Goal: Contribute content: Contribute content

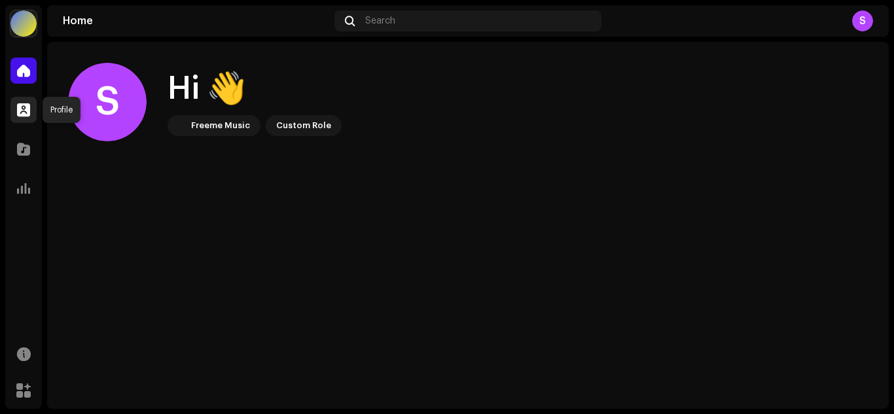
click at [19, 107] on span at bounding box center [23, 110] width 13 height 10
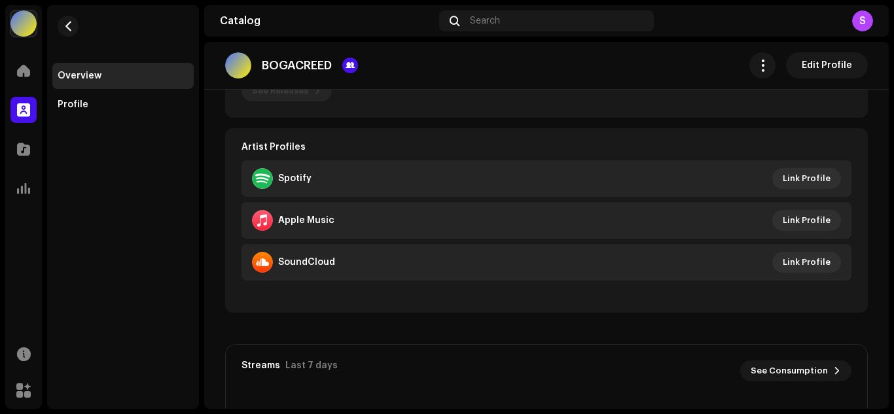
scroll to position [218, 0]
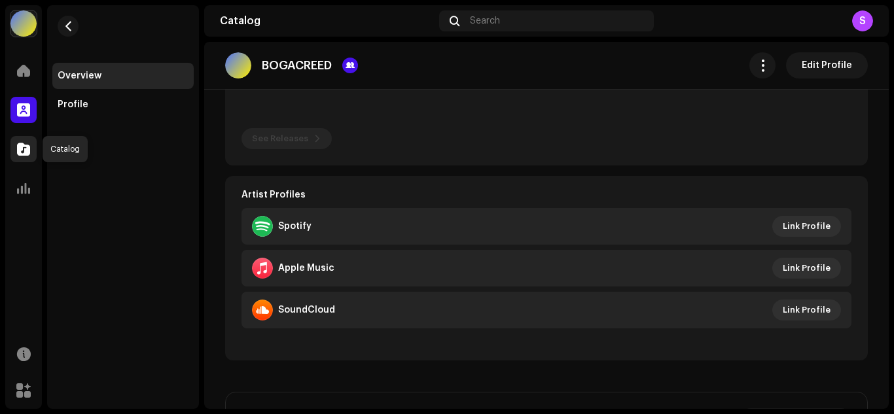
click at [27, 147] on span at bounding box center [23, 149] width 13 height 10
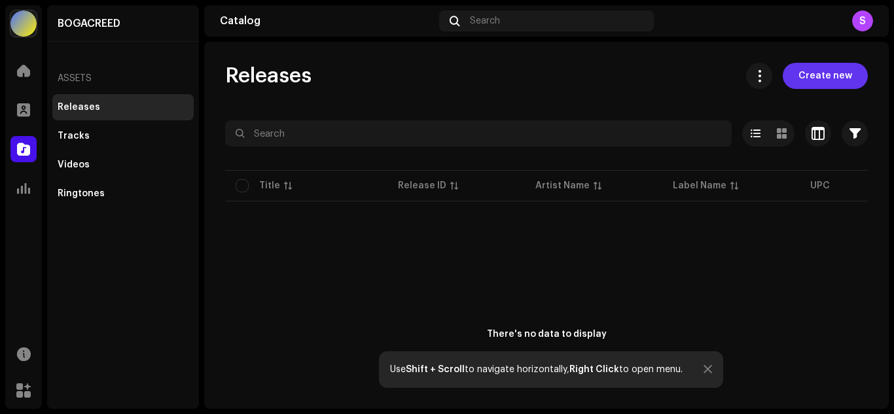
click at [813, 82] on span "Create new" at bounding box center [826, 76] width 54 height 26
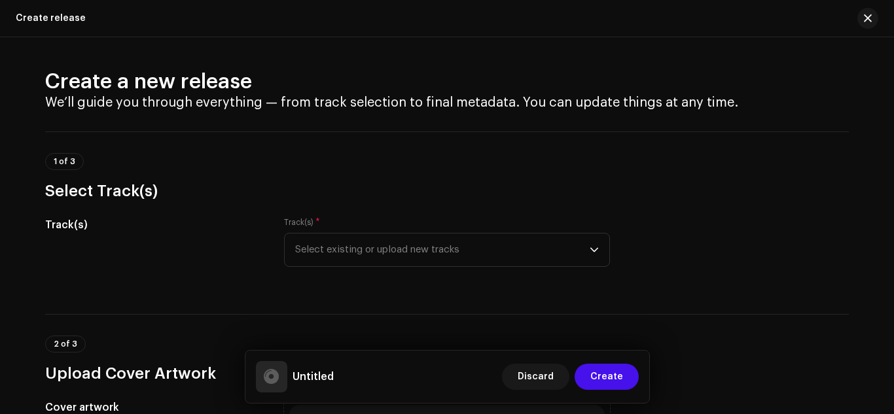
scroll to position [109, 0]
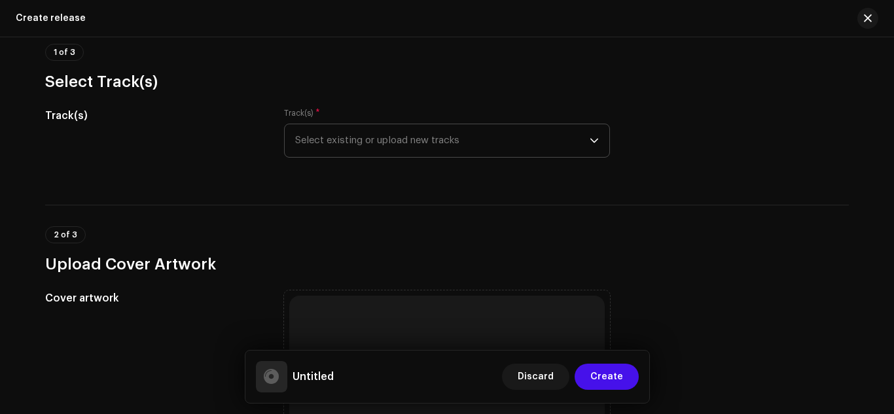
click at [414, 149] on span "Select existing or upload new tracks" at bounding box center [442, 140] width 295 height 33
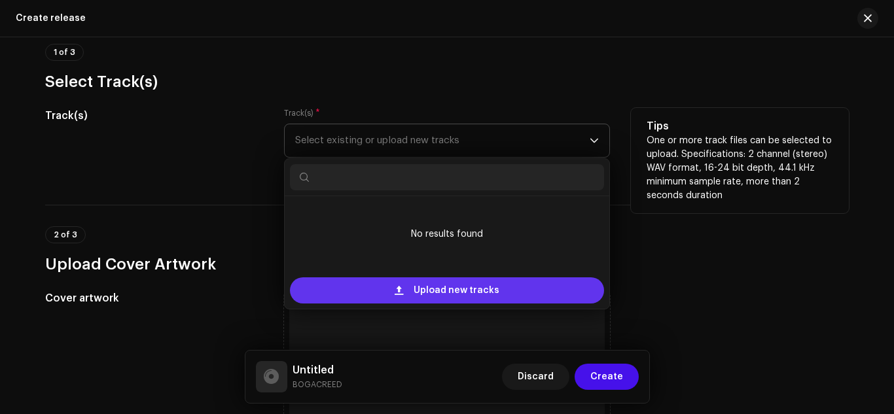
click at [430, 287] on span "Upload new tracks" at bounding box center [457, 291] width 86 height 26
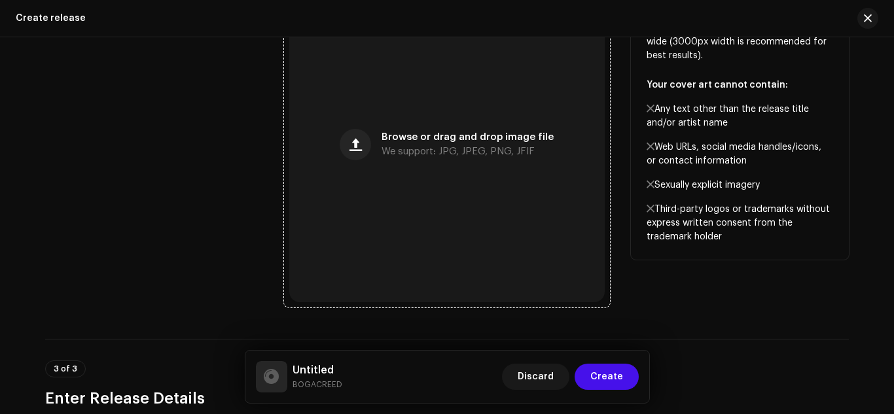
scroll to position [545, 0]
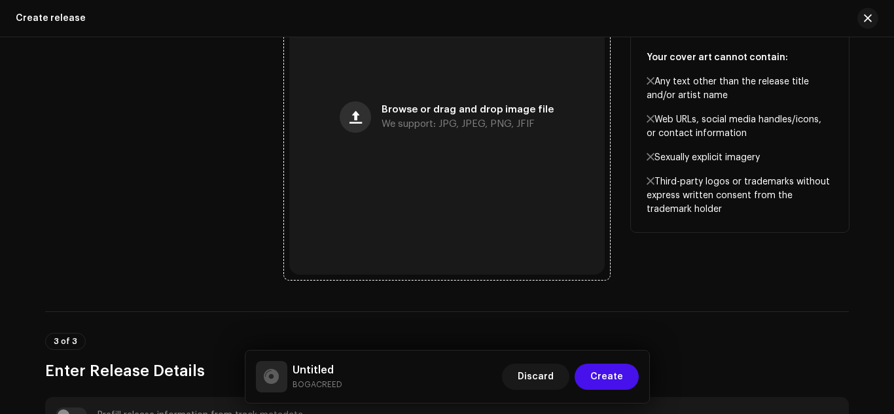
click at [368, 120] on button "button" at bounding box center [355, 116] width 31 height 31
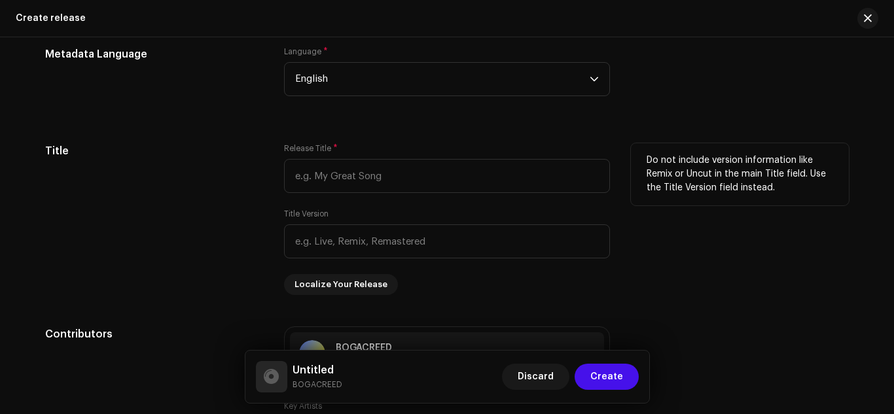
scroll to position [1091, 0]
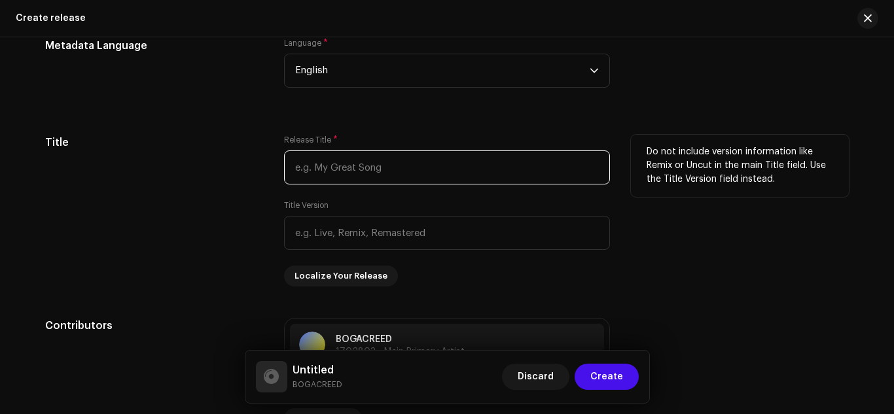
click at [342, 161] on input "text" at bounding box center [447, 168] width 326 height 34
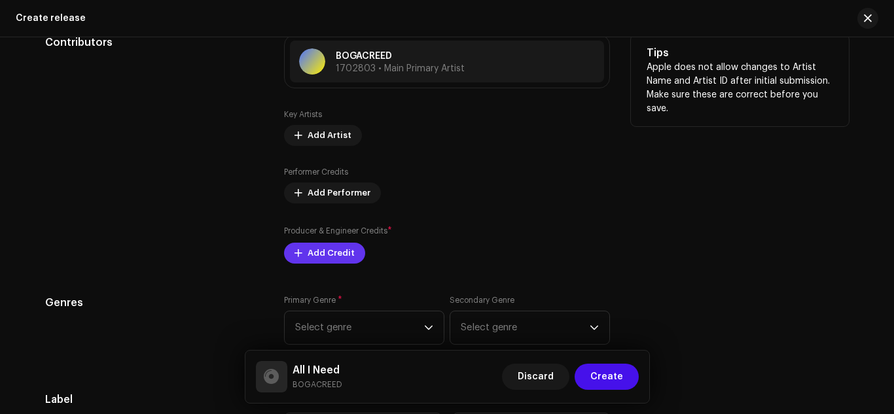
scroll to position [1419, 0]
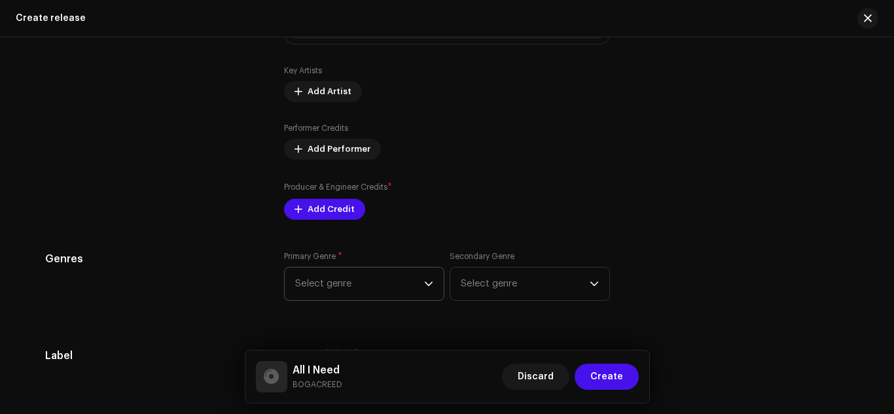
type input "All I Need"
click at [395, 282] on span "Select genre" at bounding box center [359, 284] width 129 height 33
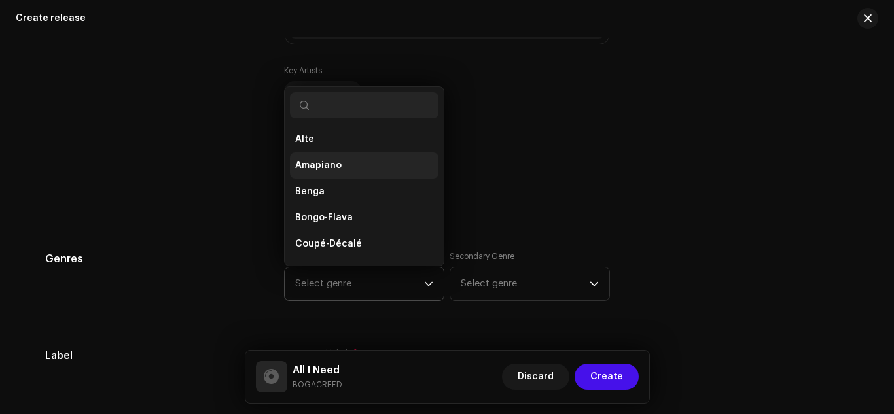
scroll to position [130, 0]
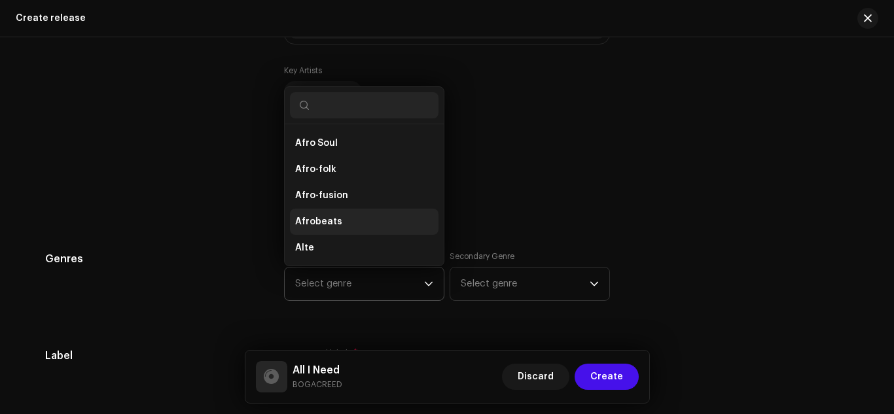
click at [344, 221] on li "Afrobeats" at bounding box center [364, 222] width 149 height 26
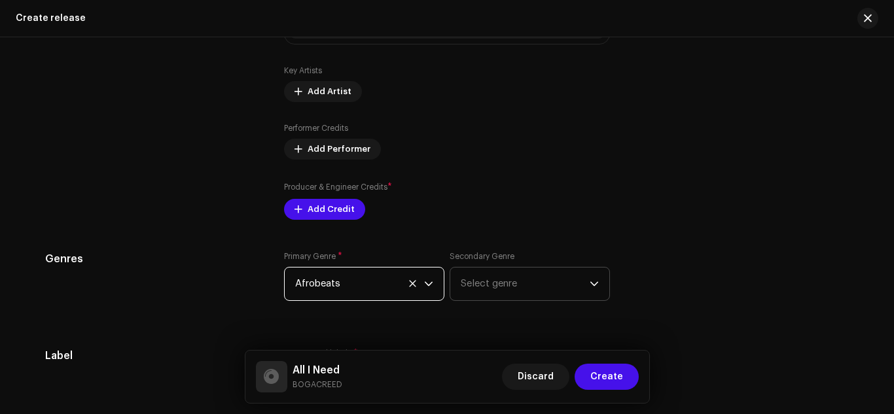
click at [517, 289] on span "Select genre" at bounding box center [525, 284] width 129 height 33
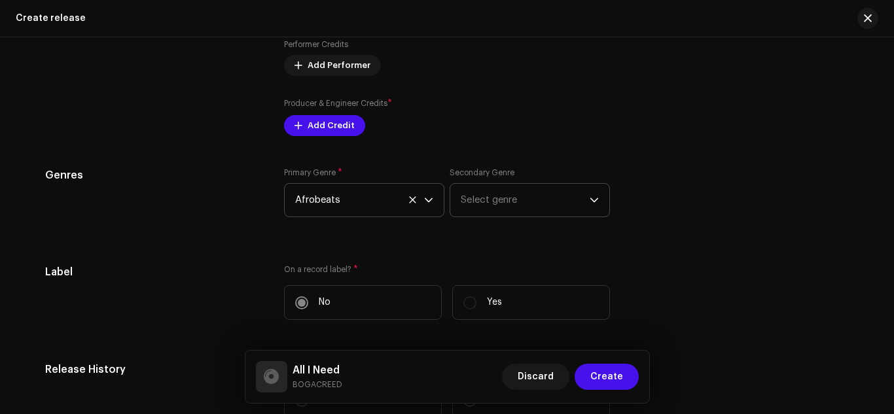
scroll to position [1527, 0]
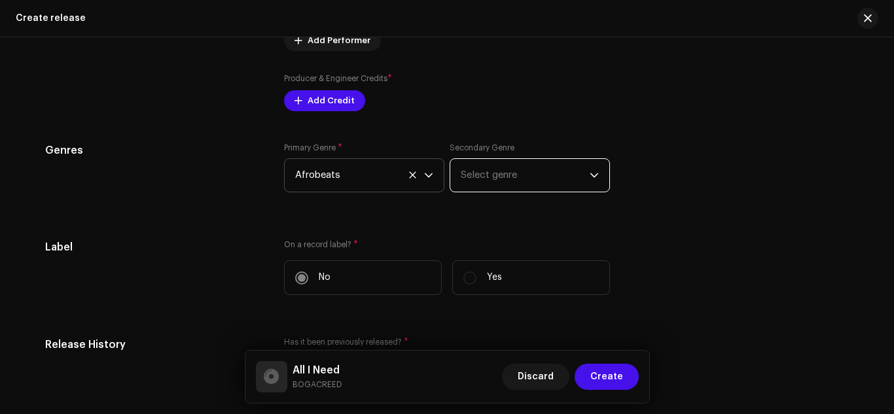
click at [503, 174] on span "Select genre" at bounding box center [525, 175] width 129 height 33
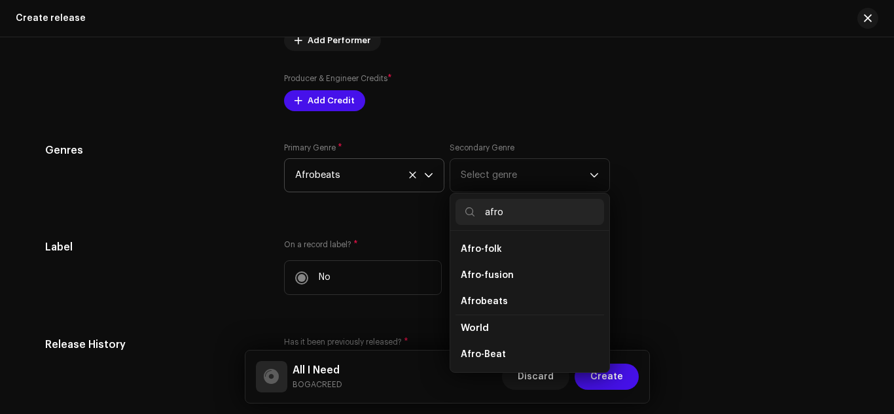
scroll to position [105, 0]
type input "afro"
click at [491, 352] on span "Afro-Pop" at bounding box center [481, 354] width 41 height 13
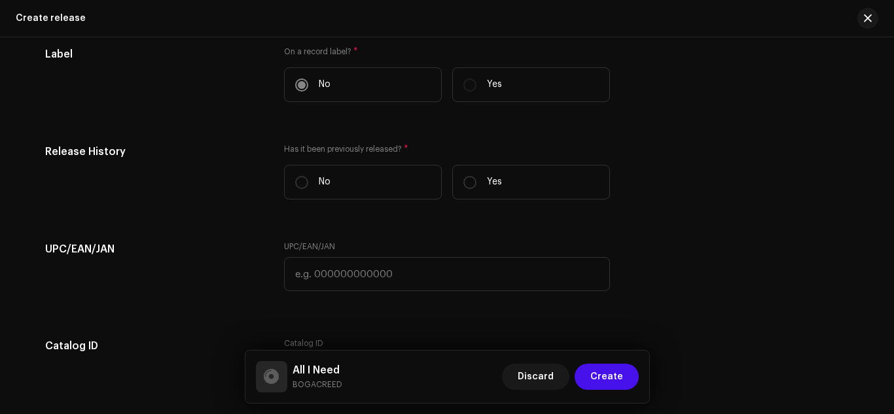
scroll to position [1746, 0]
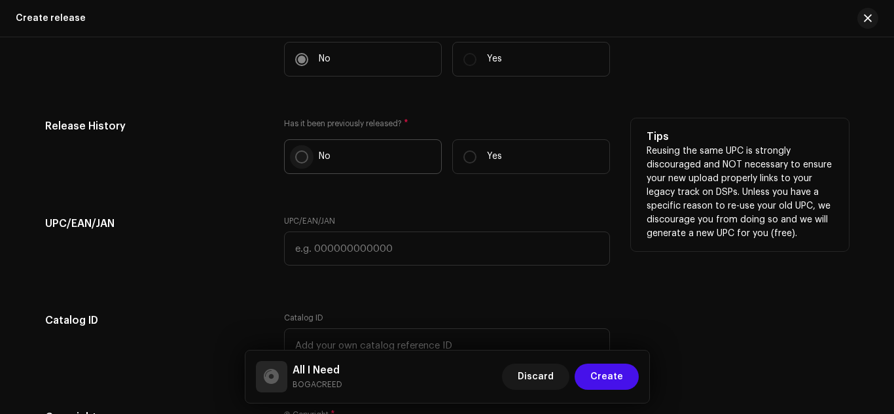
click at [302, 159] on input "No" at bounding box center [301, 157] width 13 height 13
radio input "true"
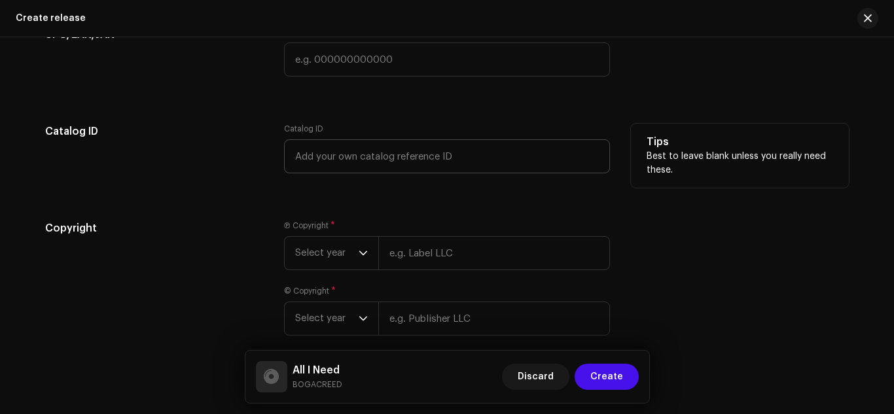
scroll to position [1964, 0]
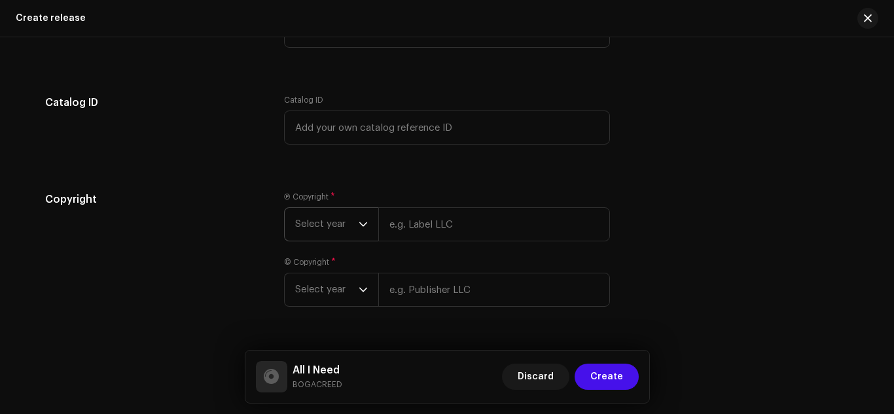
click at [363, 223] on icon "dropdown trigger" at bounding box center [363, 225] width 8 height 5
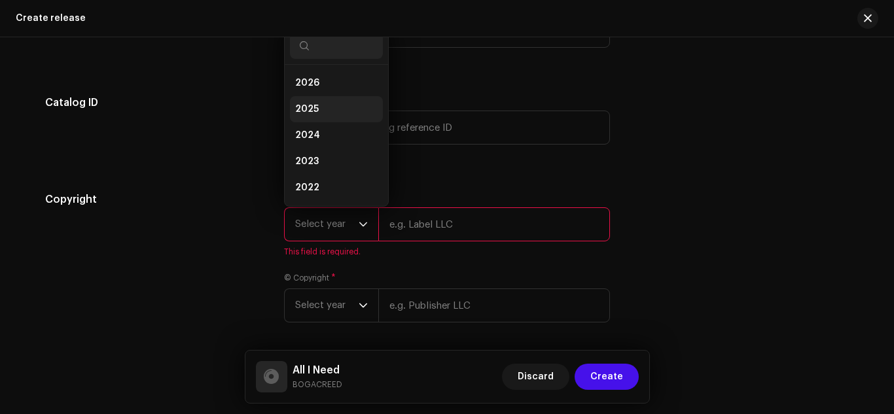
click at [318, 109] on li "2025" at bounding box center [336, 109] width 93 height 26
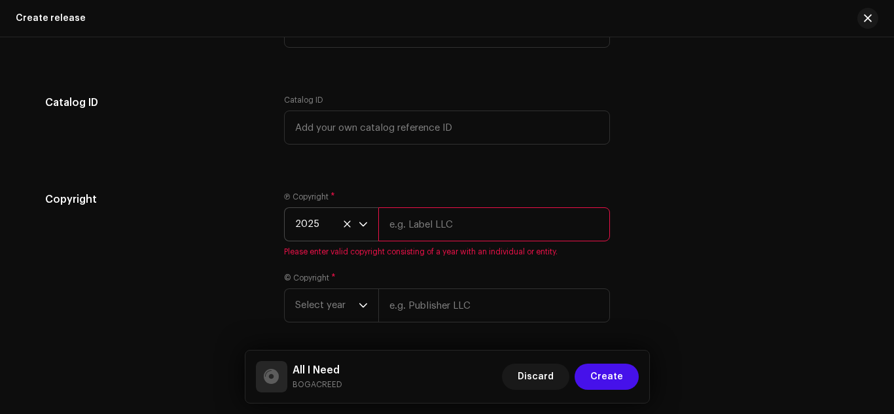
click at [430, 230] on input "text" at bounding box center [494, 225] width 232 height 34
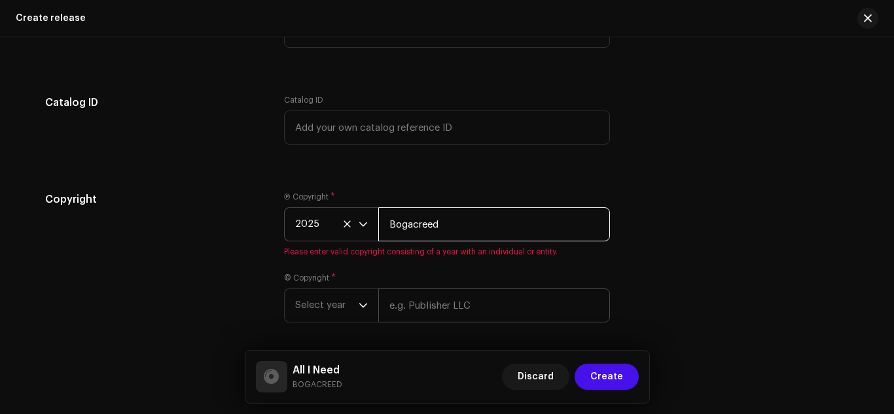
type input "Bogacreed"
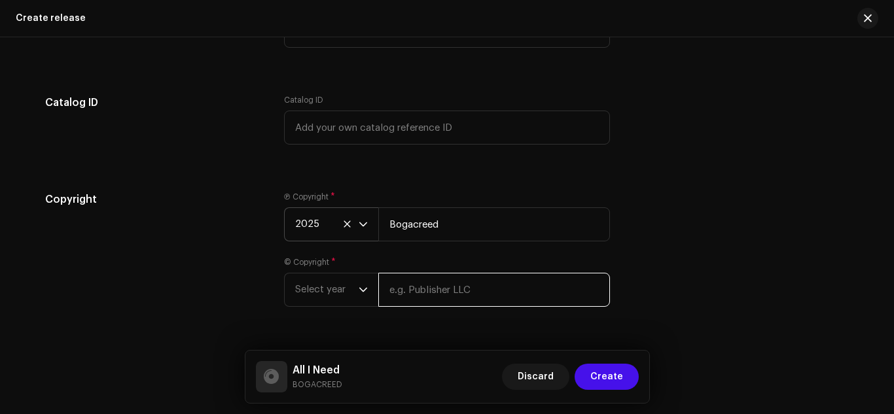
click at [418, 304] on input "text" at bounding box center [494, 290] width 232 height 34
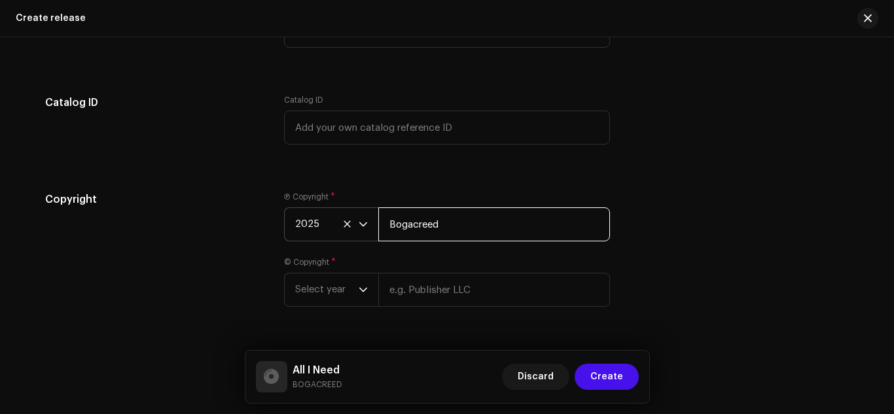
click at [426, 227] on input "Bogacreed" at bounding box center [494, 225] width 232 height 34
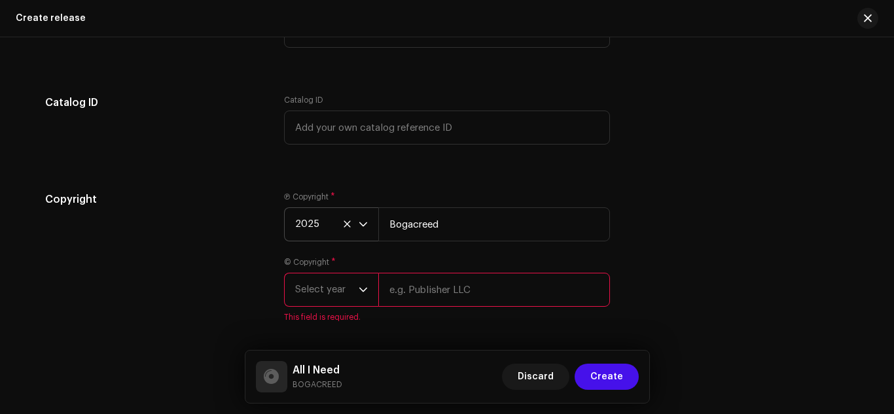
click at [431, 295] on input "text" at bounding box center [494, 290] width 232 height 34
paste input "Bogacreed"
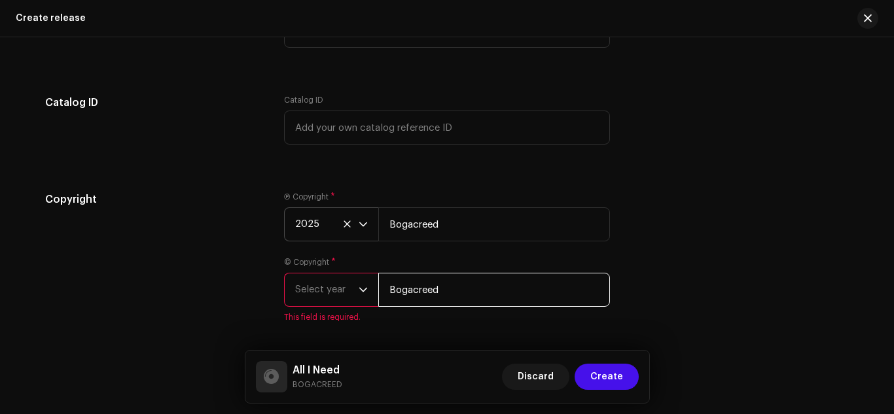
type input "Bogacreed"
click at [370, 293] on p-select "Select year" at bounding box center [331, 290] width 94 height 34
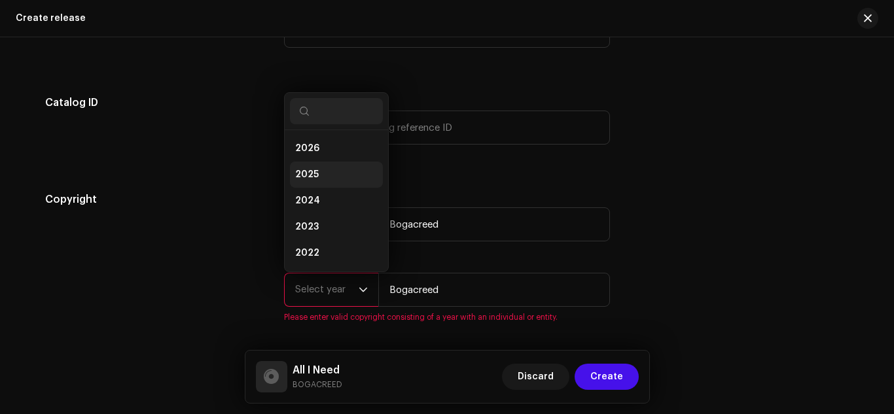
scroll to position [21, 0]
click at [336, 160] on li "2025" at bounding box center [336, 154] width 93 height 26
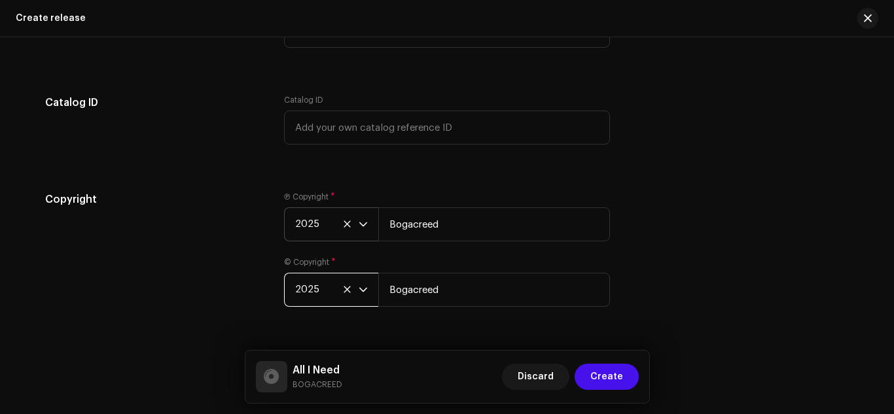
click at [500, 259] on div "© Copyright * 2025 Bogacreed" at bounding box center [447, 282] width 326 height 50
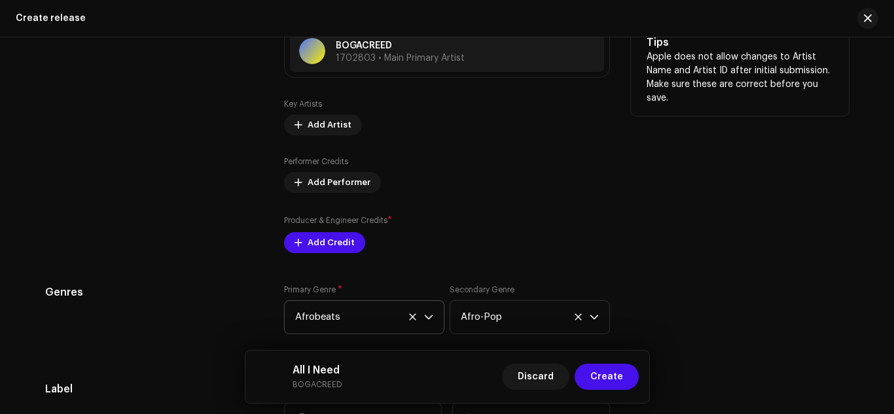
scroll to position [1343, 0]
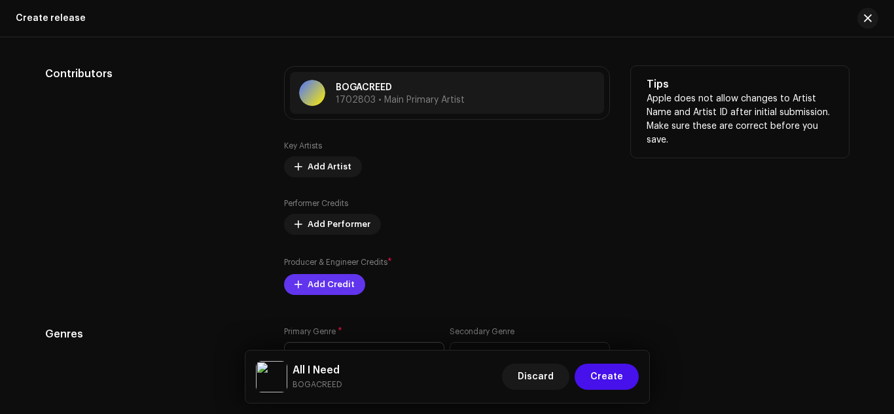
click at [316, 284] on span "Add Credit" at bounding box center [331, 285] width 47 height 26
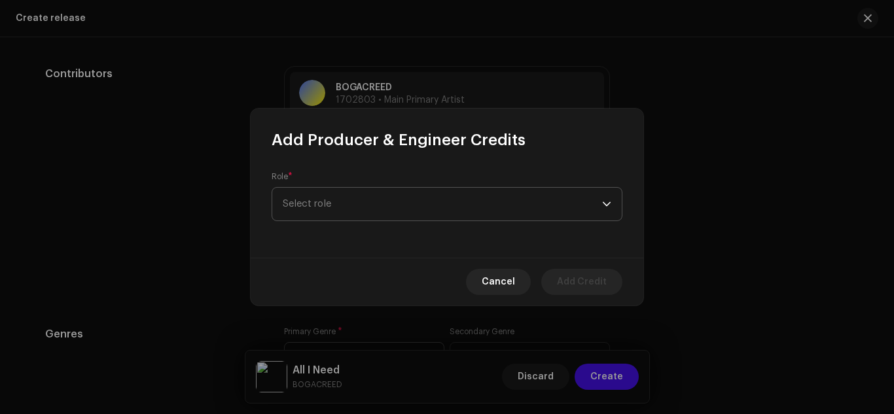
click at [371, 204] on span "Select role" at bounding box center [443, 204] width 320 height 33
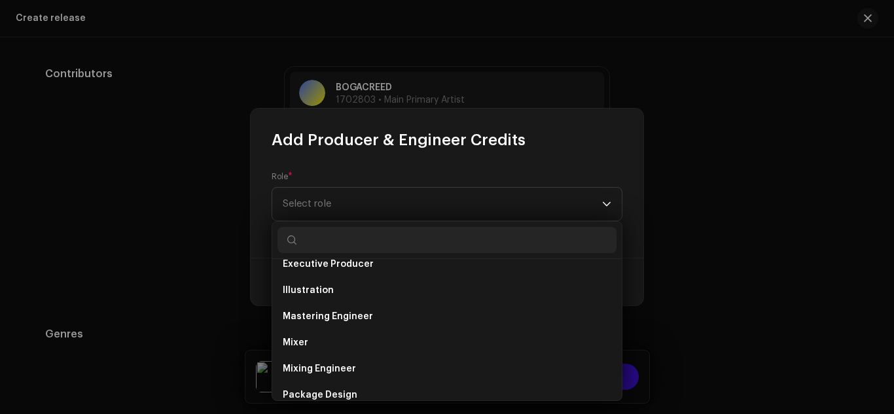
scroll to position [437, 0]
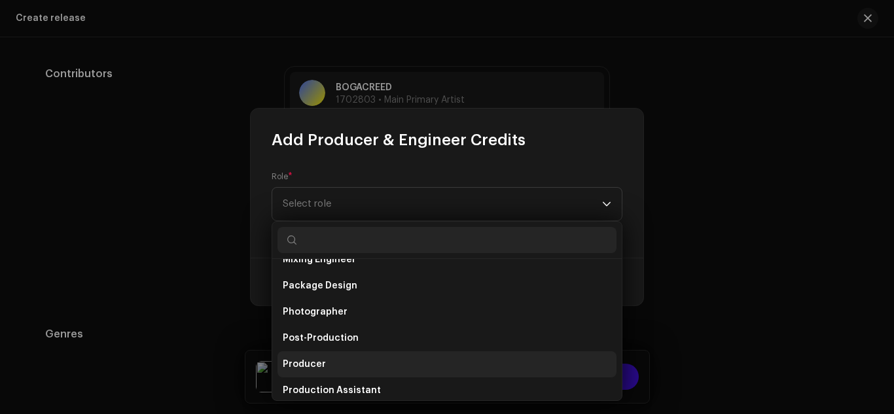
click at [321, 363] on span "Producer" at bounding box center [304, 364] width 43 height 13
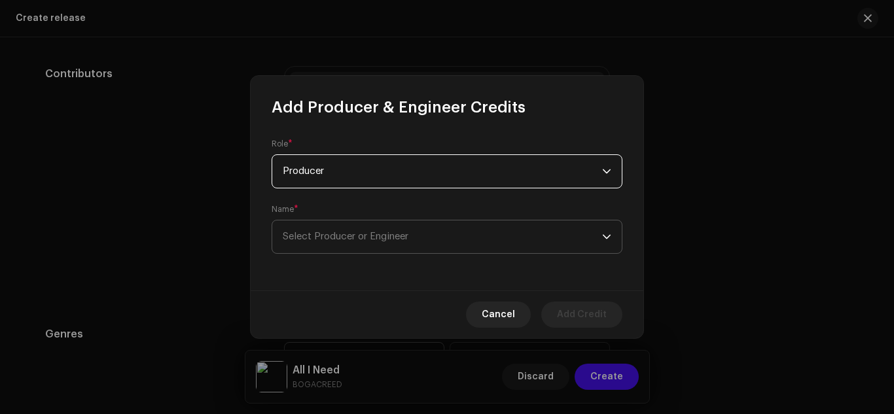
click at [312, 231] on span "Select Producer or Engineer" at bounding box center [443, 237] width 320 height 33
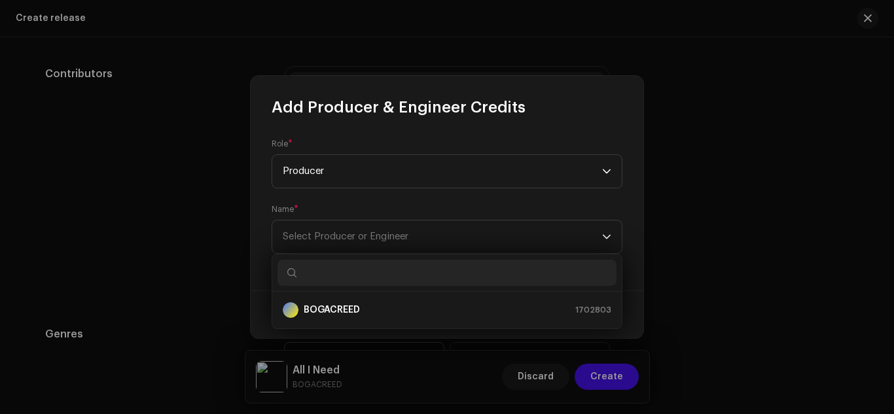
click at [524, 270] on input "text" at bounding box center [447, 273] width 339 height 26
click at [452, 206] on div "Name * Select Producer or Engineer" at bounding box center [447, 229] width 351 height 50
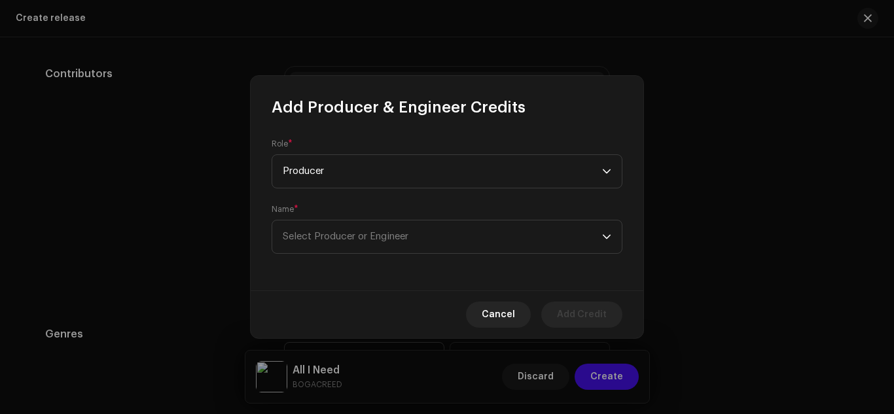
click at [513, 307] on span "Cancel" at bounding box center [498, 315] width 33 height 26
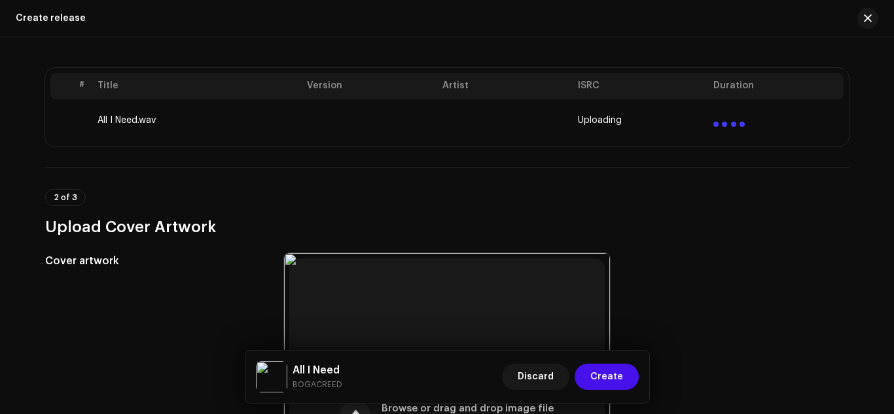
scroll to position [218, 0]
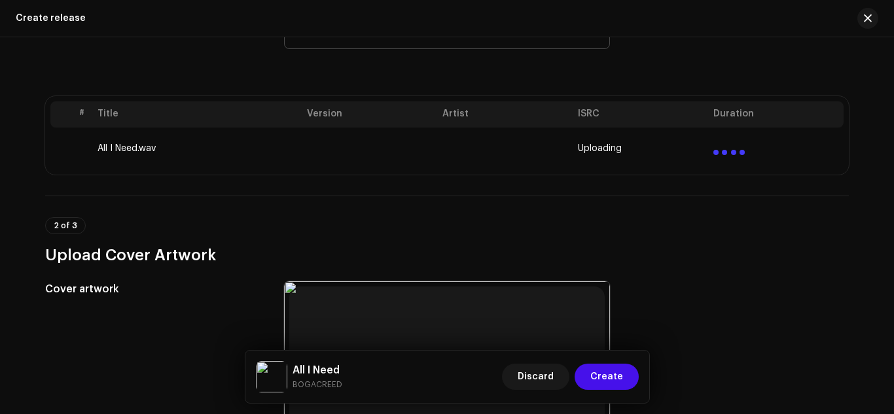
click at [671, 159] on td "Uploading" at bounding box center [641, 149] width 136 height 42
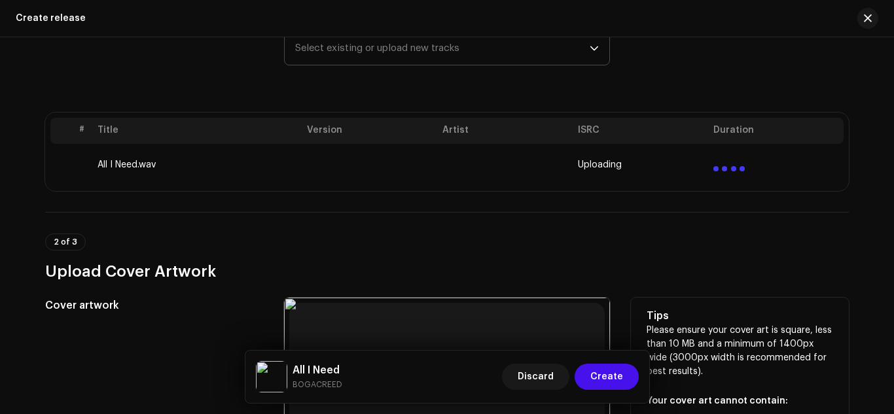
scroll to position [327, 0]
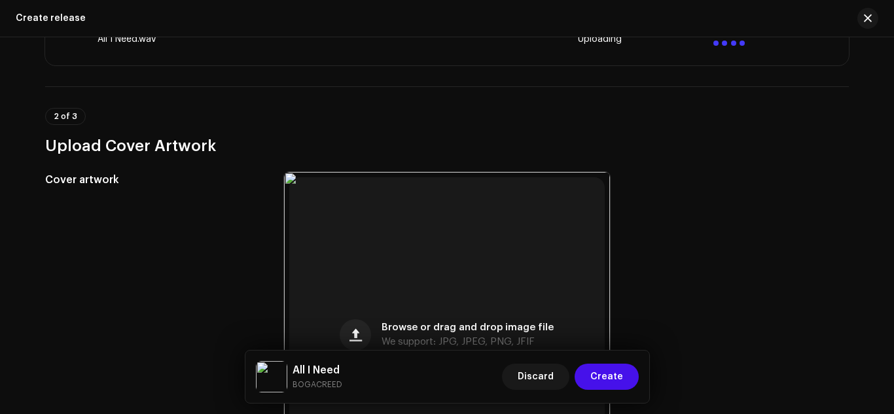
click at [613, 147] on h3 "Upload Cover Artwork" at bounding box center [447, 146] width 804 height 21
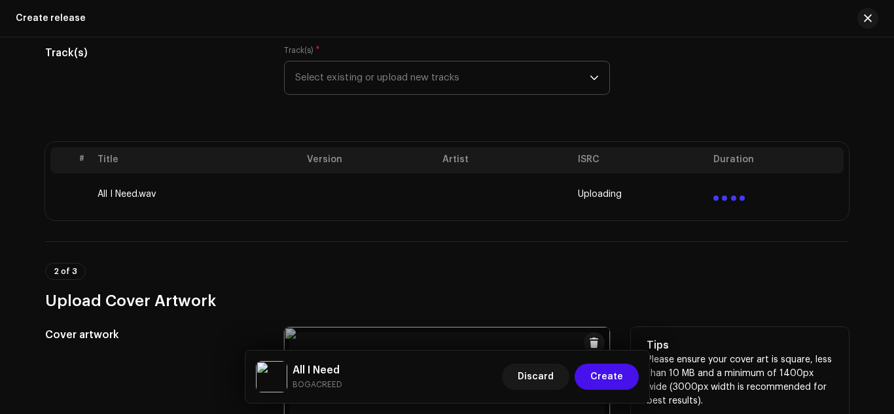
scroll to position [218, 0]
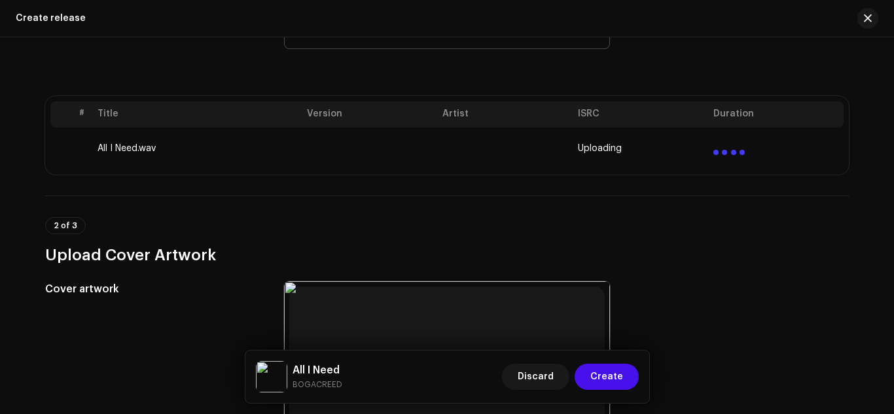
click at [471, 157] on td at bounding box center [505, 149] width 136 height 42
click at [685, 138] on td "Uploading" at bounding box center [641, 149] width 136 height 42
click at [130, 149] on td "All I Need.wav" at bounding box center [197, 149] width 210 height 42
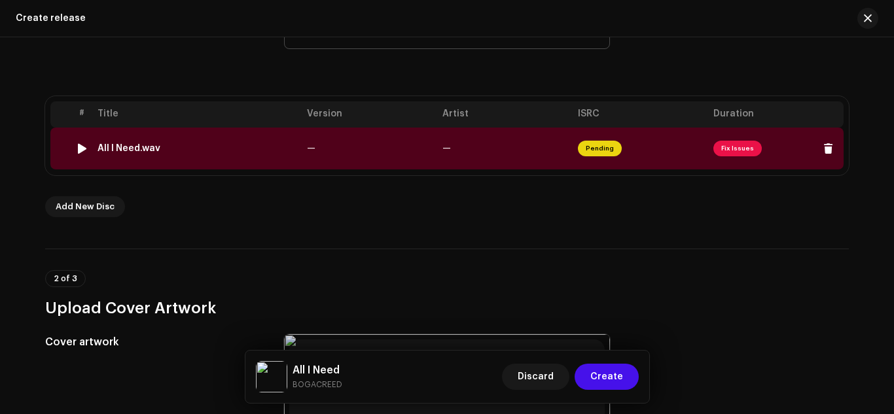
click at [734, 148] on span "Fix Issues" at bounding box center [738, 149] width 48 height 16
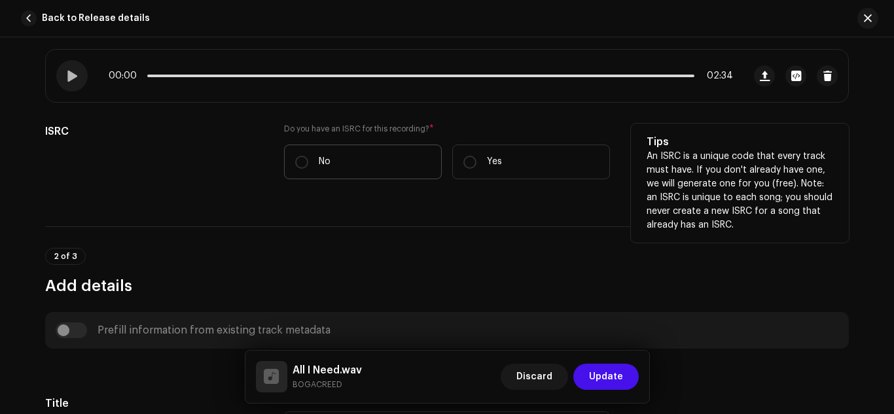
click at [309, 158] on label "No" at bounding box center [363, 162] width 158 height 35
click at [308, 158] on input "No" at bounding box center [301, 162] width 13 height 13
radio input "true"
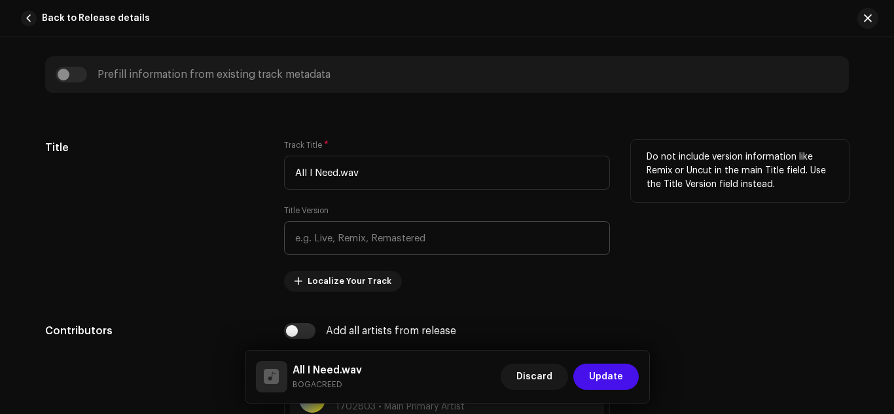
scroll to position [545, 0]
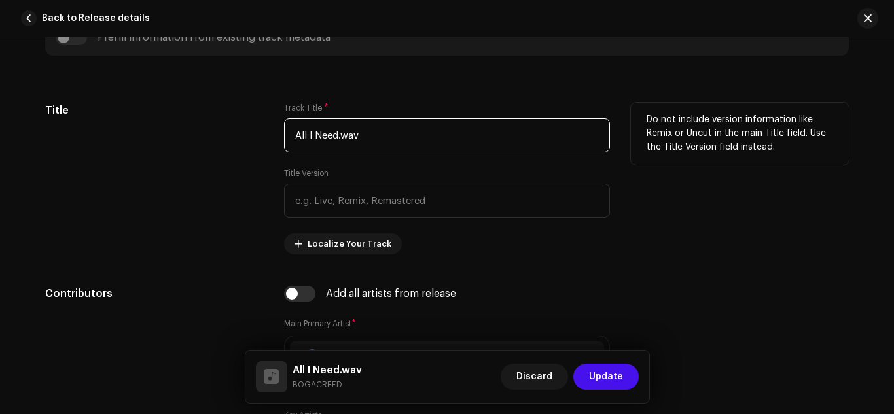
click at [382, 135] on input "All I Need.wav" at bounding box center [447, 136] width 326 height 34
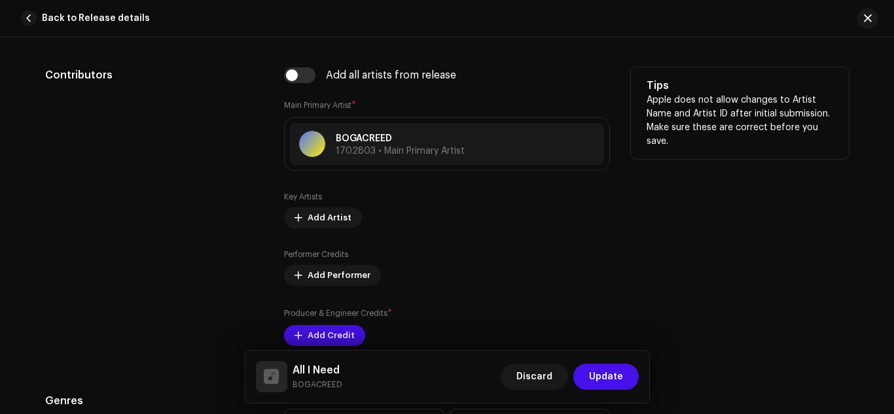
scroll to position [873, 0]
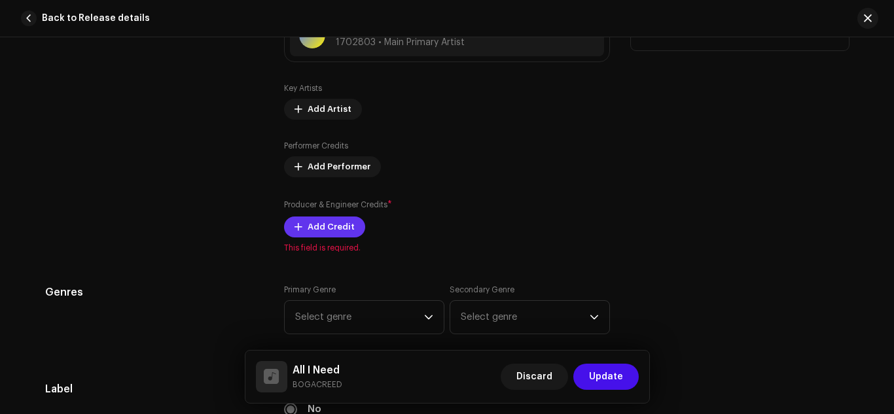
type input "All I Need"
click at [331, 227] on span "Add Credit" at bounding box center [331, 227] width 47 height 26
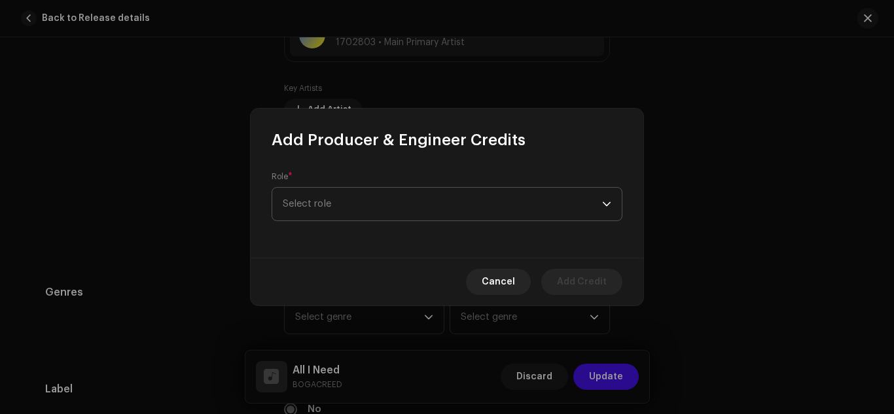
click at [516, 211] on span "Select role" at bounding box center [443, 204] width 320 height 33
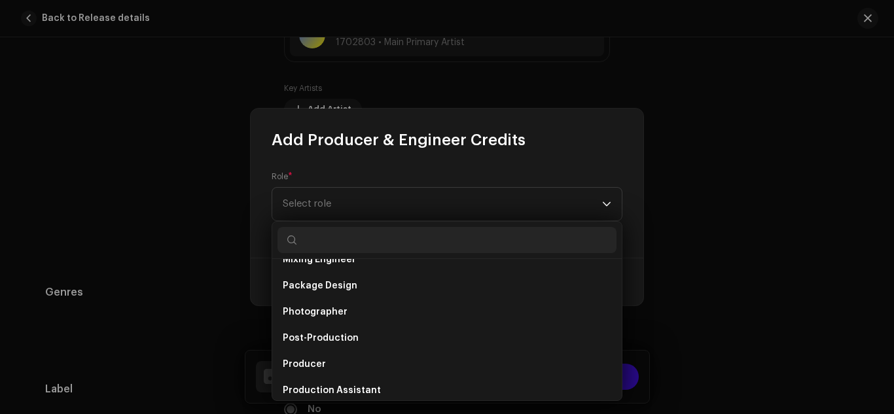
scroll to position [467, 0]
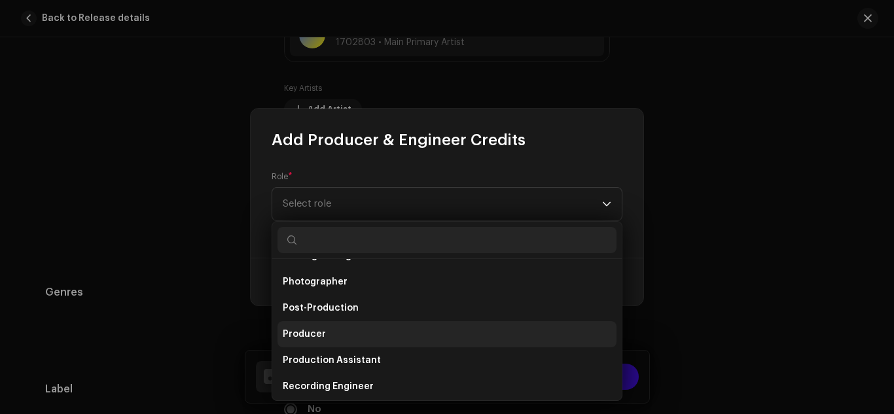
click at [323, 331] on span "Producer" at bounding box center [304, 334] width 43 height 13
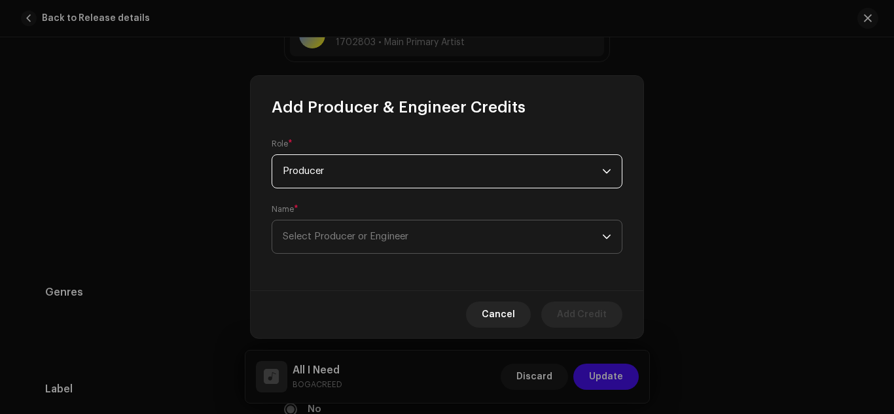
click at [454, 236] on span "Select Producer or Engineer" at bounding box center [443, 237] width 320 height 33
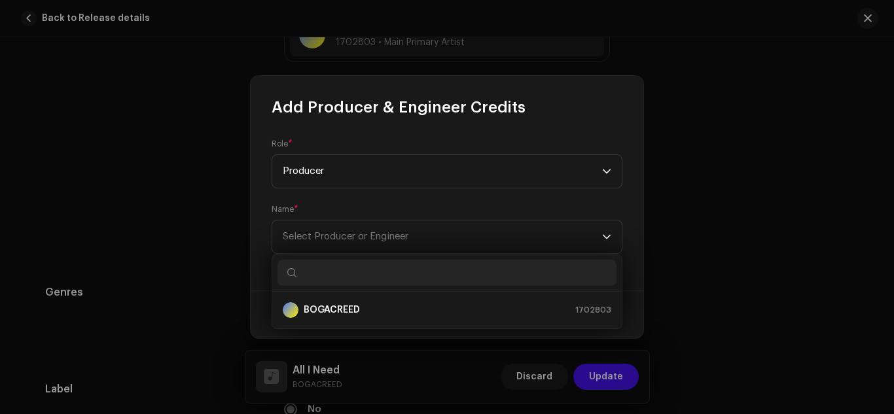
click at [551, 272] on input "text" at bounding box center [447, 273] width 339 height 26
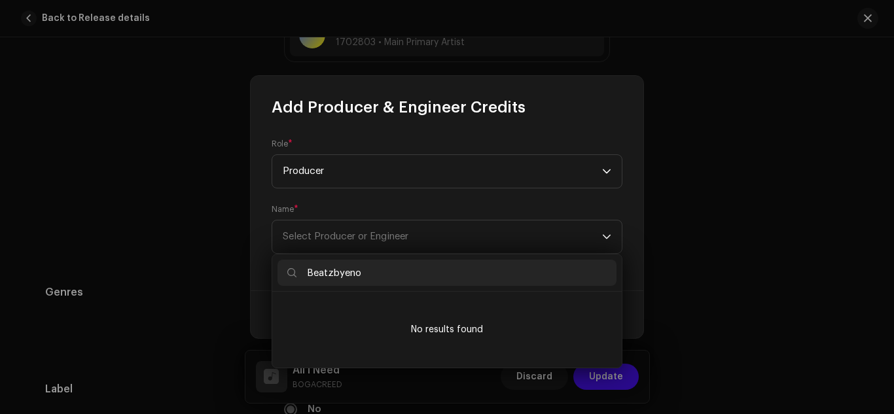
type input "Beatzbyeno"
click at [547, 202] on form "Role * Producer Name * Select Producer or Engineer" at bounding box center [447, 196] width 351 height 115
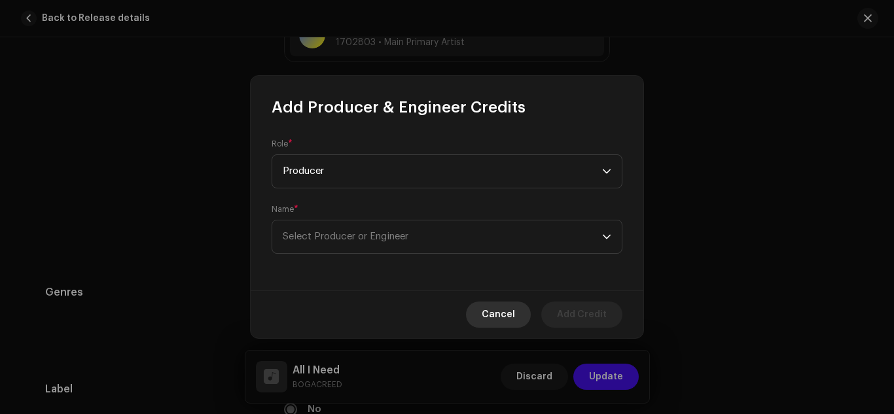
click at [507, 312] on span "Cancel" at bounding box center [498, 315] width 33 height 26
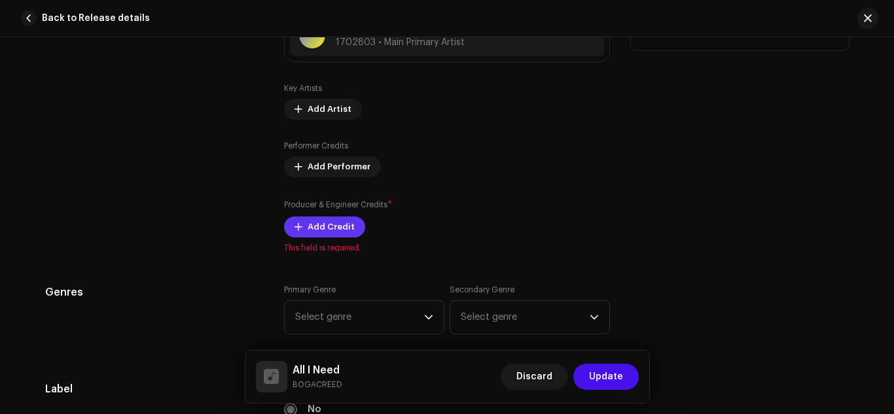
click at [335, 230] on span "Add Credit" at bounding box center [331, 227] width 47 height 26
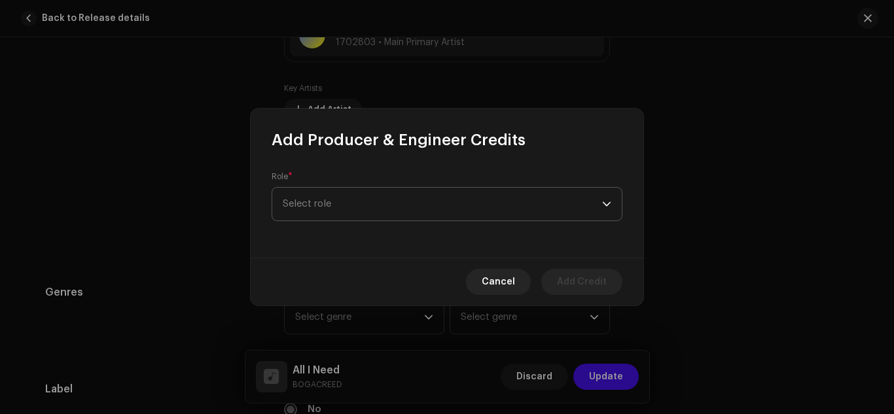
click at [511, 201] on span "Select role" at bounding box center [443, 204] width 320 height 33
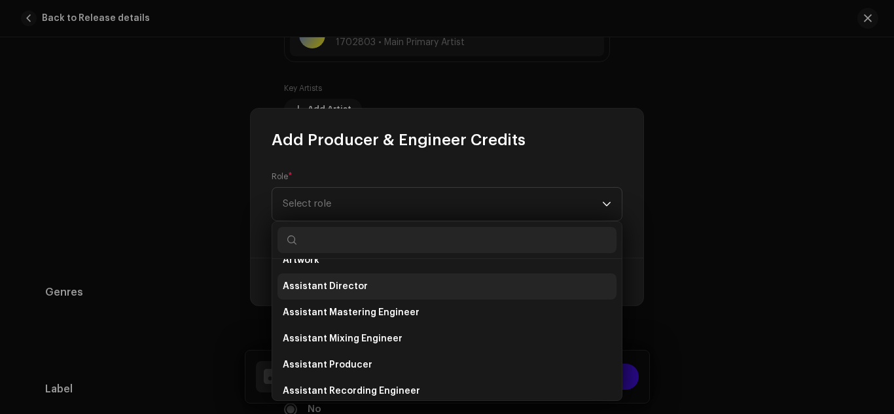
scroll to position [0, 0]
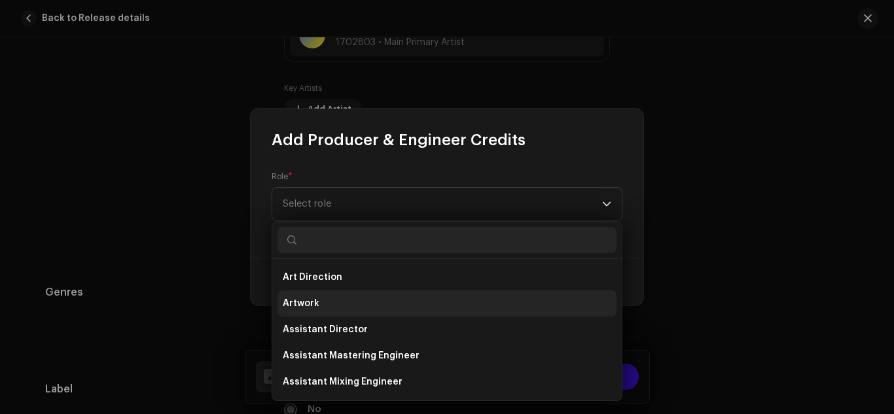
click at [337, 303] on li "Artwork" at bounding box center [447, 304] width 339 height 26
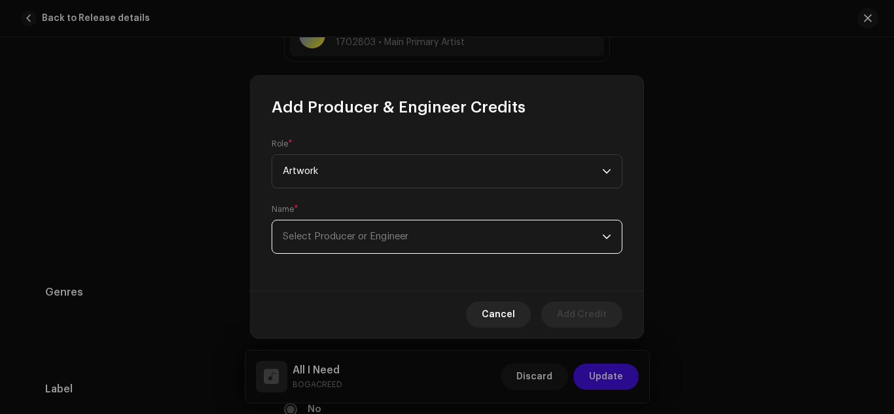
click at [378, 238] on span "Select Producer or Engineer" at bounding box center [346, 237] width 126 height 10
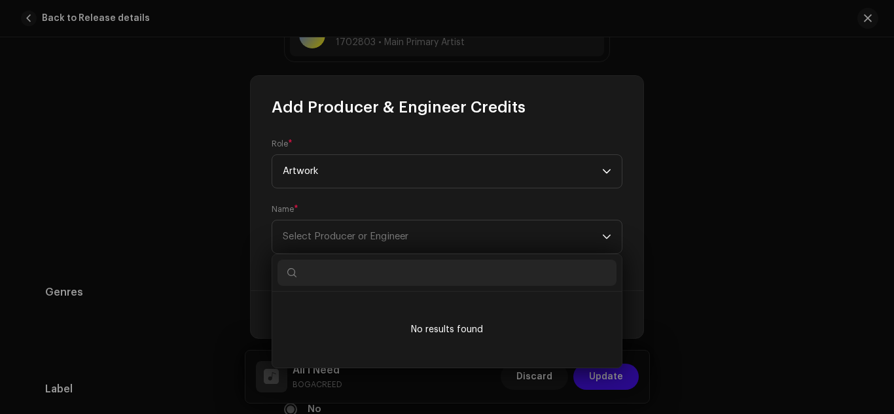
drag, startPoint x: 412, startPoint y: 329, endPoint x: 407, endPoint y: 320, distance: 10.2
click at [411, 325] on li "No results found" at bounding box center [447, 329] width 339 height 65
click at [387, 240] on span "Select Producer or Engineer" at bounding box center [346, 237] width 126 height 10
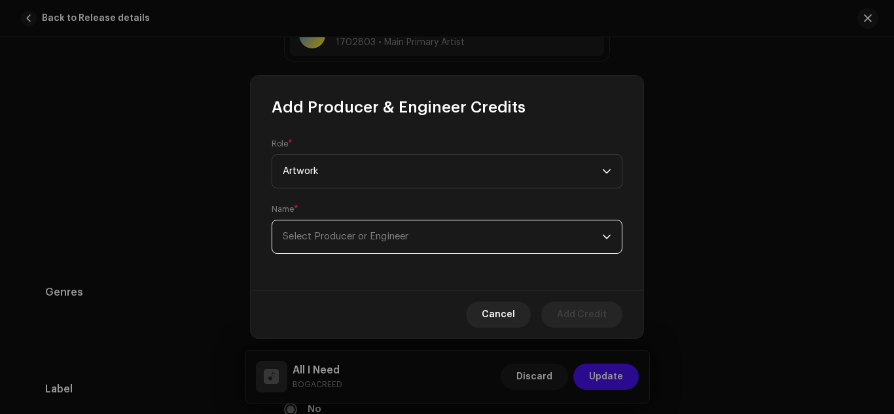
click at [415, 230] on span "Select Producer or Engineer" at bounding box center [443, 237] width 320 height 33
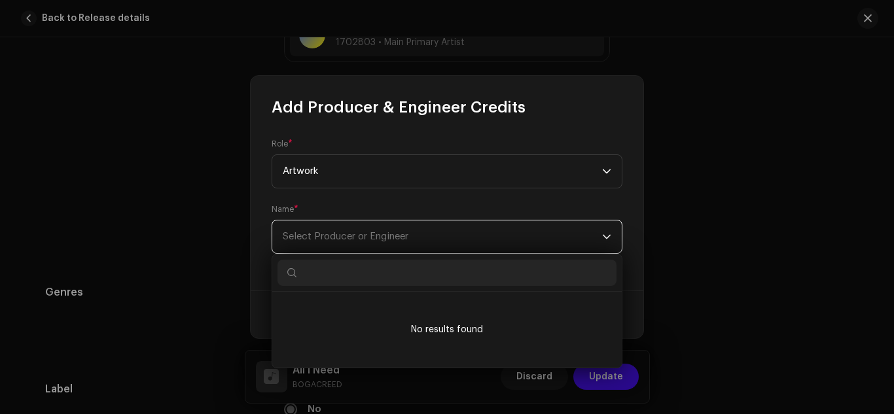
click at [394, 230] on span "Select Producer or Engineer" at bounding box center [443, 237] width 320 height 33
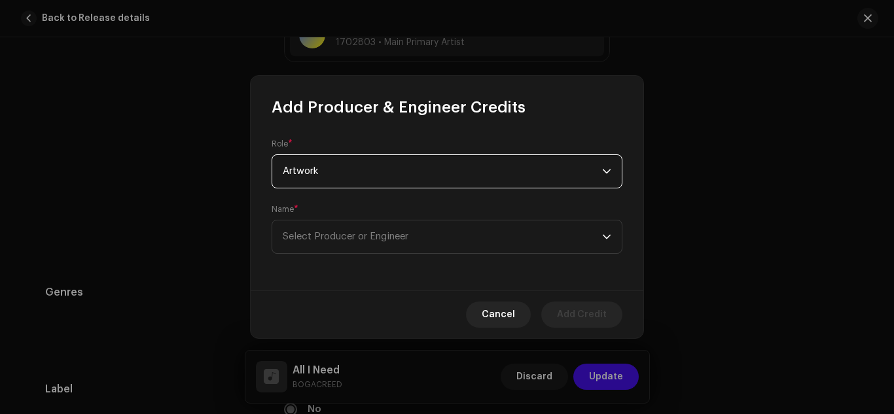
click at [442, 167] on span "Artwork" at bounding box center [443, 171] width 320 height 33
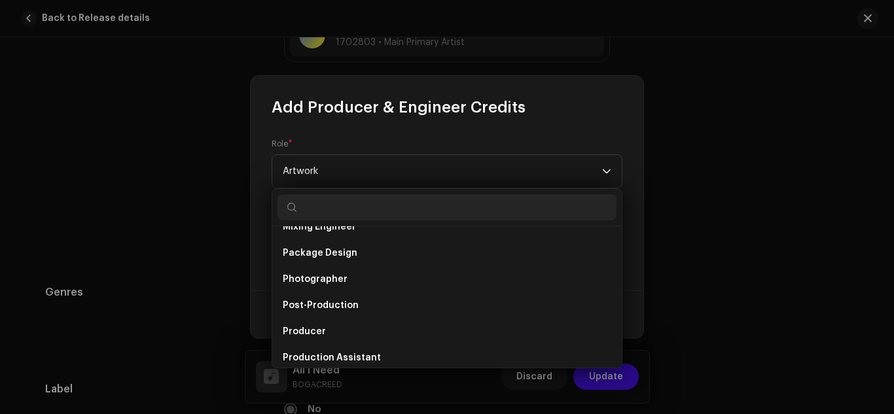
scroll to position [424, 0]
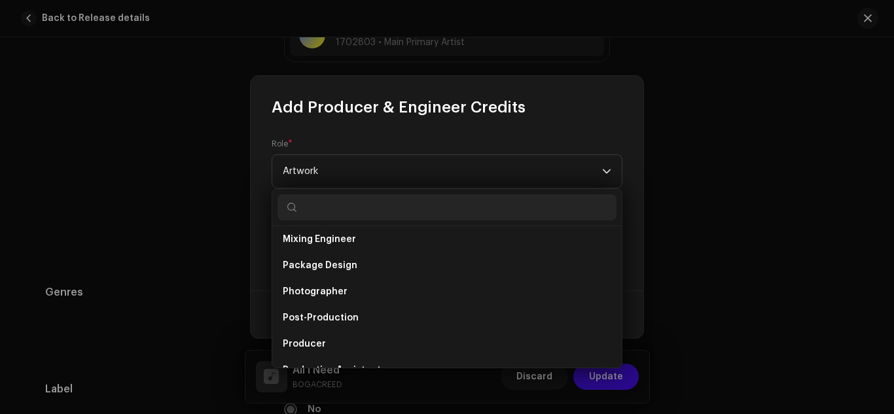
click at [562, 138] on div "Role * Artwork Name * Select Producer or Engineer" at bounding box center [447, 204] width 393 height 173
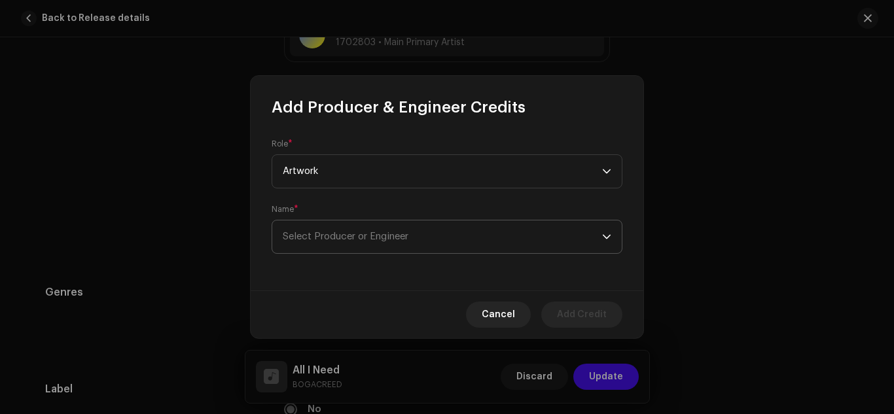
click at [461, 247] on span "Select Producer or Engineer" at bounding box center [443, 237] width 320 height 33
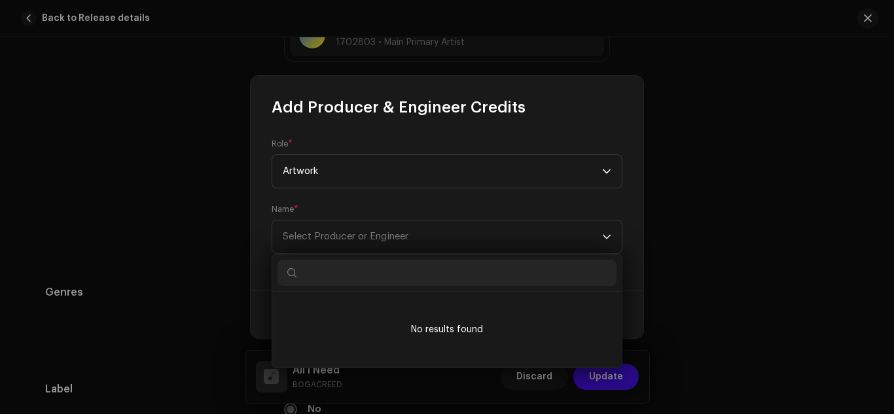
click at [568, 189] on form "Role * Artwork Name * Select Producer or Engineer" at bounding box center [447, 196] width 351 height 115
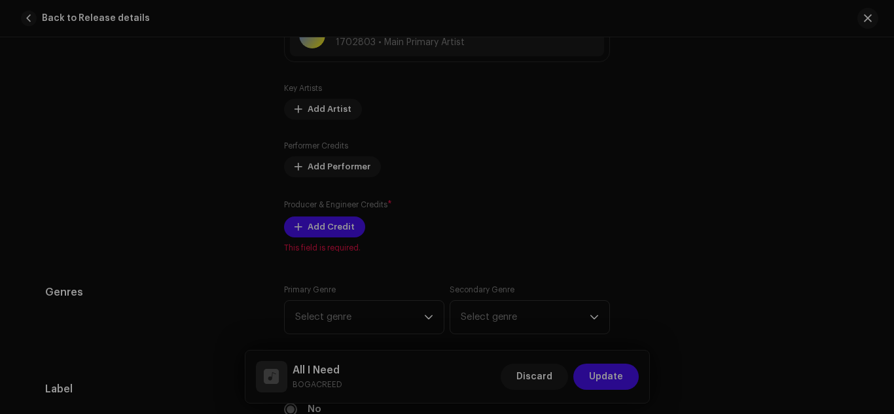
click at [703, 133] on div "Add Producer & Engineer Credits Role * Artwork Name * Select Producer or Engine…" at bounding box center [447, 207] width 894 height 414
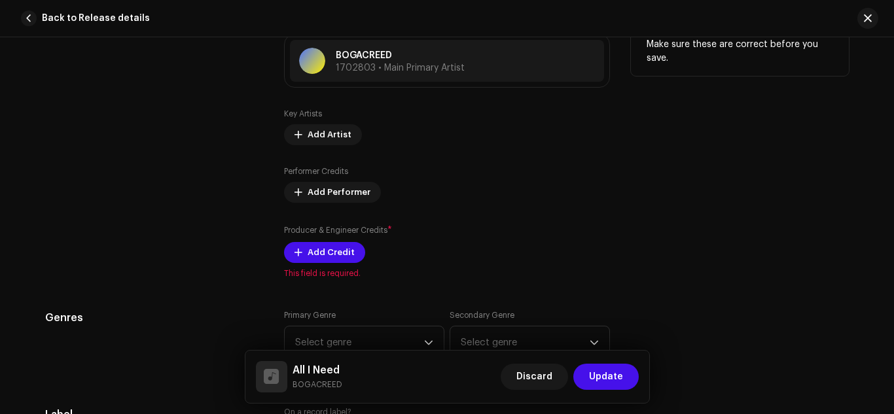
scroll to position [873, 0]
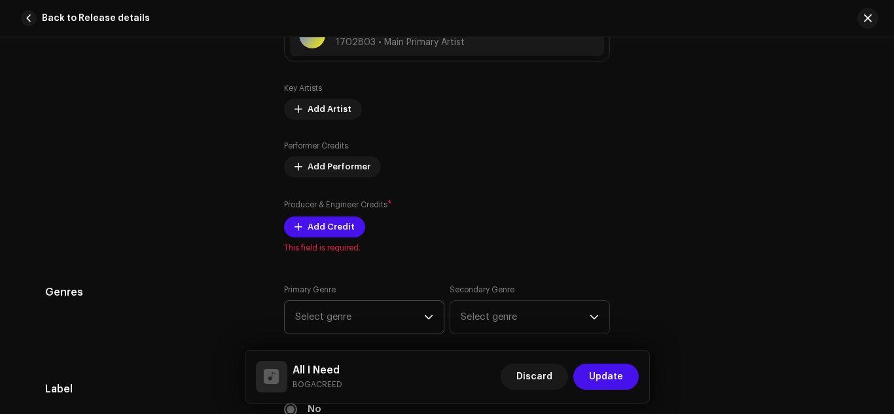
click at [360, 312] on span "Select genre" at bounding box center [359, 317] width 129 height 33
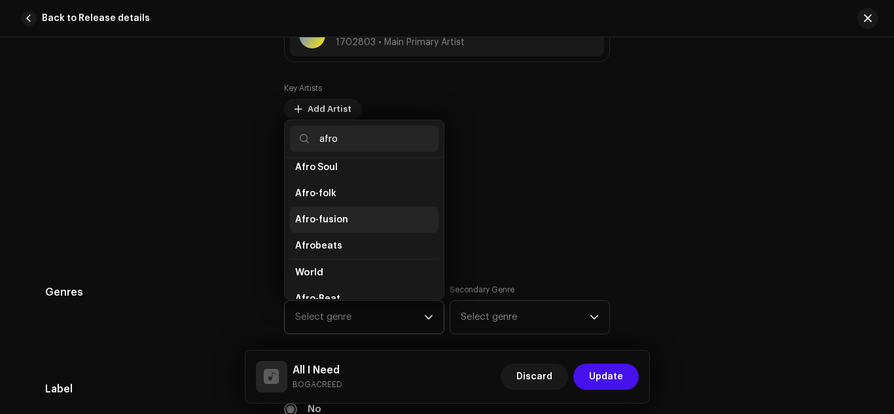
scroll to position [105, 0]
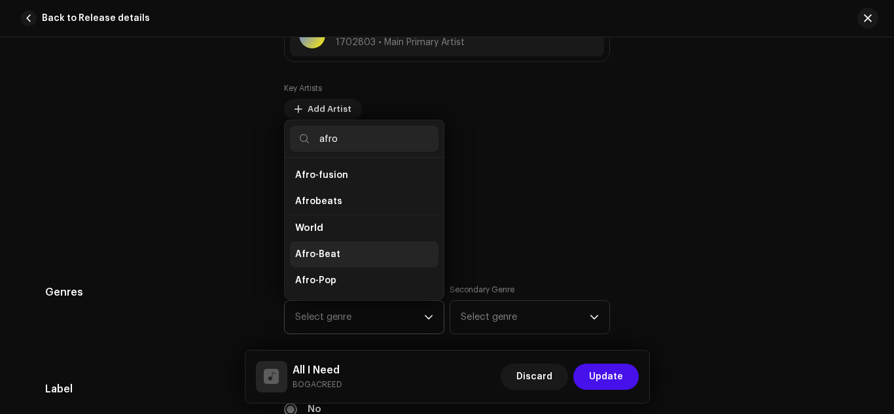
type input "afro"
click at [332, 253] on span "Afro-Beat" at bounding box center [317, 254] width 45 height 13
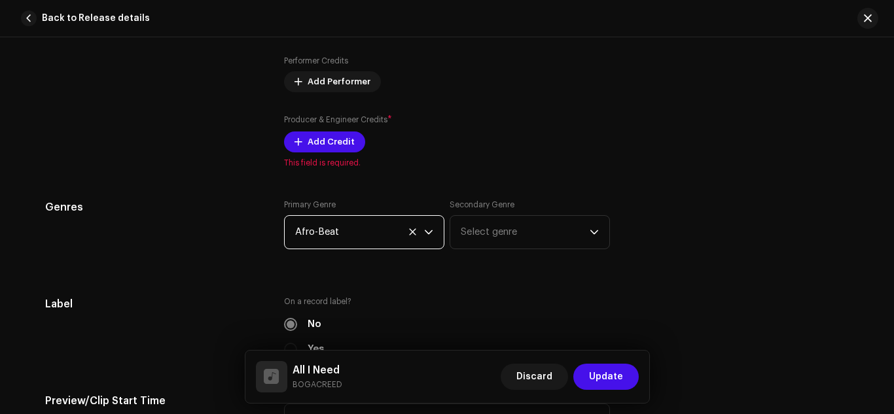
scroll to position [982, 0]
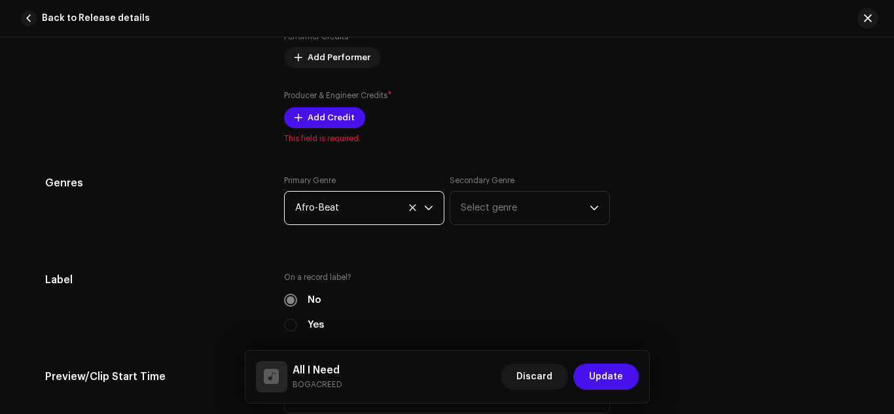
click at [378, 209] on span "Afro-Beat" at bounding box center [359, 208] width 129 height 33
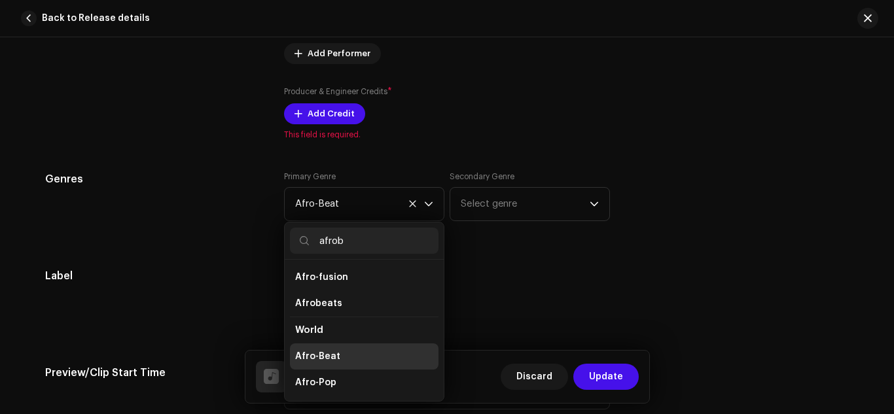
scroll to position [0, 0]
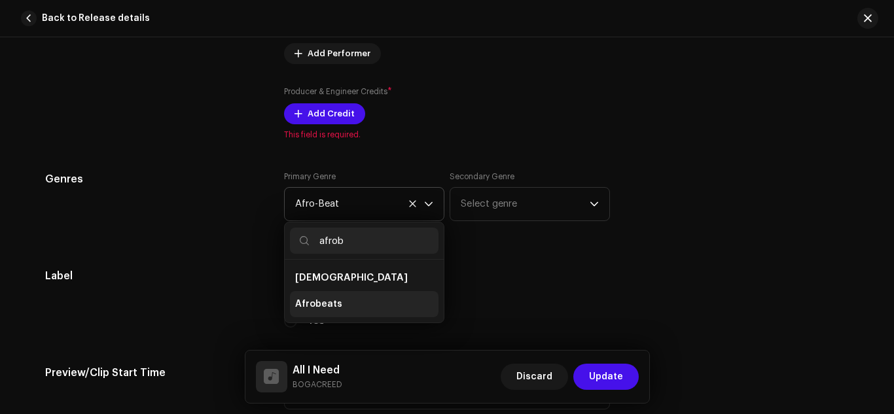
type input "afrob"
click at [336, 309] on li "Afrobeats" at bounding box center [364, 304] width 149 height 26
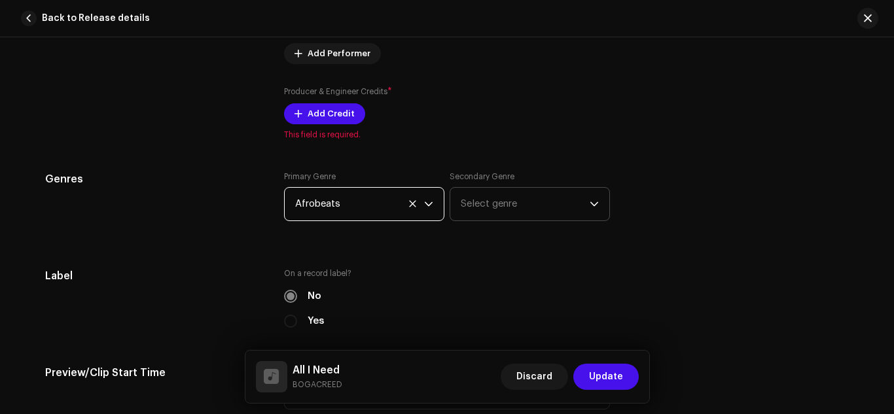
click at [503, 211] on span "Select genre" at bounding box center [525, 204] width 129 height 33
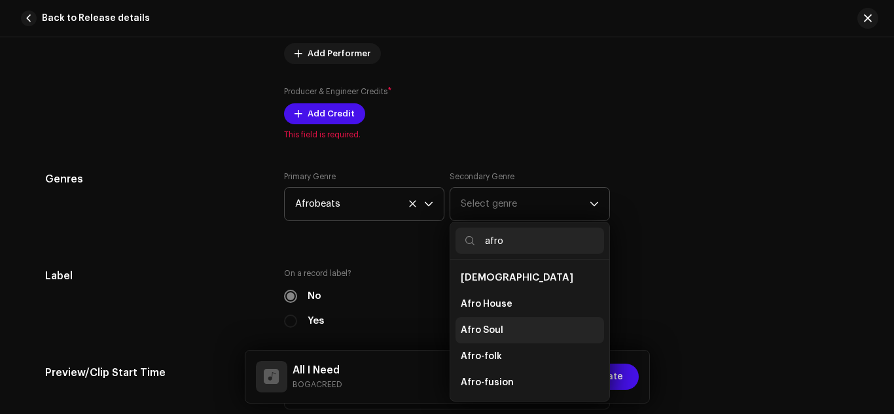
scroll to position [105, 0]
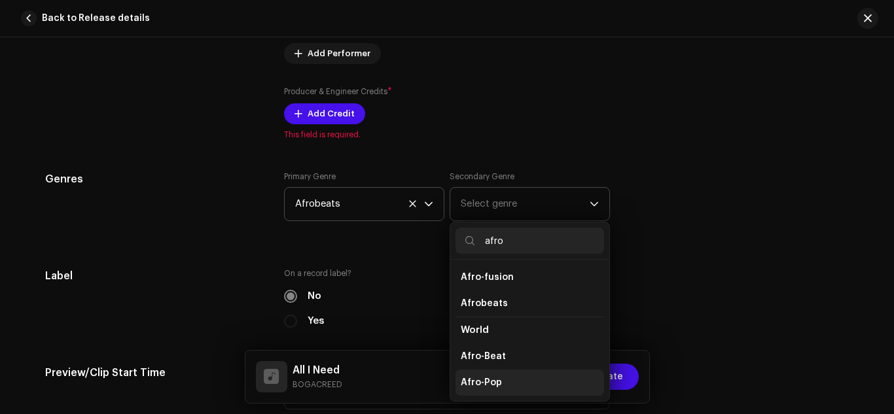
type input "afro"
click at [497, 378] on span "Afro-Pop" at bounding box center [481, 382] width 41 height 13
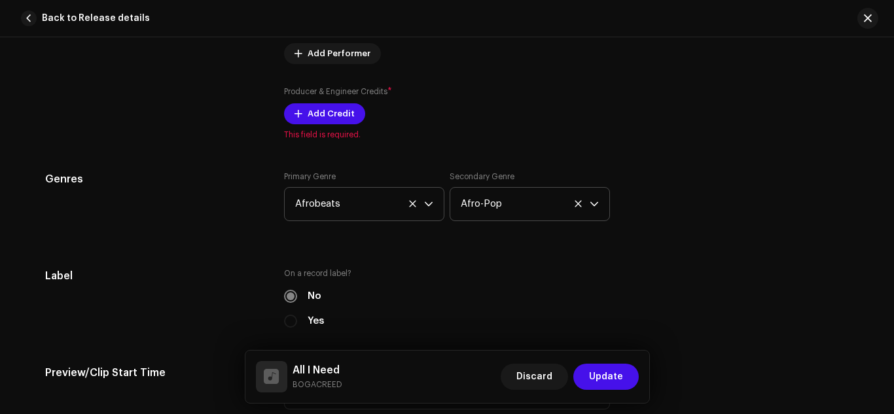
click at [689, 181] on div "Genres Primary Genre Afrobeats Secondary Genre Afro-Pop" at bounding box center [447, 204] width 804 height 65
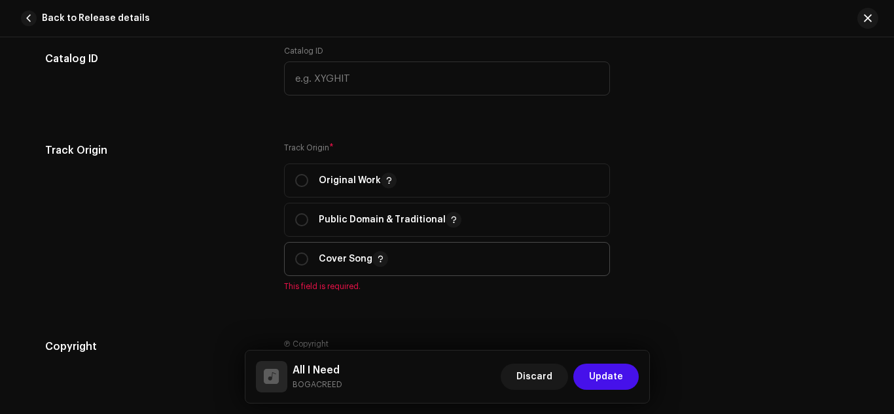
scroll to position [1423, 0]
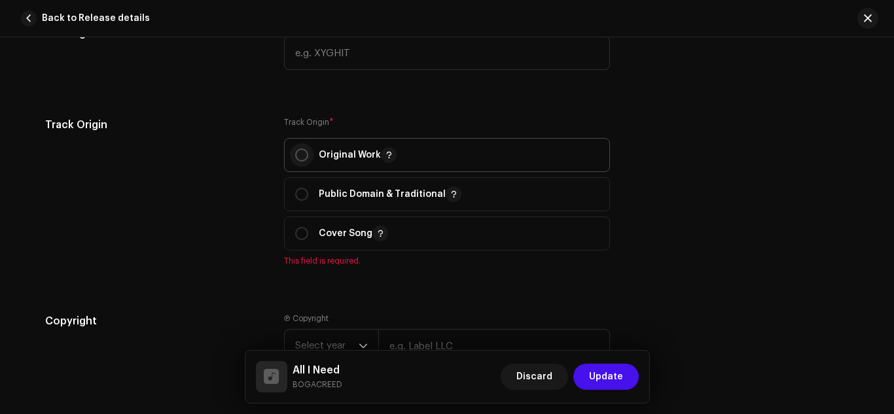
click at [301, 153] on input "radio" at bounding box center [301, 155] width 13 height 13
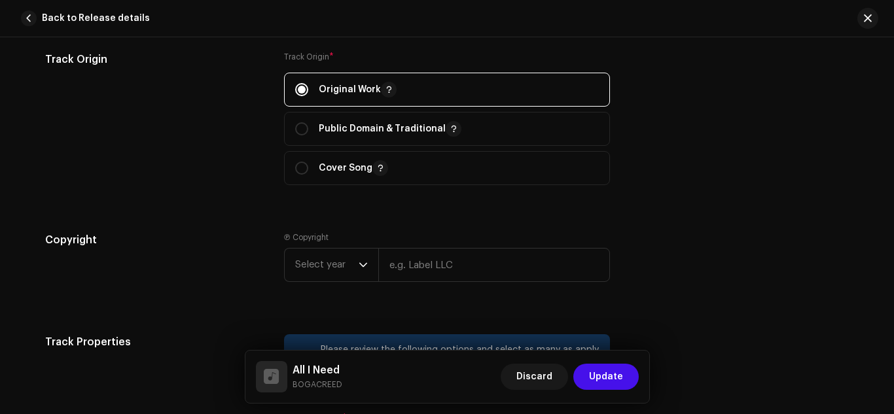
scroll to position [1531, 0]
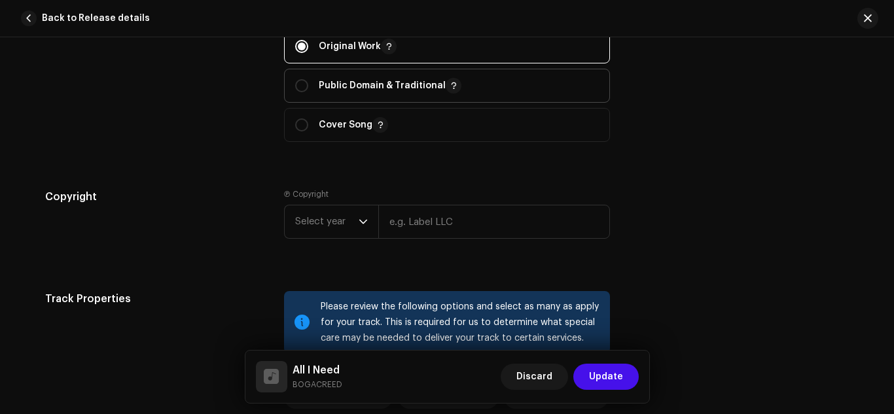
click at [302, 94] on span "Public Domain & Traditional" at bounding box center [447, 85] width 304 height 33
radio input "false"
radio input "true"
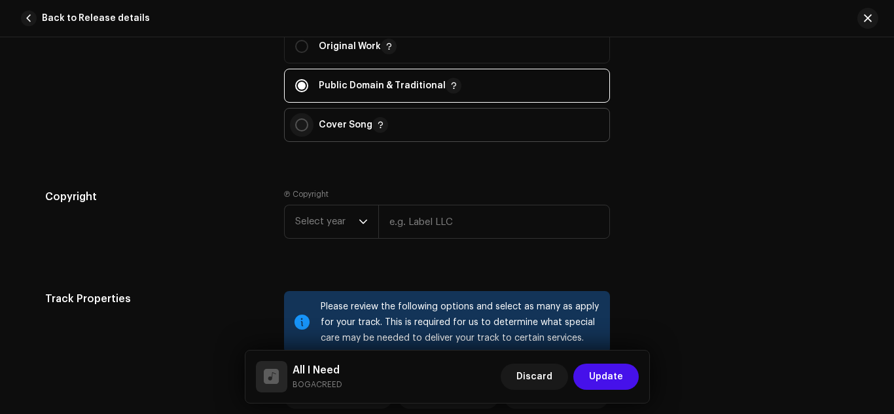
click at [300, 123] on input "radio" at bounding box center [301, 125] width 13 height 13
radio input "true"
click at [300, 84] on input "radio" at bounding box center [301, 85] width 13 height 13
radio input "true"
click at [363, 219] on icon "dropdown trigger" at bounding box center [363, 221] width 9 height 9
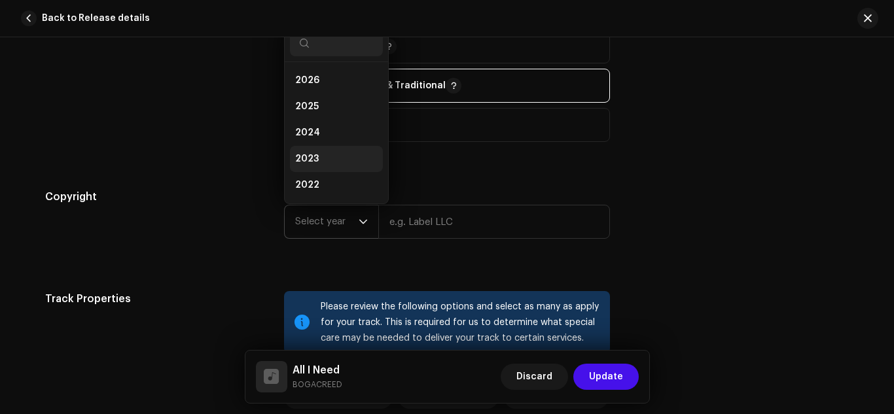
scroll to position [21, 0]
click at [316, 86] on li "2025" at bounding box center [336, 86] width 93 height 26
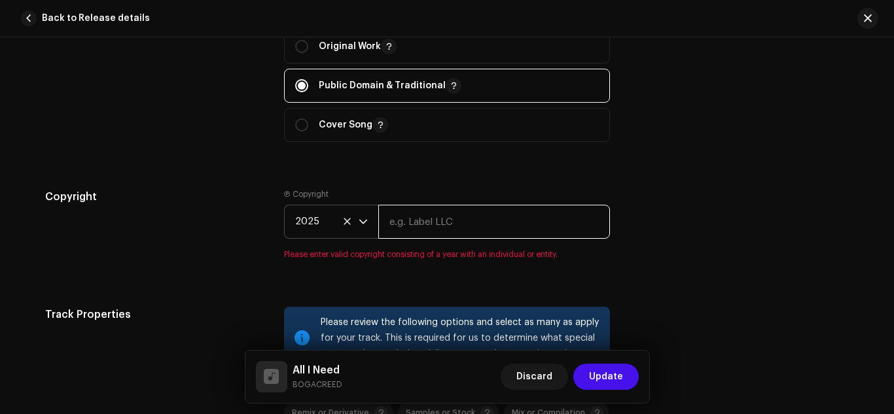
click at [420, 224] on input "text" at bounding box center [494, 222] width 232 height 34
type input "Bogacreed"
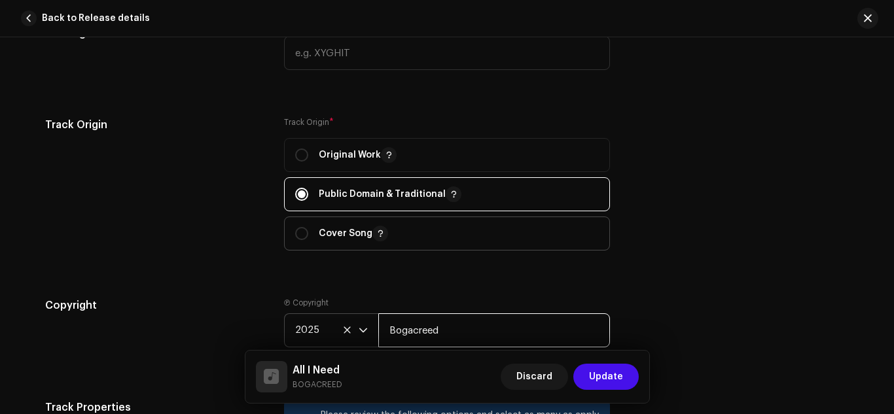
scroll to position [1531, 0]
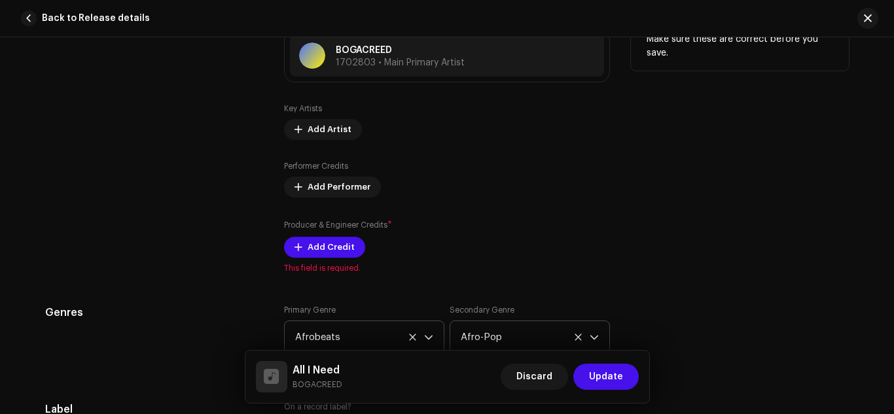
scroll to position [877, 0]
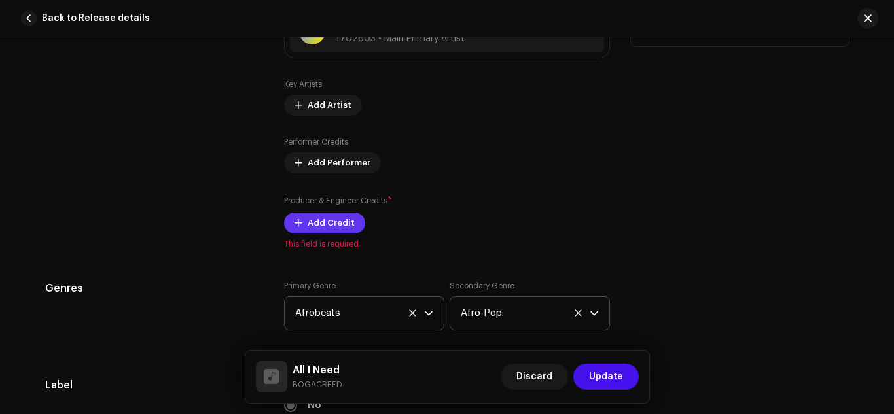
click at [332, 225] on span "Add Credit" at bounding box center [331, 223] width 47 height 26
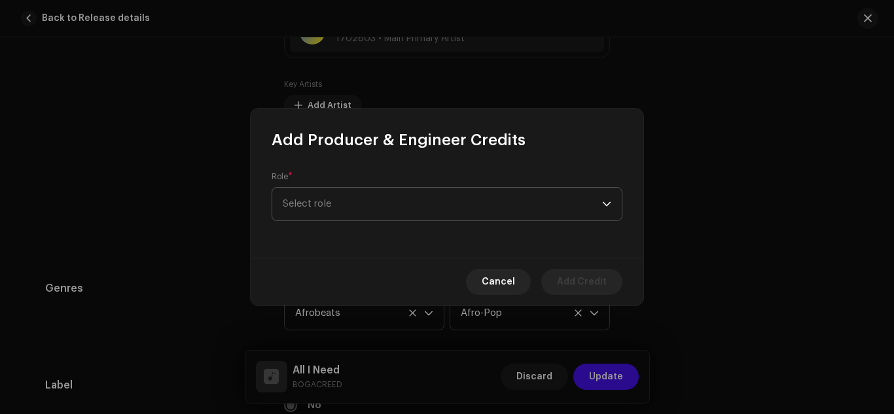
click at [382, 219] on span "Select role" at bounding box center [443, 204] width 320 height 33
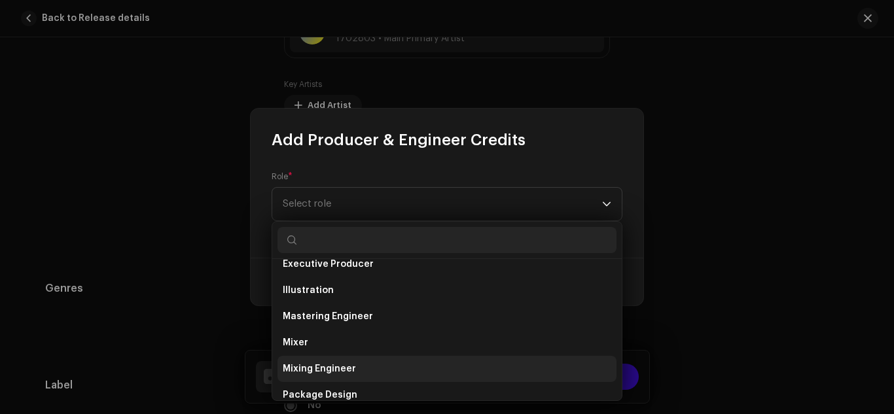
scroll to position [437, 0]
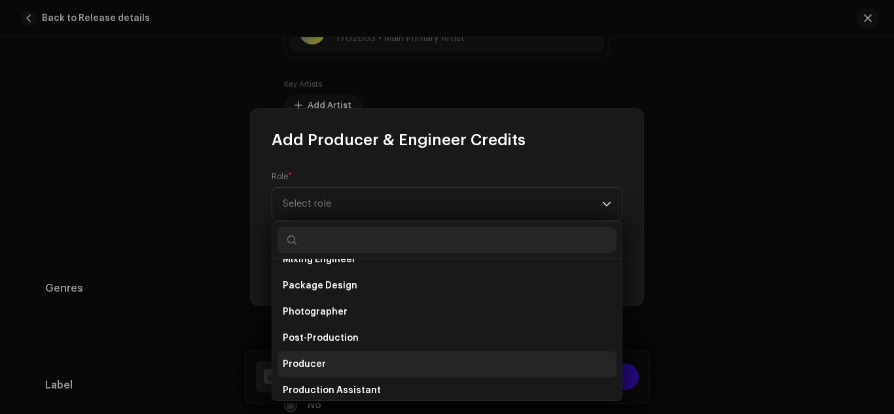
click at [336, 366] on li "Producer" at bounding box center [447, 365] width 339 height 26
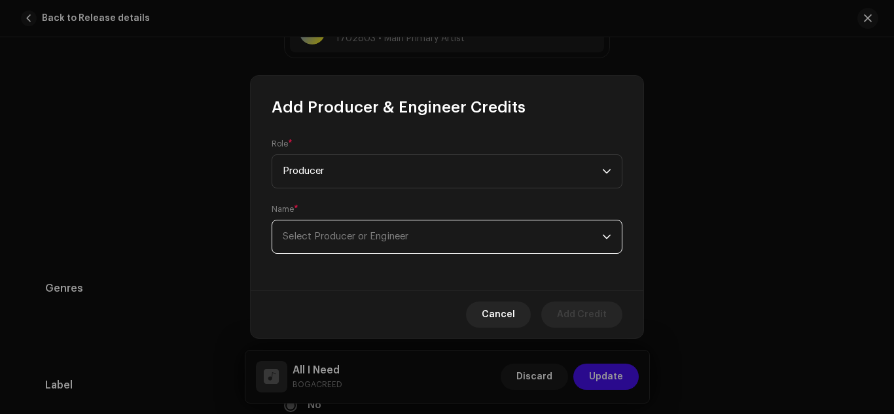
click at [389, 232] on span "Select Producer or Engineer" at bounding box center [346, 237] width 126 height 10
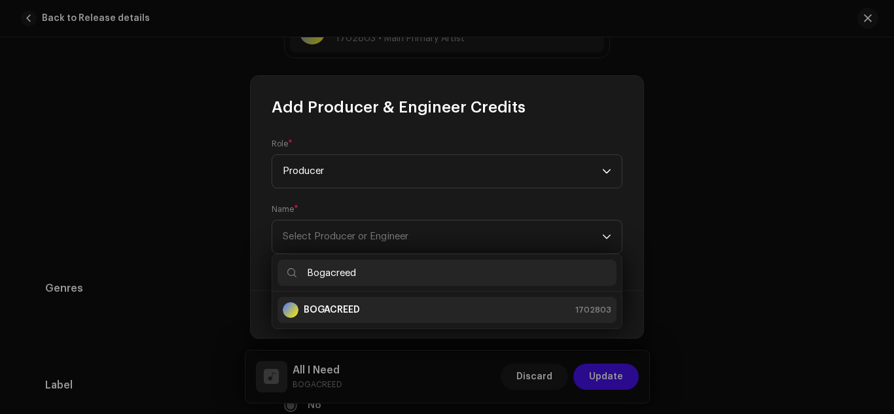
type input "Bogacreed"
click at [374, 306] on div "BOGACREED 1702803" at bounding box center [447, 310] width 329 height 16
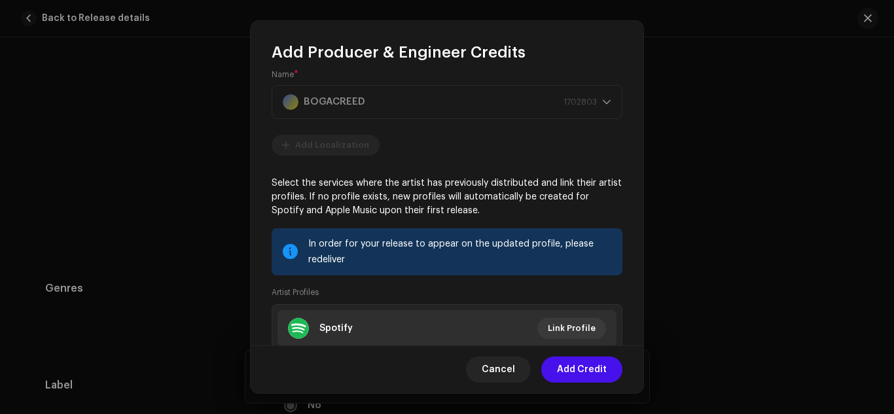
scroll to position [0, 0]
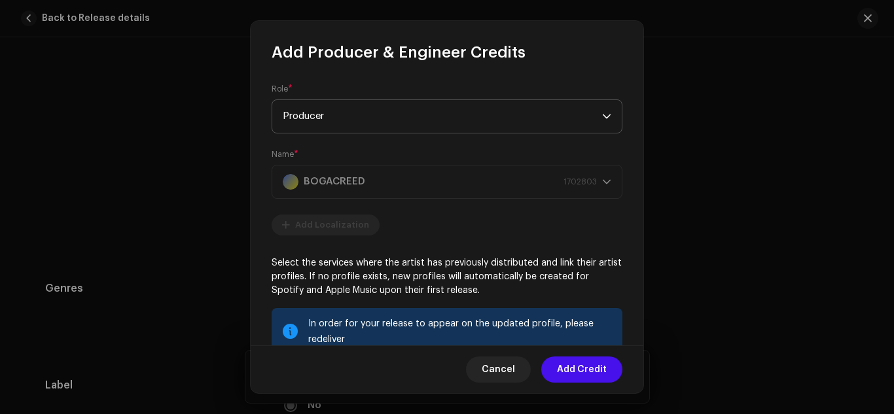
click at [513, 119] on span "Producer" at bounding box center [443, 116] width 320 height 33
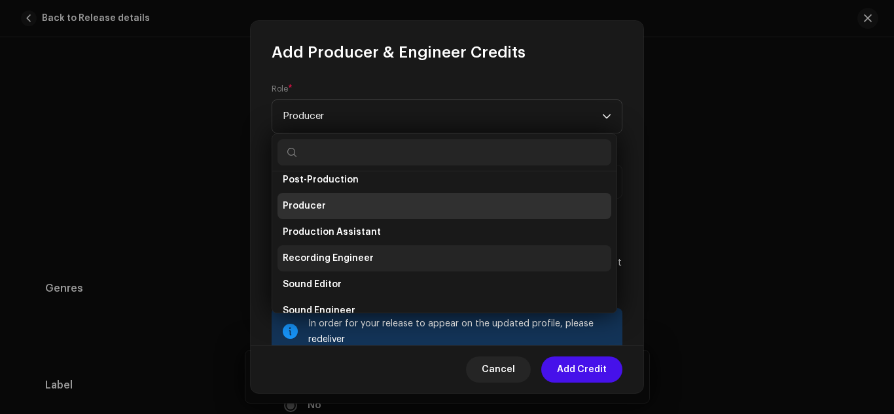
scroll to position [576, 0]
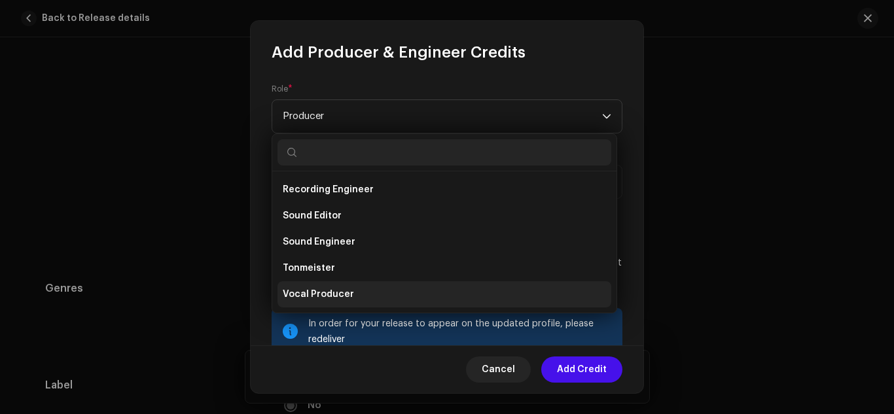
click at [347, 291] on span "Vocal Producer" at bounding box center [318, 294] width 71 height 13
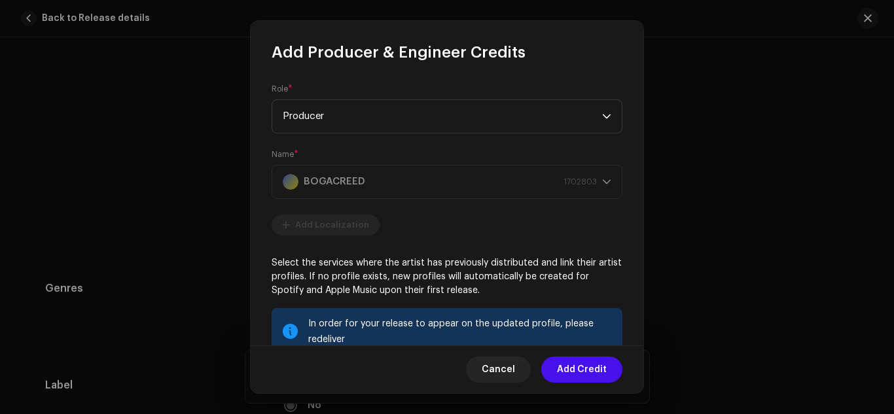
scroll to position [529, 0]
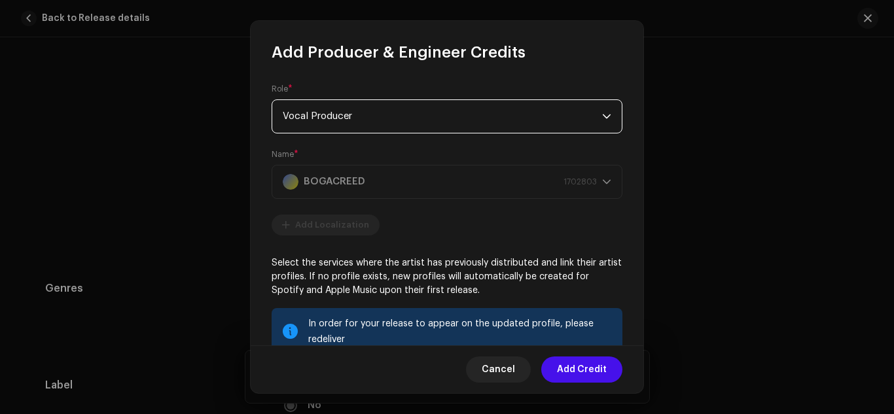
click at [487, 217] on re-m-artist-locales-form "Add Localization" at bounding box center [447, 225] width 351 height 21
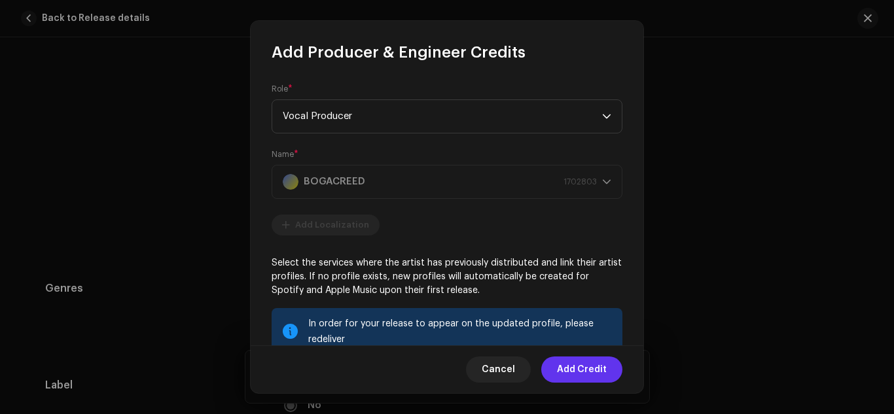
click at [584, 368] on span "Add Credit" at bounding box center [582, 370] width 50 height 26
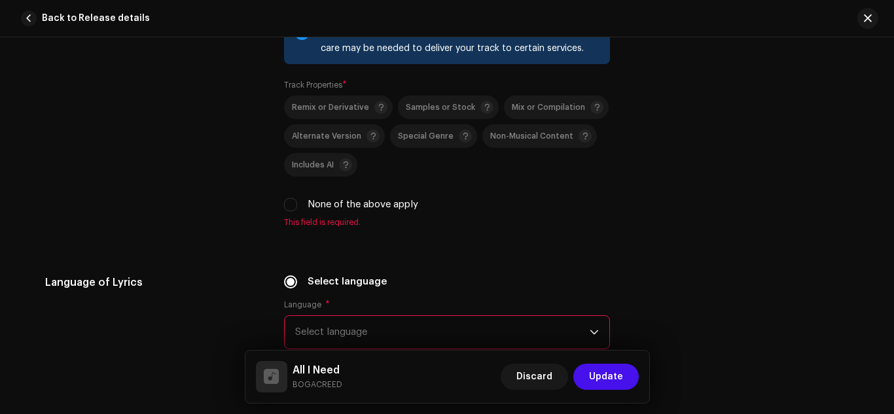
scroll to position [1968, 0]
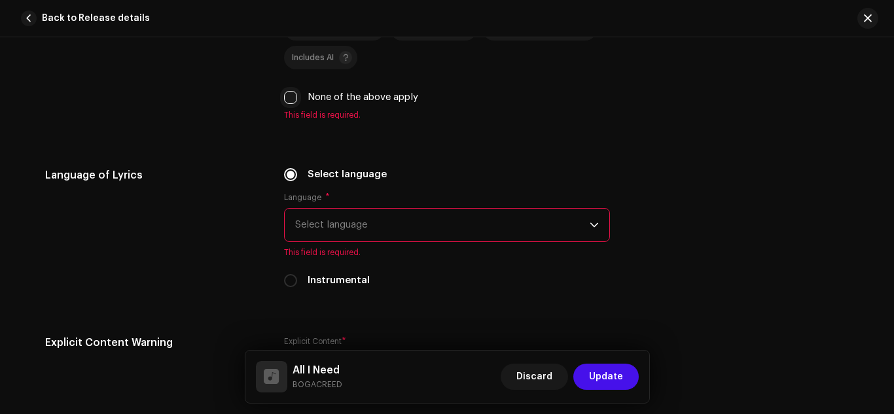
click at [286, 99] on input "None of the above apply" at bounding box center [290, 97] width 13 height 13
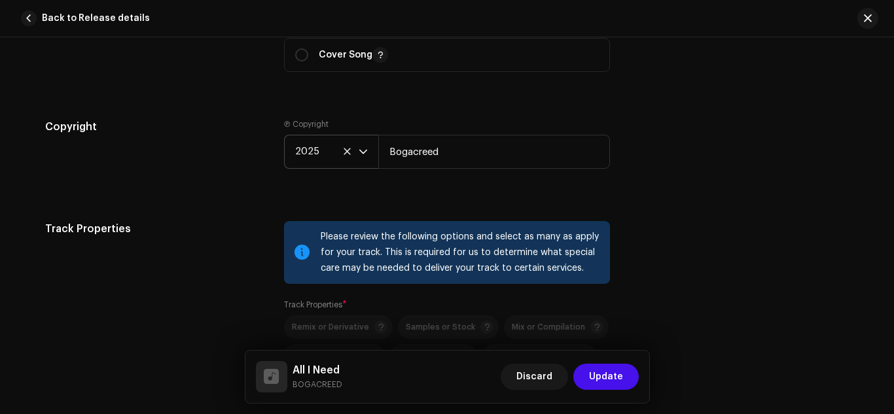
scroll to position [1750, 0]
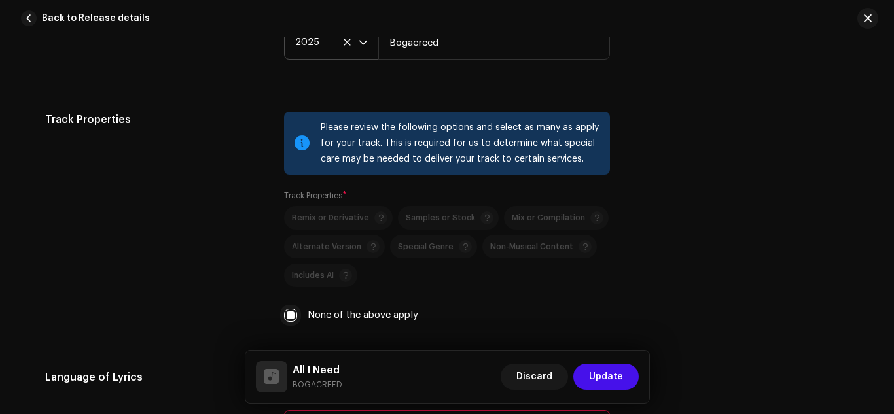
click at [287, 316] on input "None of the above apply" at bounding box center [290, 315] width 13 height 13
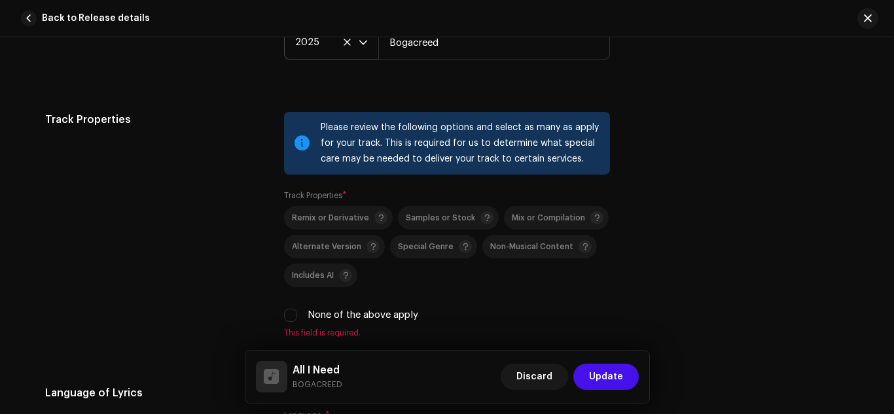
click at [297, 316] on div "None of the above apply" at bounding box center [447, 315] width 326 height 14
click at [284, 314] on input "None of the above apply" at bounding box center [290, 315] width 13 height 13
checkbox input "true"
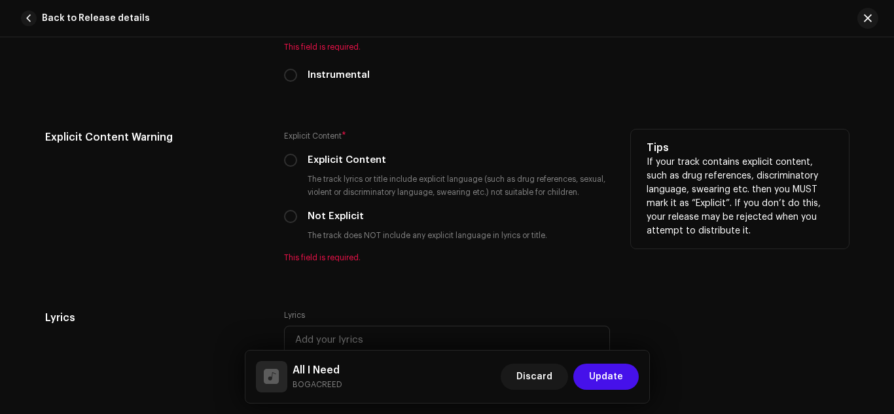
scroll to position [2186, 0]
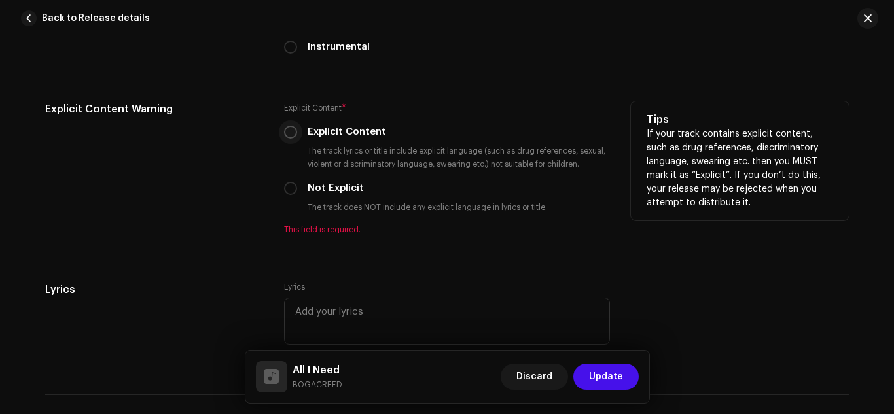
click at [285, 134] on input "Explicit Content" at bounding box center [290, 132] width 13 height 13
radio input "true"
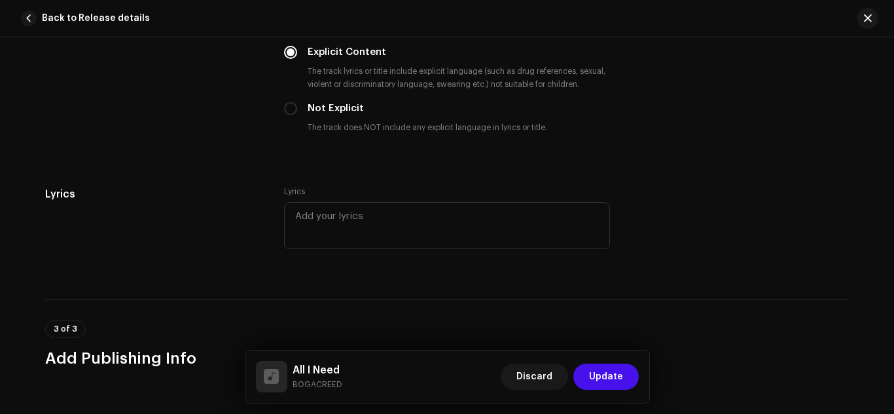
scroll to position [2295, 0]
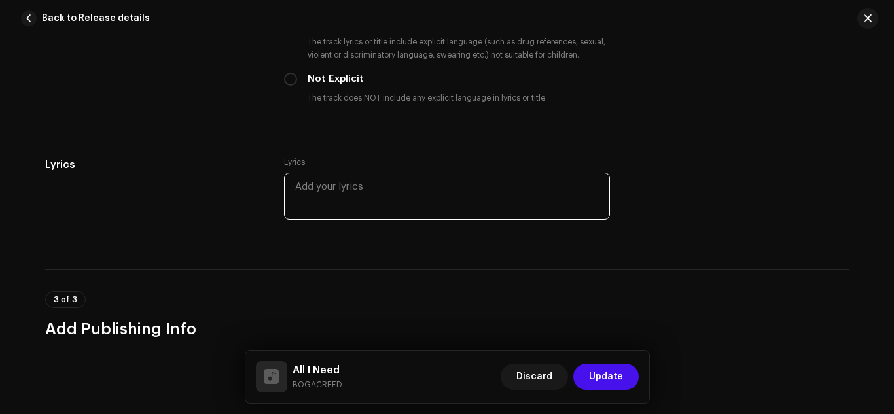
click at [388, 194] on textarea at bounding box center [447, 196] width 326 height 47
paste textarea "Ife koro oloyin Last time I fell ori lo komi yo oh Kiru [PERSON_NAME] [PERSON_N…"
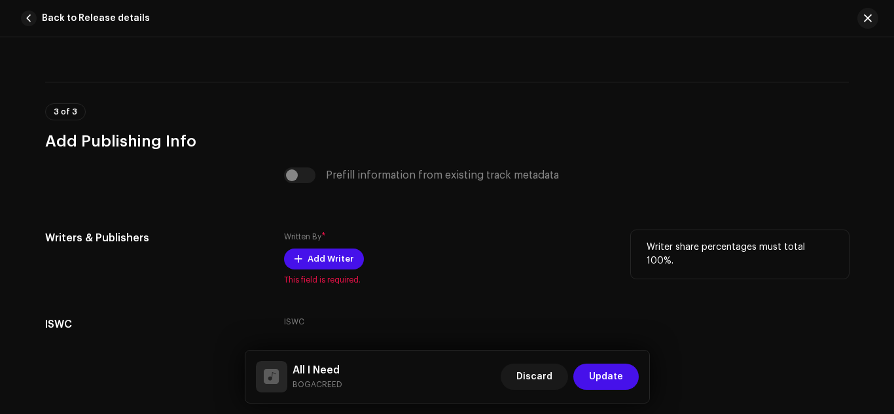
scroll to position [3075, 0]
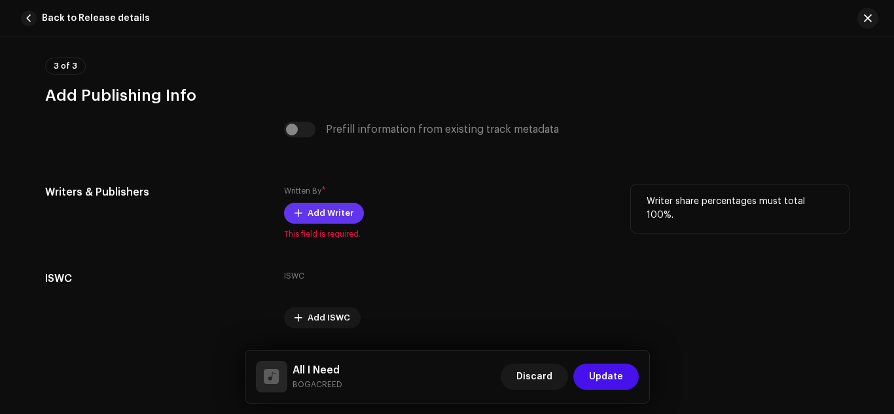
type textarea "Ife koro oloyin Last time I fell ori lo komi yo oh Kiru [PERSON_NAME] [PERSON_N…"
click at [339, 211] on span "Add Writer" at bounding box center [331, 213] width 46 height 26
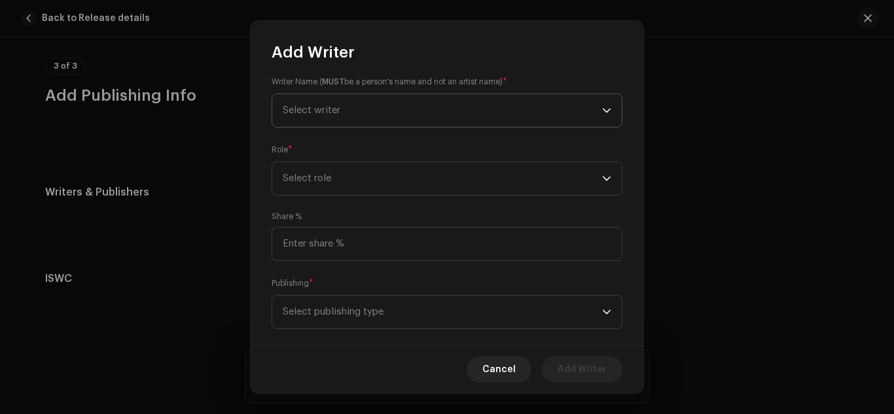
scroll to position [0, 0]
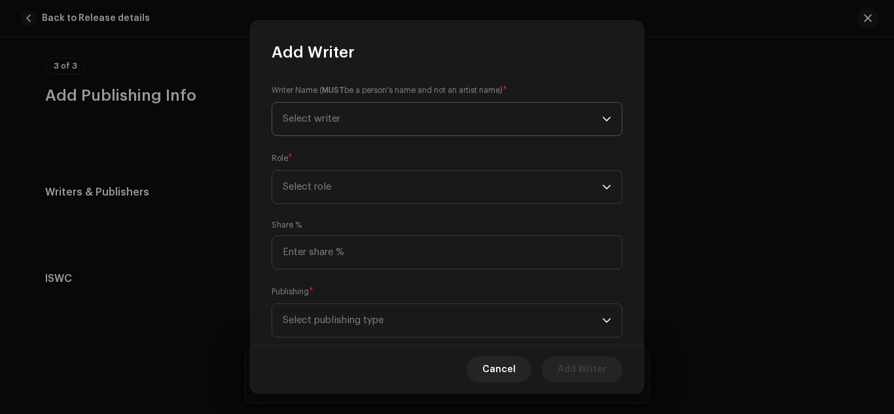
click at [408, 122] on span "Select writer" at bounding box center [443, 119] width 320 height 33
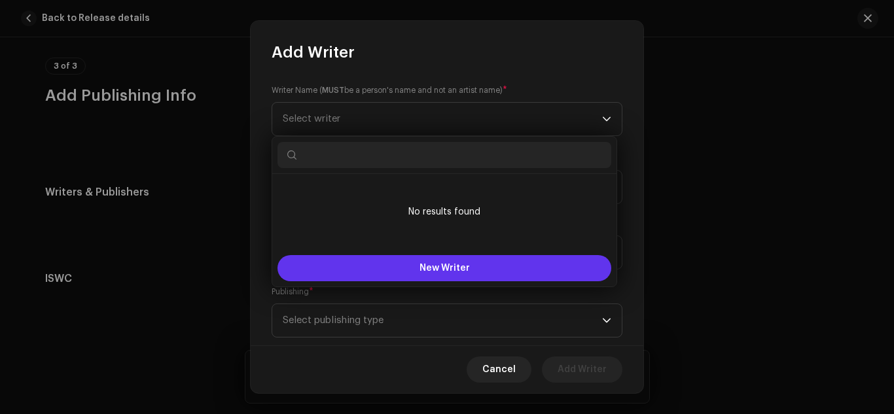
click at [435, 266] on span "New Writer" at bounding box center [445, 268] width 50 height 9
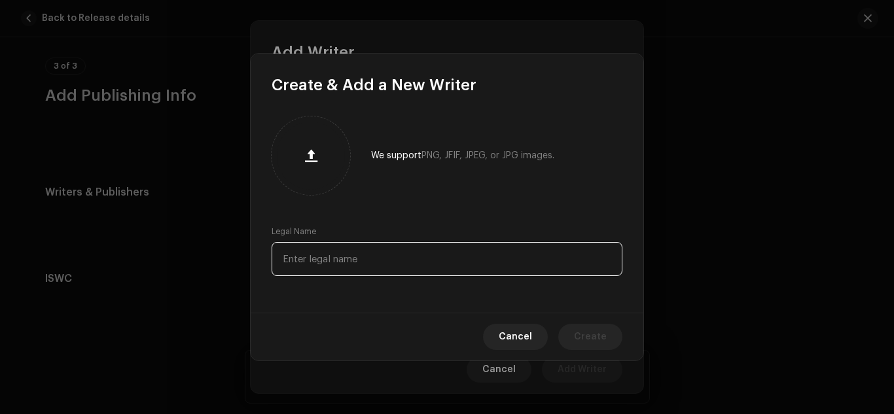
click at [388, 253] on input "text" at bounding box center [447, 259] width 351 height 34
paste input "[PERSON_NAME] [PERSON_NAME]"
type input "[PERSON_NAME] [PERSON_NAME]"
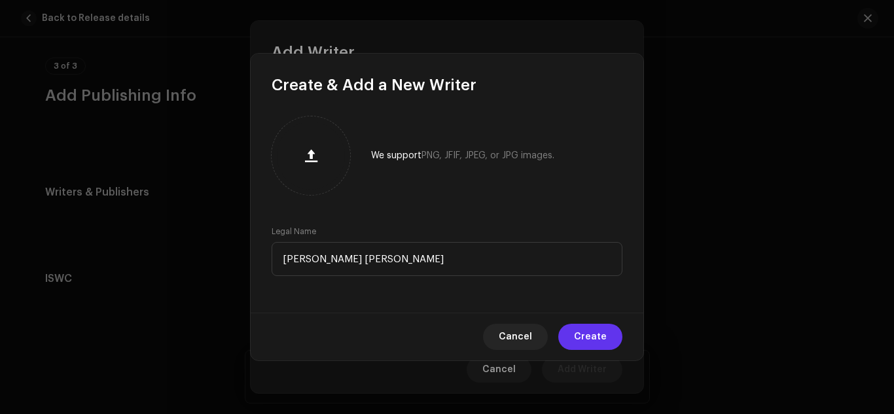
click at [593, 331] on span "Create" at bounding box center [590, 337] width 33 height 26
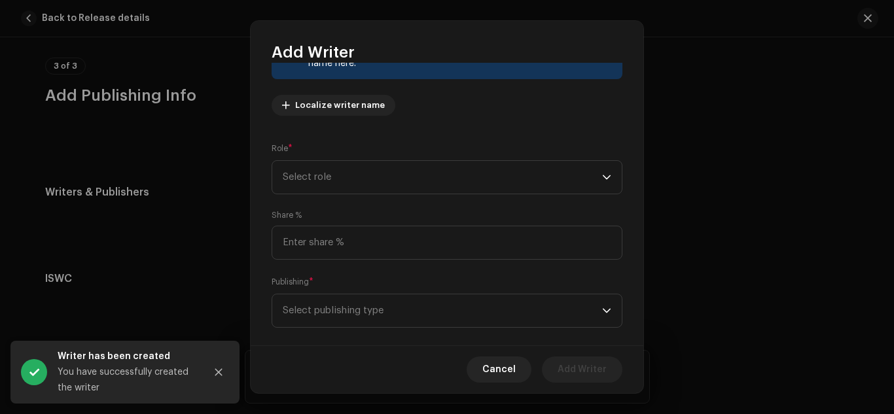
scroll to position [149, 0]
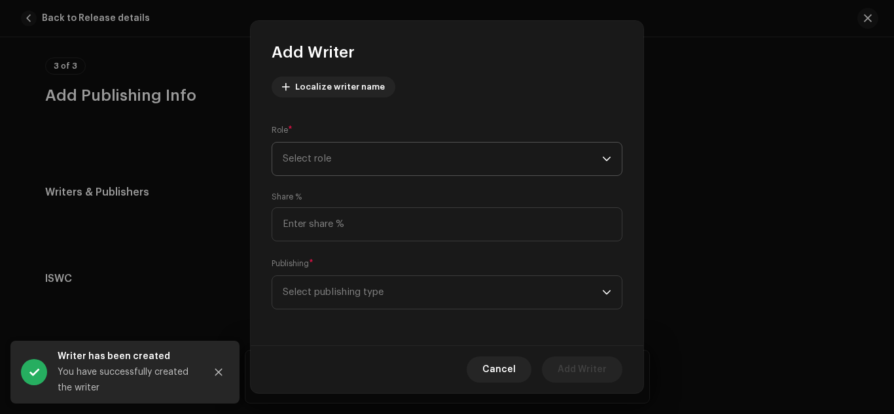
click at [340, 165] on span "Select role" at bounding box center [443, 159] width 320 height 33
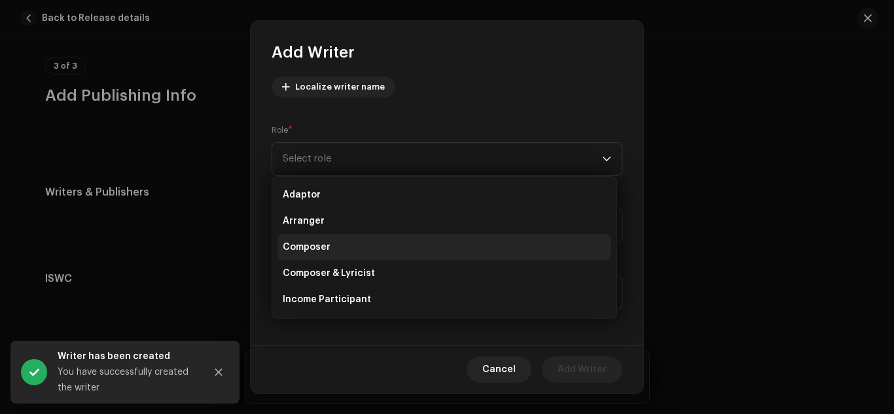
click at [331, 244] on li "Composer" at bounding box center [445, 247] width 334 height 26
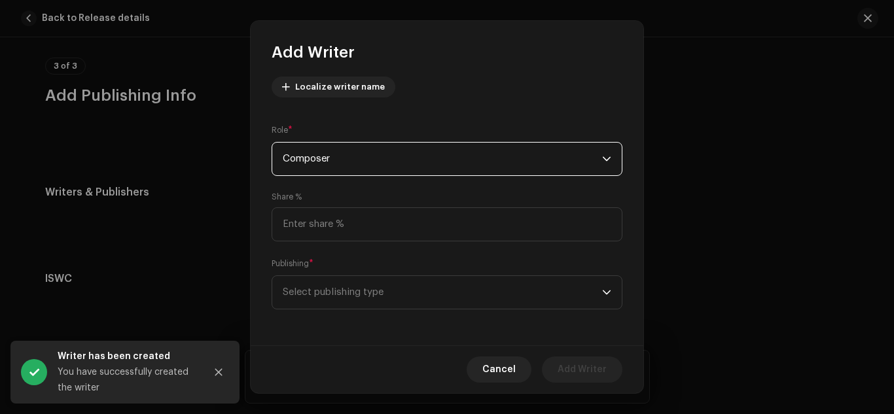
click at [338, 170] on span "Composer" at bounding box center [443, 159] width 320 height 33
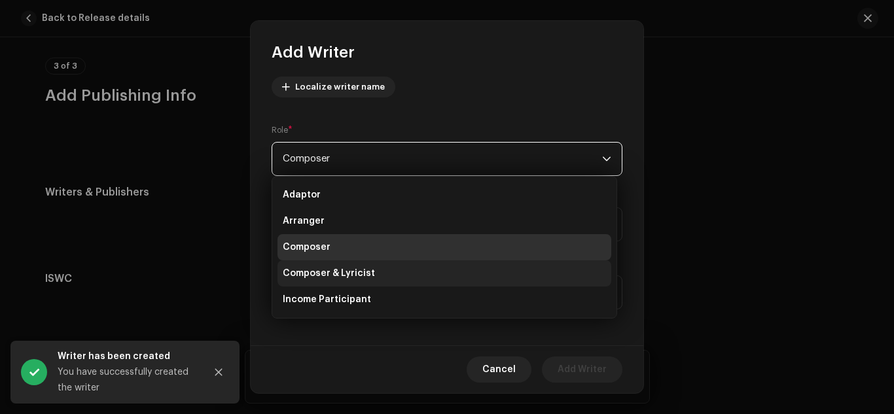
click at [342, 273] on span "Composer & Lyricist" at bounding box center [329, 273] width 92 height 13
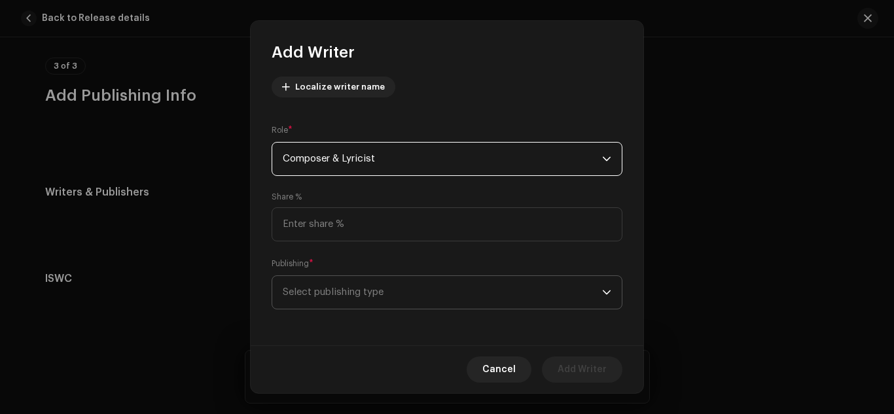
click at [379, 295] on span "Select publishing type" at bounding box center [443, 292] width 320 height 33
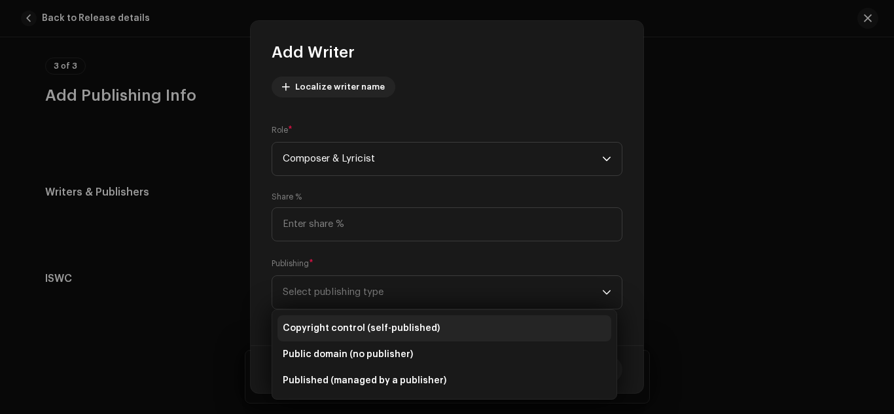
click at [400, 335] on span "Copyright control (self-published)" at bounding box center [361, 328] width 157 height 13
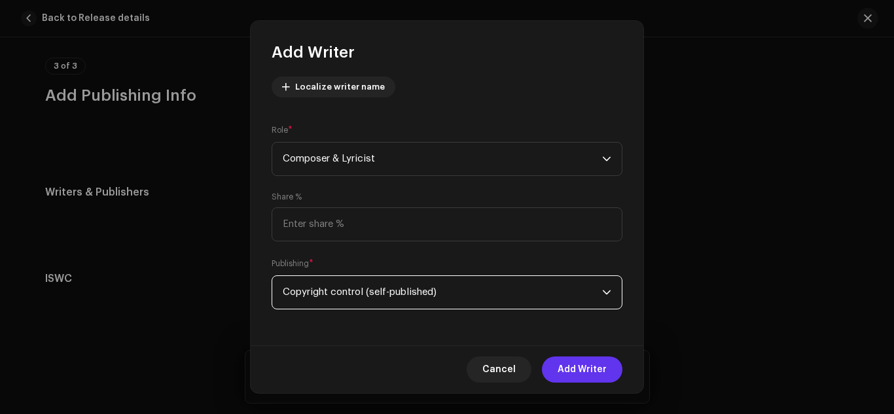
click at [573, 363] on span "Add Writer" at bounding box center [582, 370] width 49 height 26
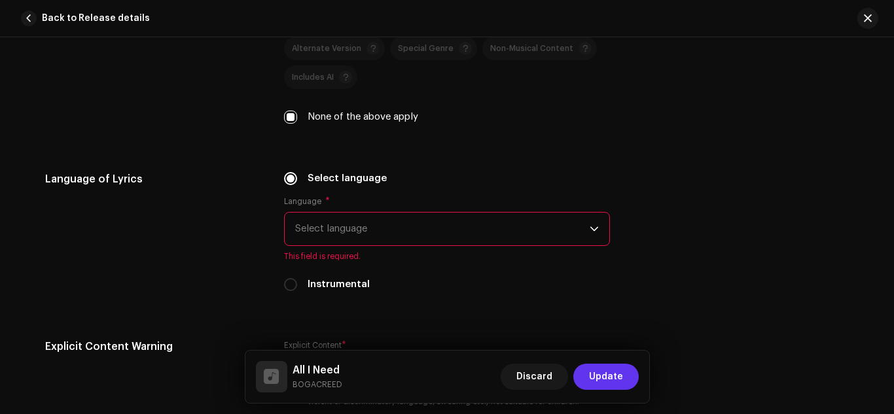
scroll to position [1964, 0]
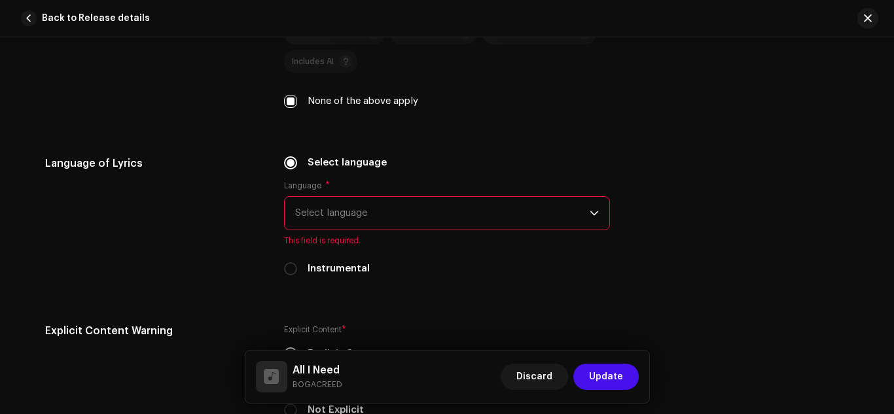
click at [390, 217] on span "Select language" at bounding box center [442, 213] width 295 height 33
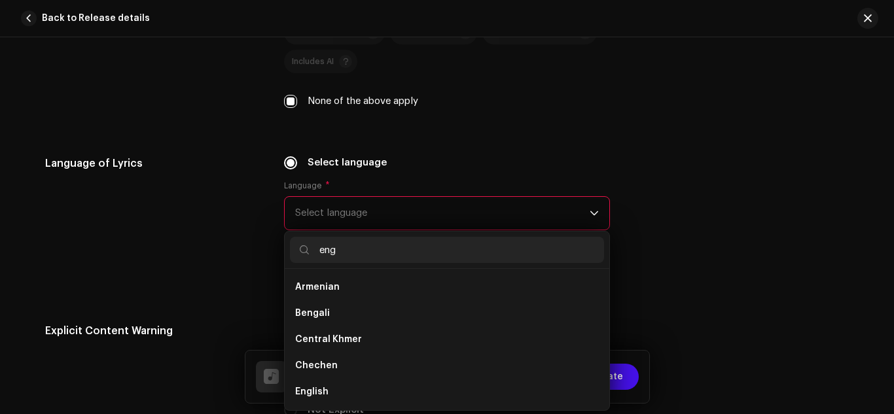
scroll to position [0, 0]
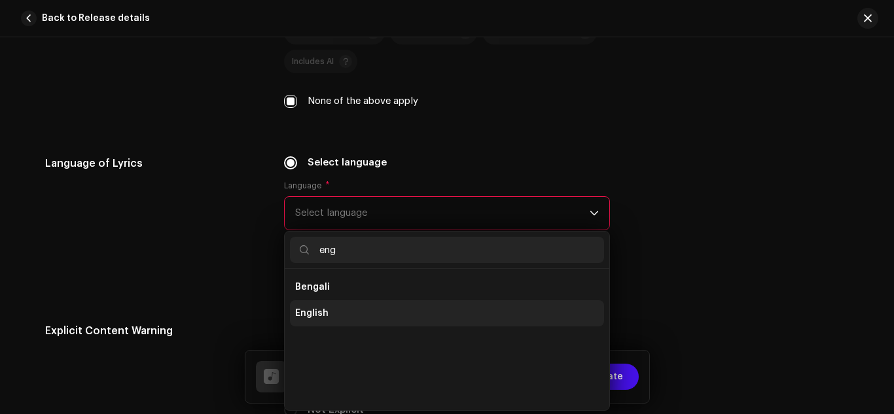
type input "eng"
click at [324, 312] on span "English" at bounding box center [311, 313] width 33 height 13
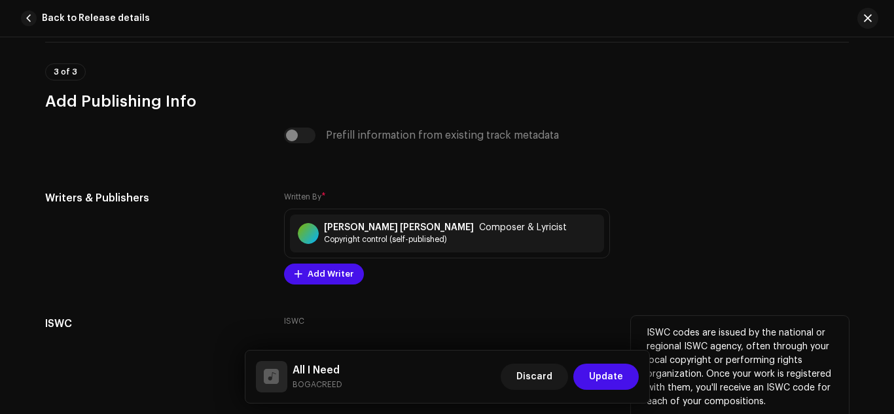
scroll to position [3056, 0]
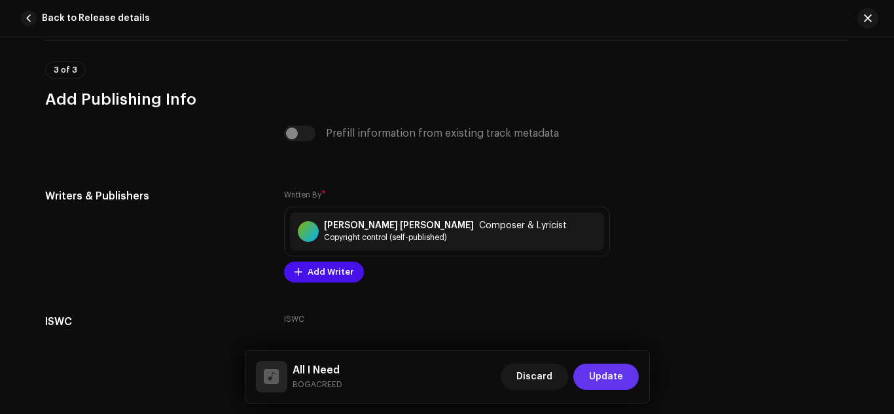
click at [597, 375] on span "Update" at bounding box center [606, 377] width 34 height 26
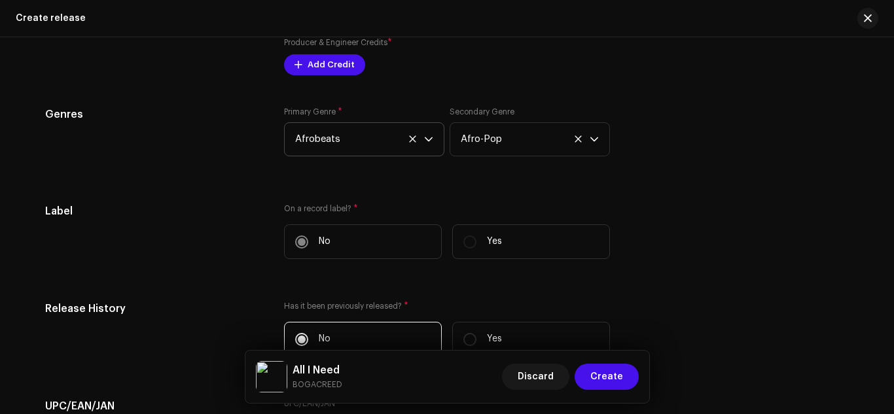
scroll to position [1637, 0]
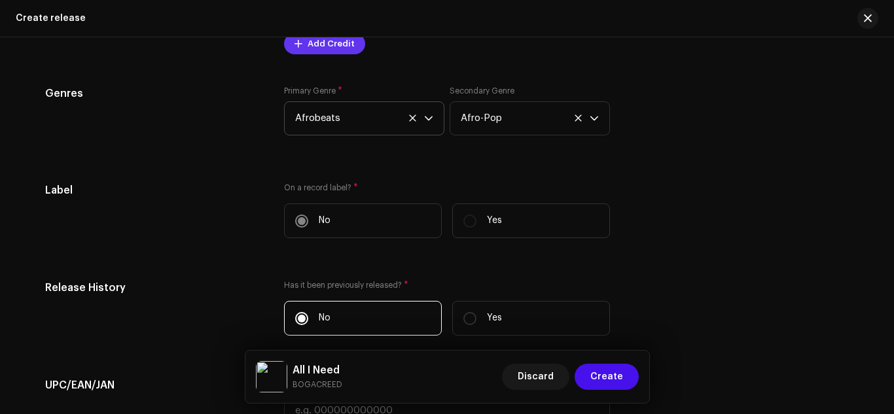
click at [321, 48] on span "Add Credit" at bounding box center [331, 44] width 47 height 26
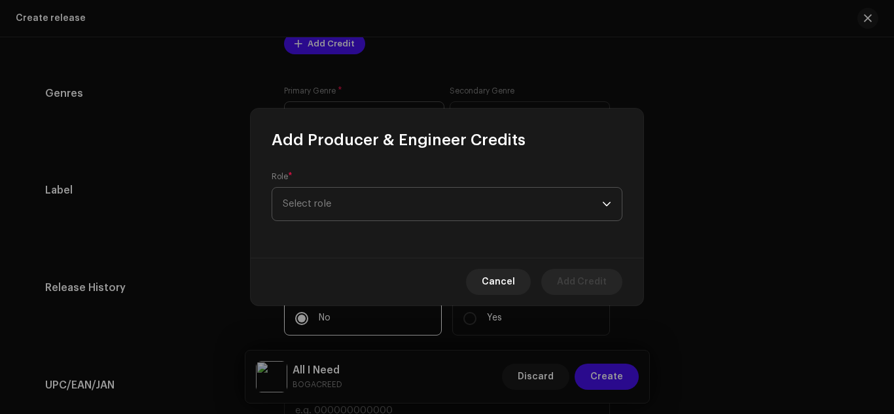
click at [396, 207] on span "Select role" at bounding box center [443, 204] width 320 height 33
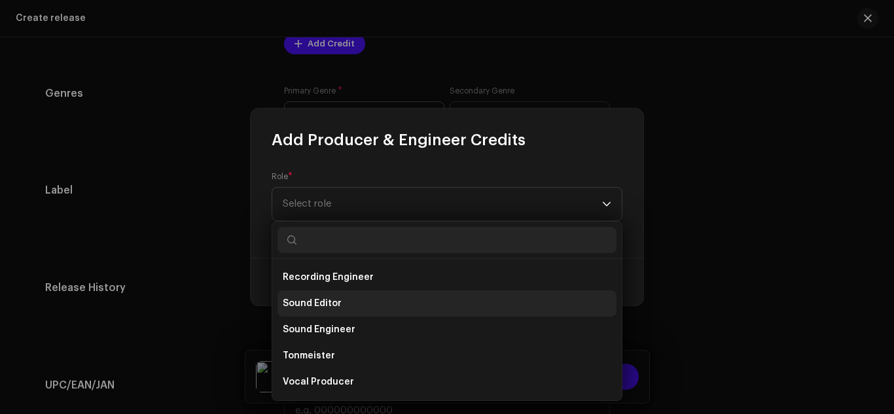
scroll to position [467, 0]
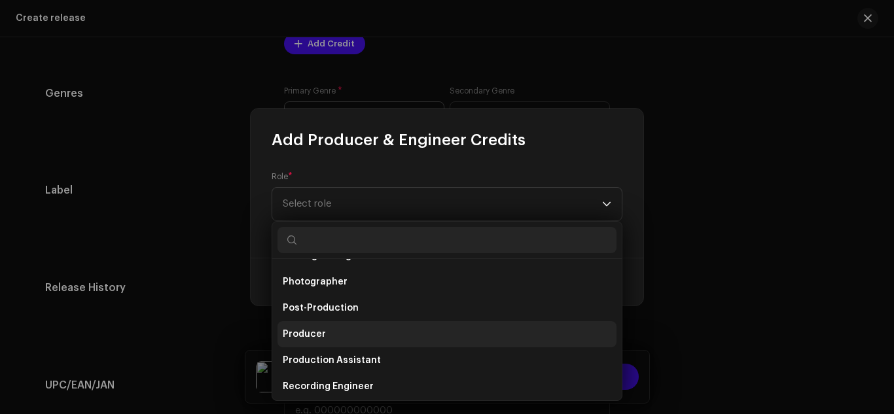
click at [323, 331] on li "Producer" at bounding box center [447, 334] width 339 height 26
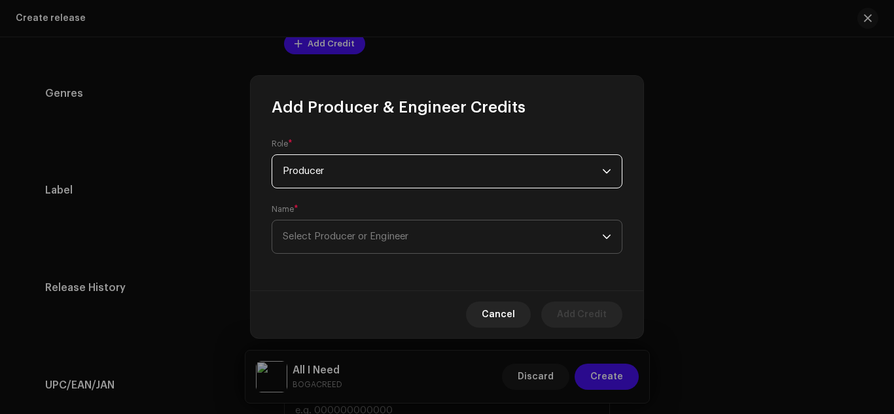
click at [358, 242] on span "Select Producer or Engineer" at bounding box center [443, 237] width 320 height 33
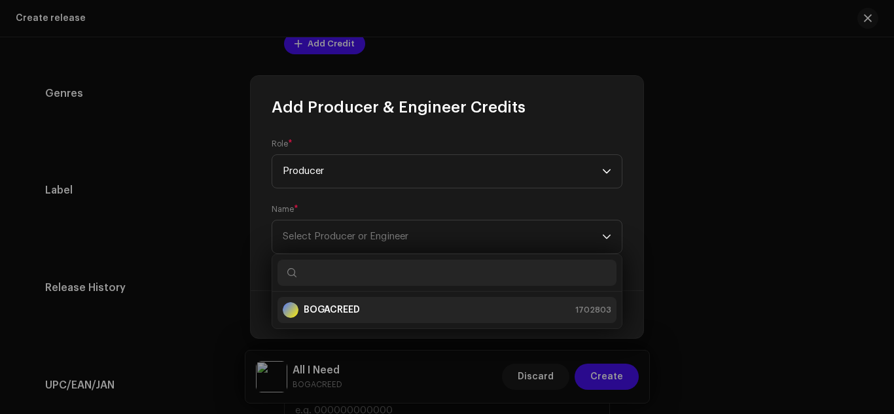
click at [356, 304] on strong "BOGACREED" at bounding box center [332, 310] width 56 height 13
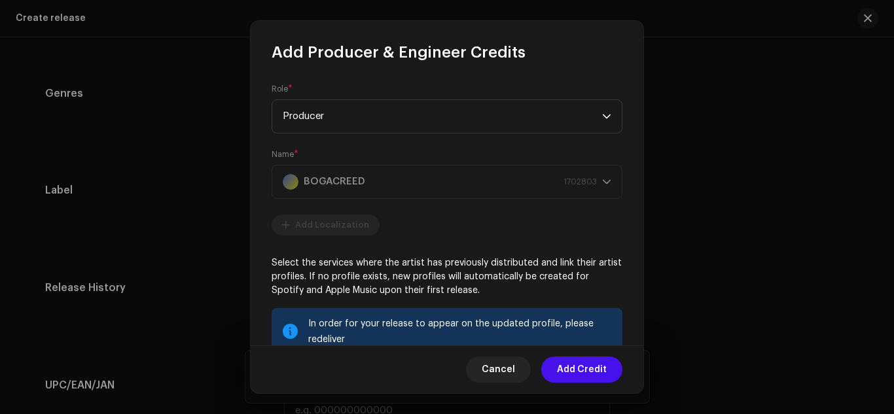
drag, startPoint x: 555, startPoint y: 367, endPoint x: 574, endPoint y: 369, distance: 18.4
click at [563, 369] on button "Add Credit" at bounding box center [581, 370] width 81 height 26
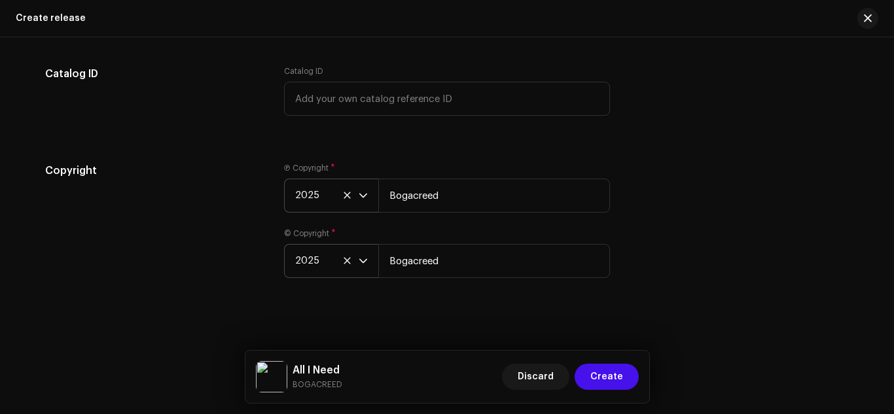
scroll to position [2106, 0]
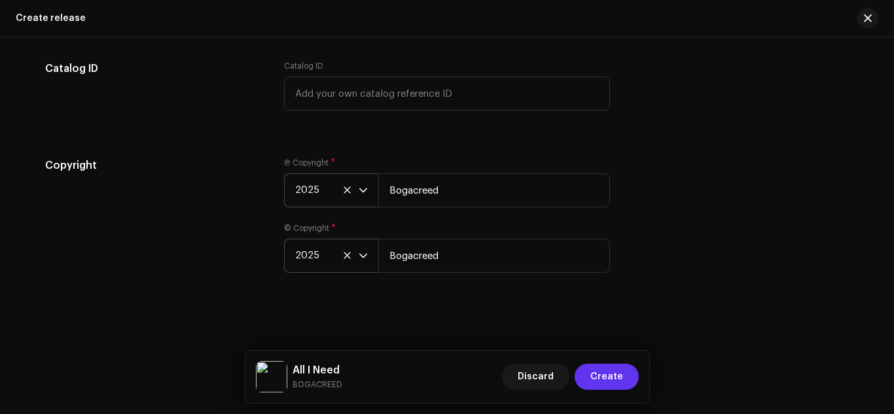
click at [604, 372] on span "Create" at bounding box center [607, 377] width 33 height 26
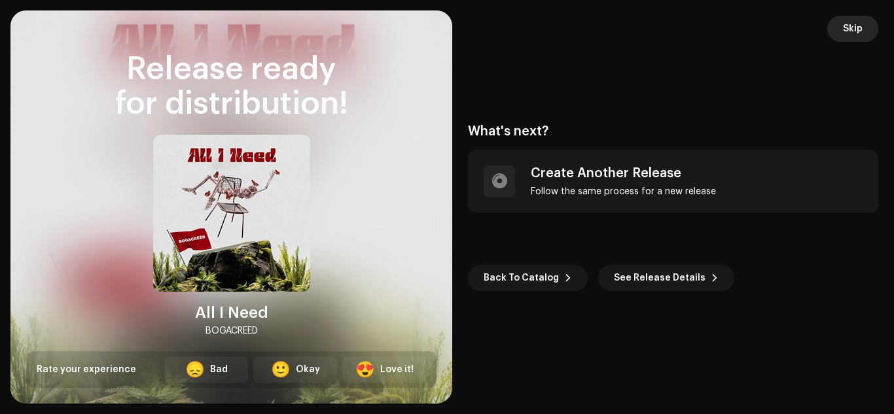
click at [849, 31] on span "Skip" at bounding box center [853, 29] width 20 height 26
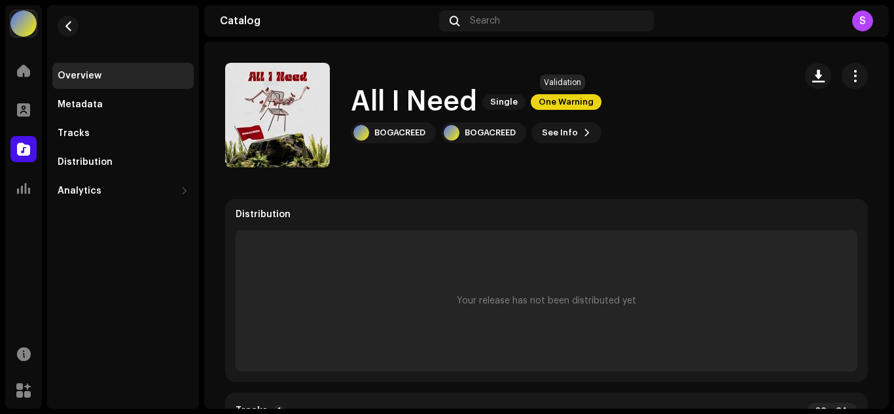
click at [558, 104] on span "One Warning" at bounding box center [566, 102] width 71 height 16
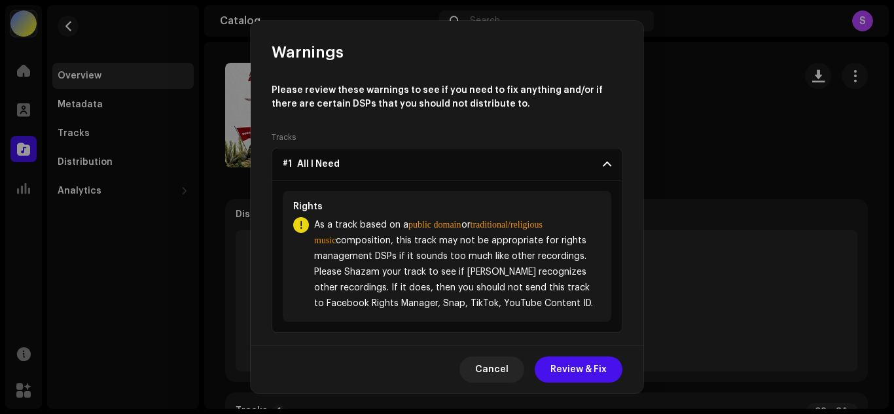
scroll to position [13, 0]
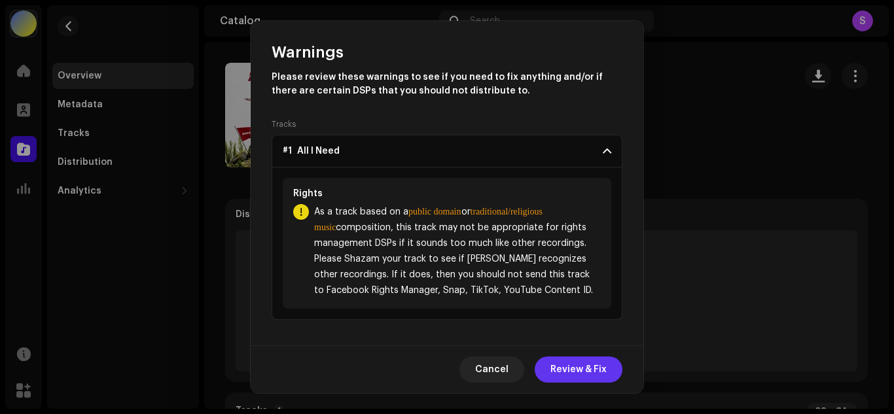
click at [573, 366] on span "Review & Fix" at bounding box center [579, 370] width 56 height 26
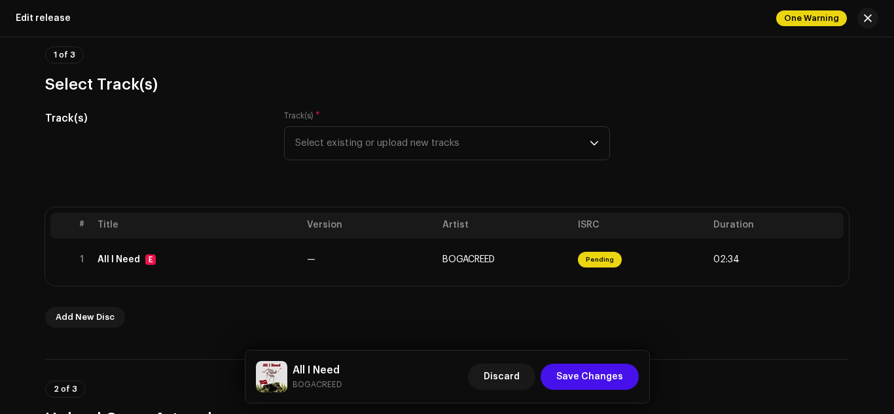
scroll to position [218, 0]
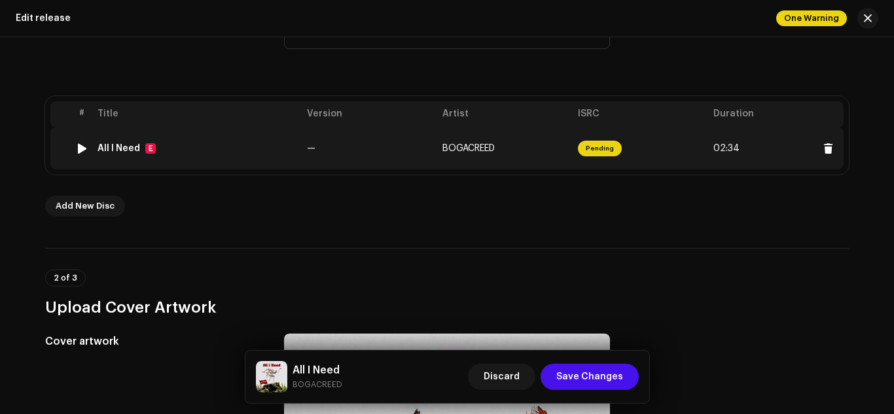
click at [636, 149] on td "Pending" at bounding box center [641, 149] width 136 height 42
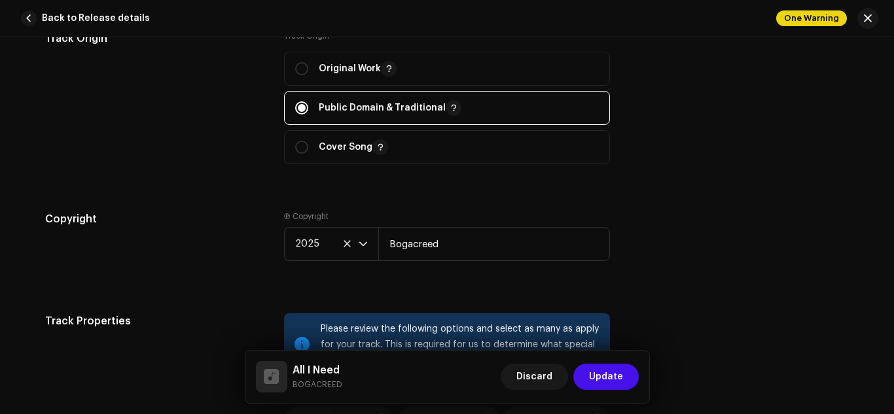
scroll to position [1527, 0]
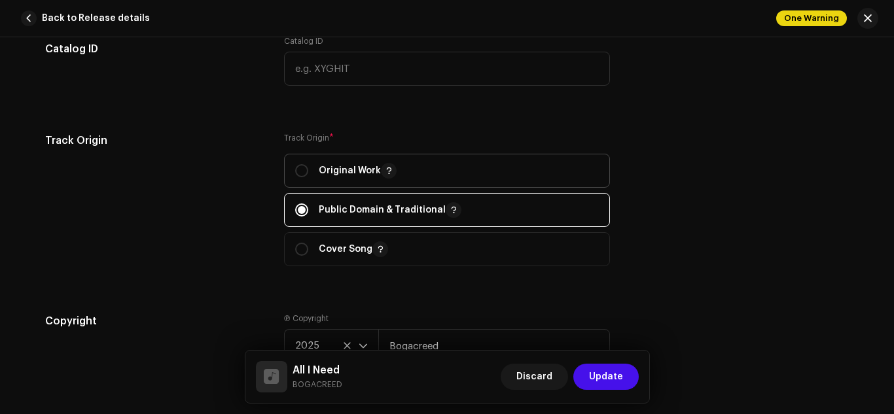
click at [306, 171] on div "Original Work" at bounding box center [345, 171] width 101 height 16
radio input "true"
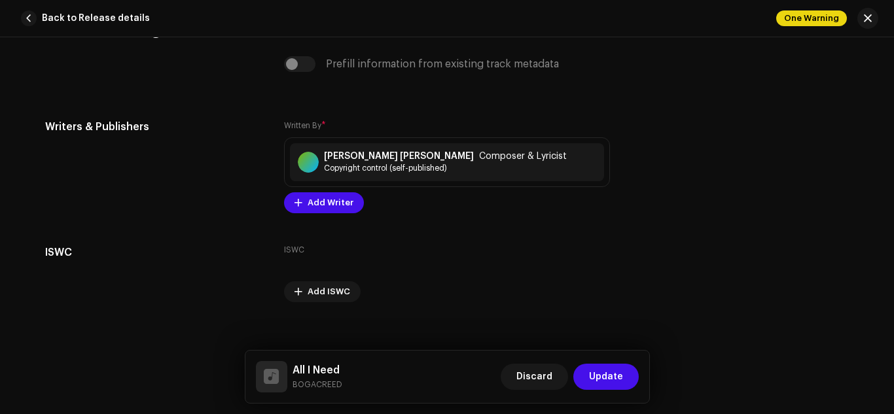
scroll to position [3220, 0]
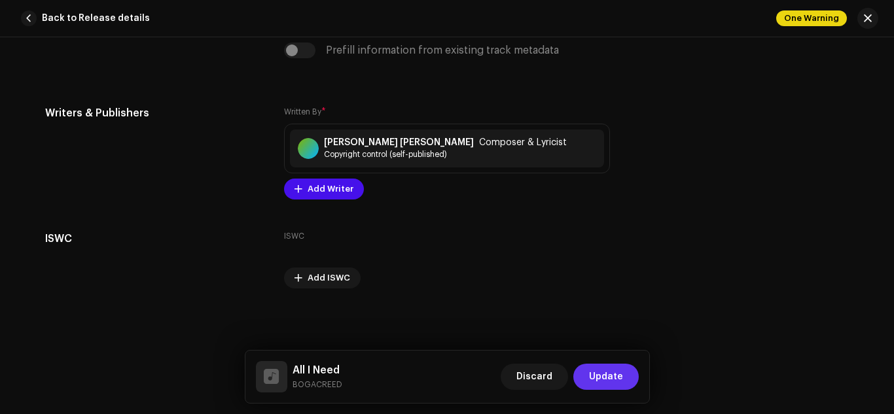
click at [608, 376] on span "Update" at bounding box center [606, 377] width 34 height 26
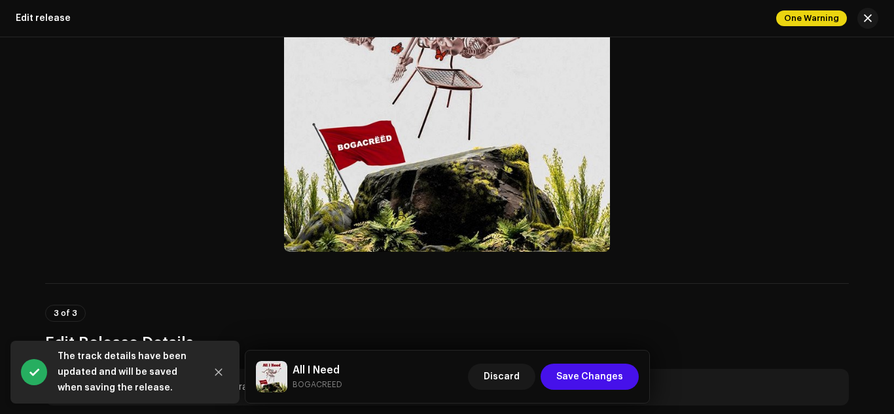
scroll to position [655, 0]
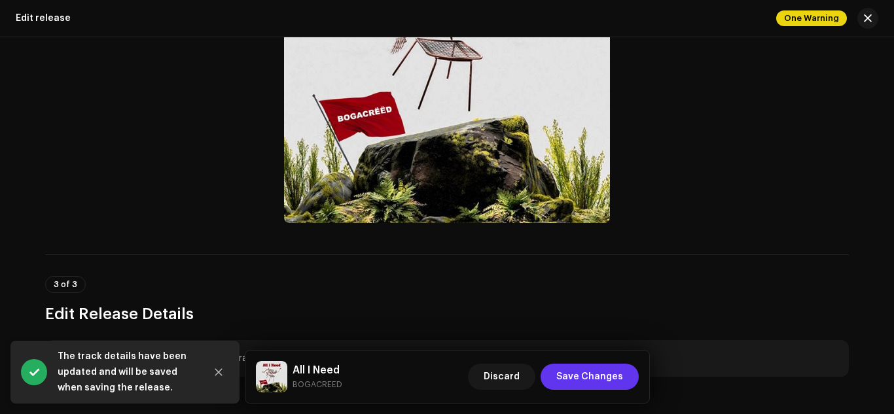
click at [586, 378] on span "Save Changes" at bounding box center [590, 377] width 67 height 26
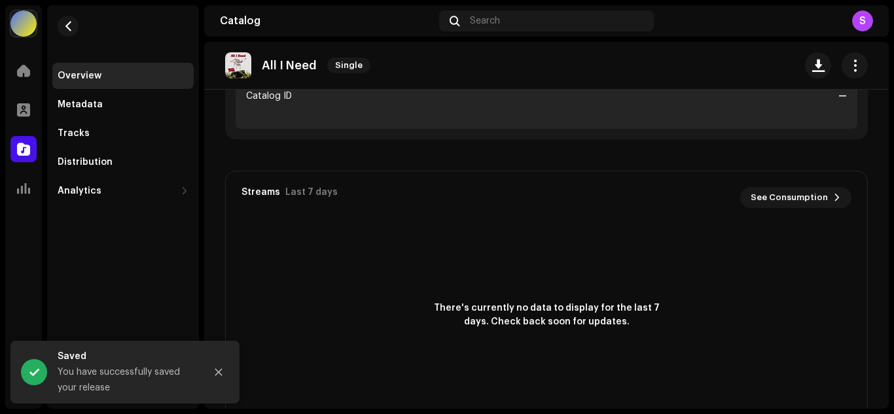
scroll to position [675, 0]
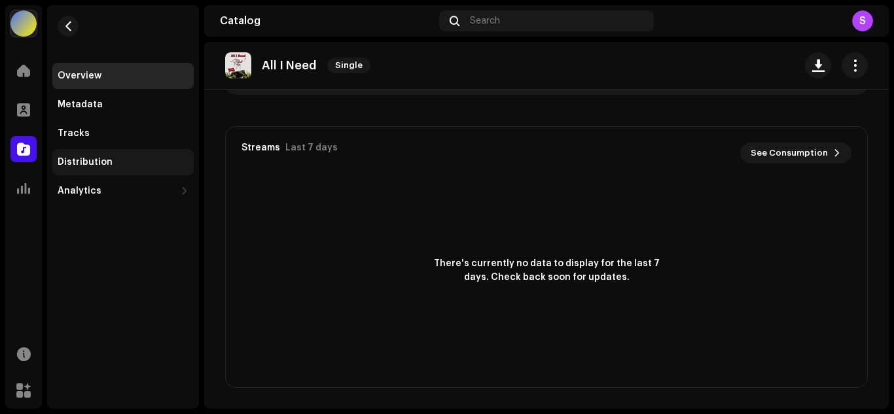
click at [96, 165] on div "Distribution" at bounding box center [85, 162] width 55 height 10
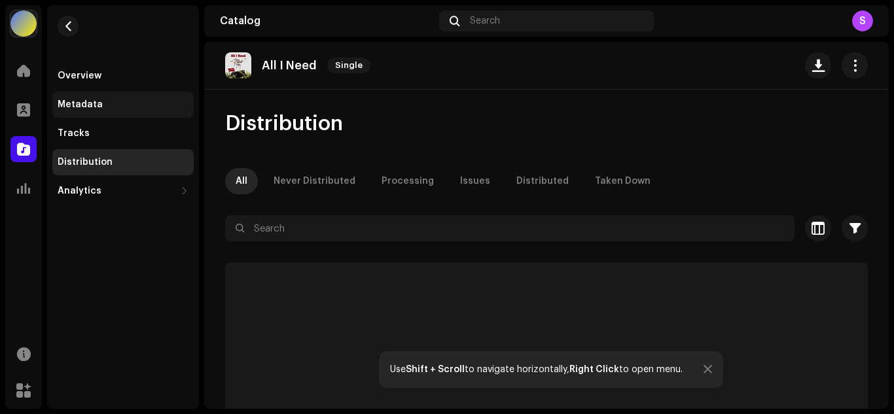
click at [88, 104] on div "Metadata" at bounding box center [80, 105] width 45 height 10
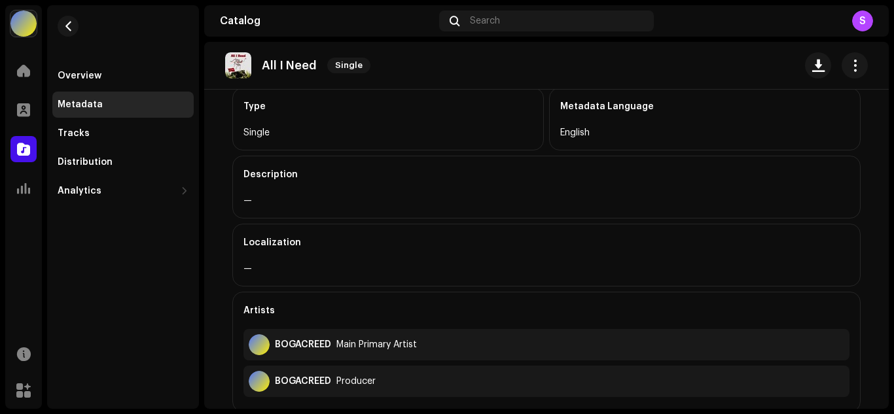
scroll to position [144, 0]
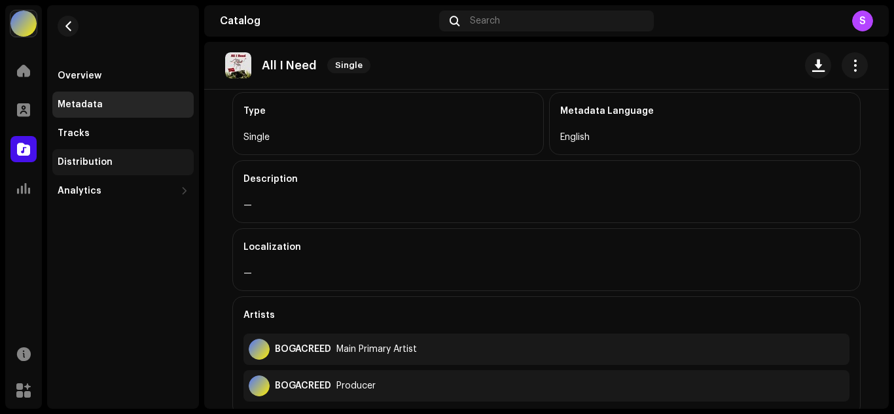
click at [94, 161] on div "Distribution" at bounding box center [85, 162] width 55 height 10
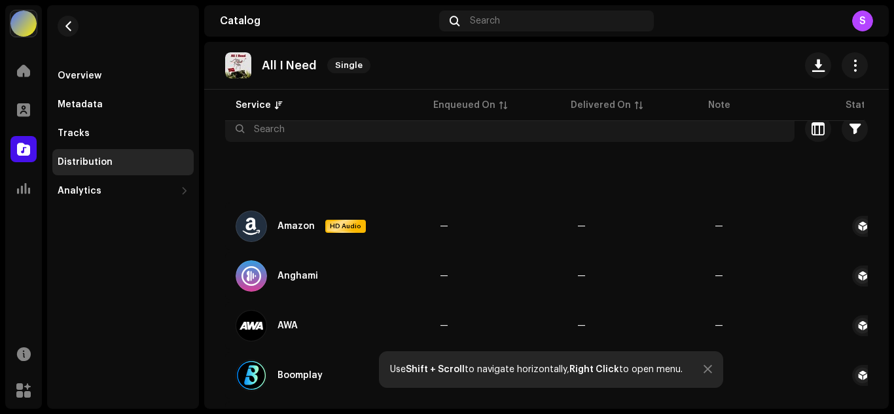
scroll to position [327, 0]
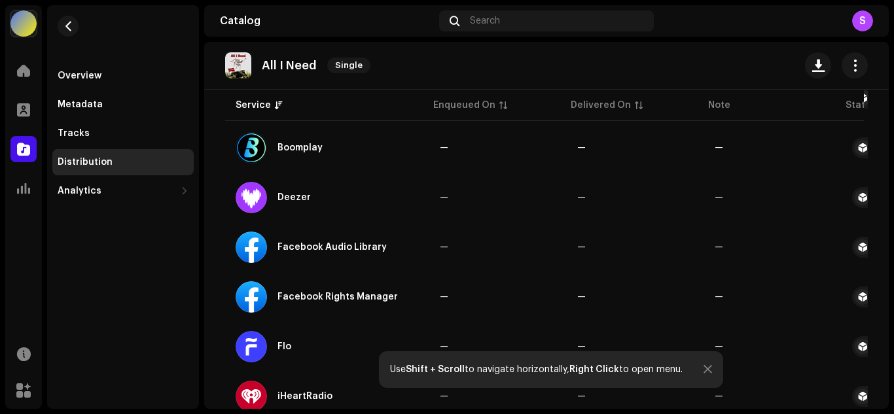
click at [710, 367] on div at bounding box center [708, 370] width 9 height 10
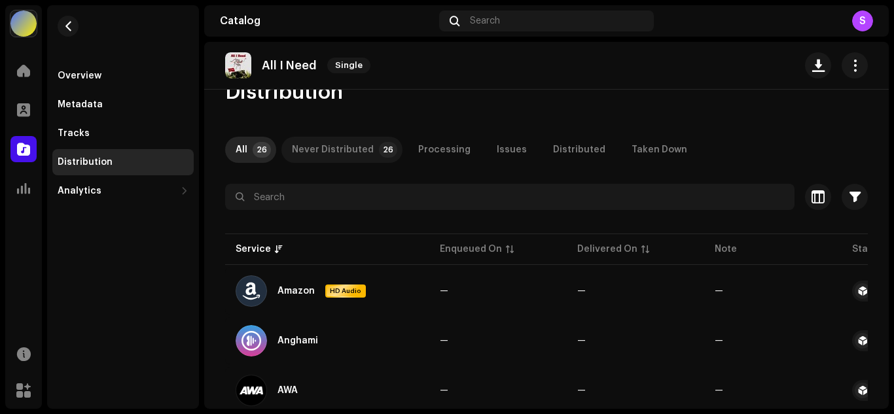
scroll to position [0, 0]
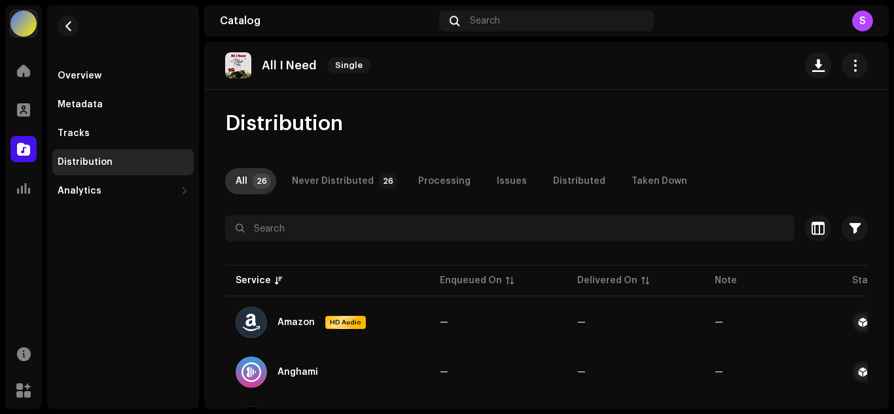
click at [242, 179] on div "All" at bounding box center [242, 181] width 12 height 26
click at [815, 227] on span "button" at bounding box center [818, 228] width 13 height 10
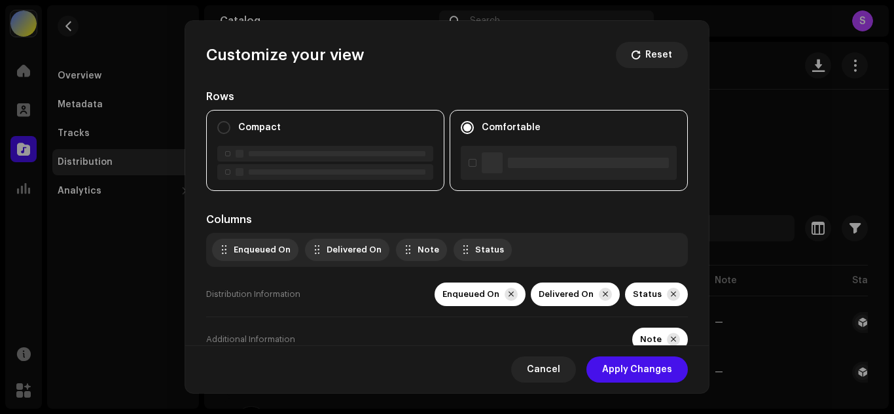
click at [301, 129] on div "Compact" at bounding box center [325, 128] width 216 height 16
radio input "true"
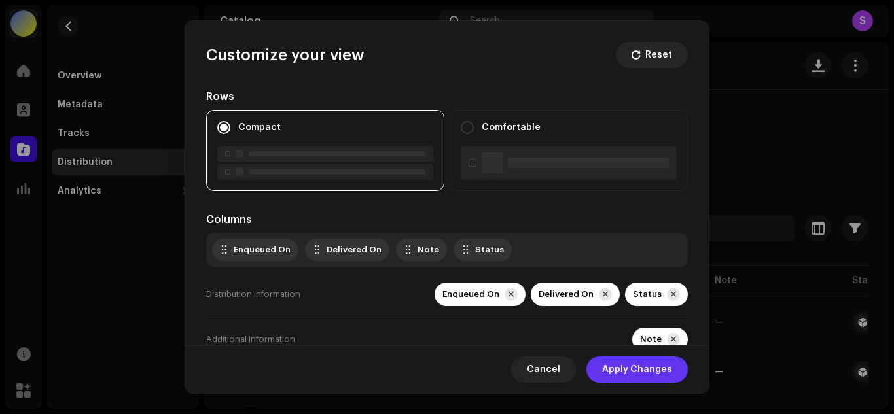
click at [644, 368] on span "Apply Changes" at bounding box center [637, 370] width 70 height 26
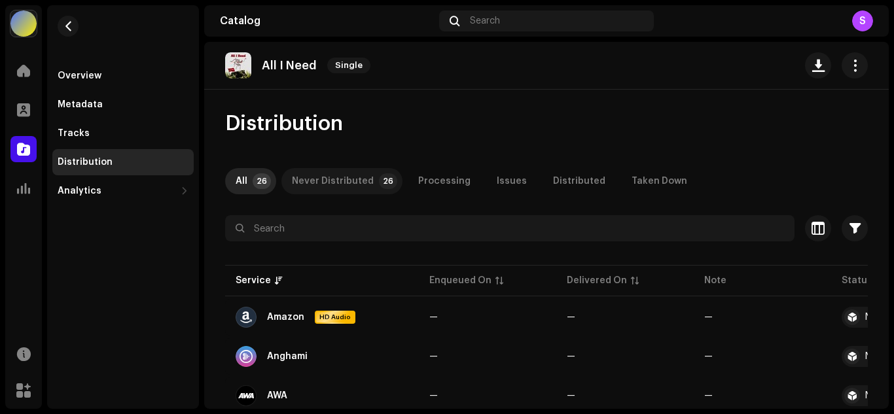
click at [348, 179] on div "Never Distributed" at bounding box center [333, 181] width 82 height 26
click at [246, 177] on div "All" at bounding box center [242, 181] width 12 height 26
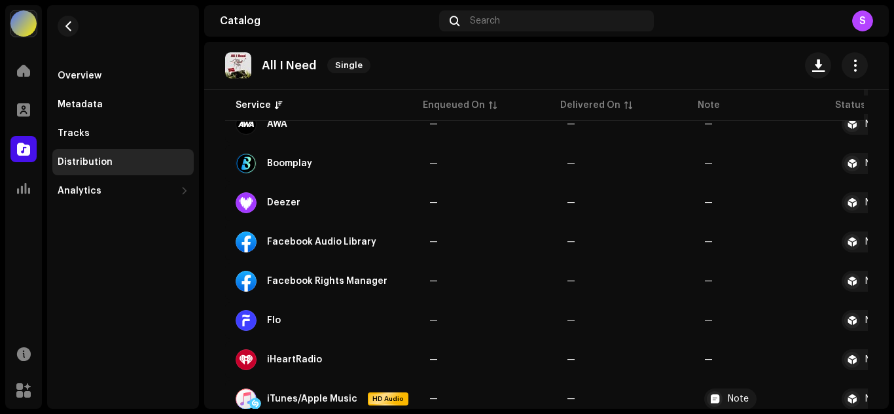
scroll to position [79, 0]
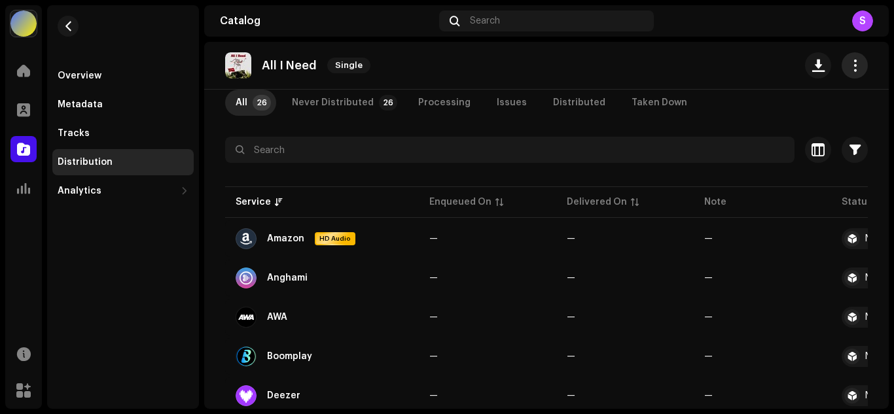
click at [852, 64] on span "button" at bounding box center [855, 65] width 12 height 10
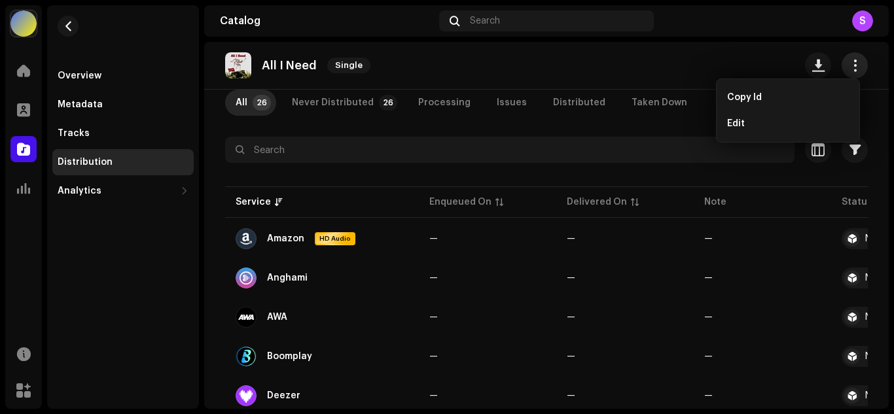
click at [852, 63] on span "button" at bounding box center [855, 65] width 12 height 10
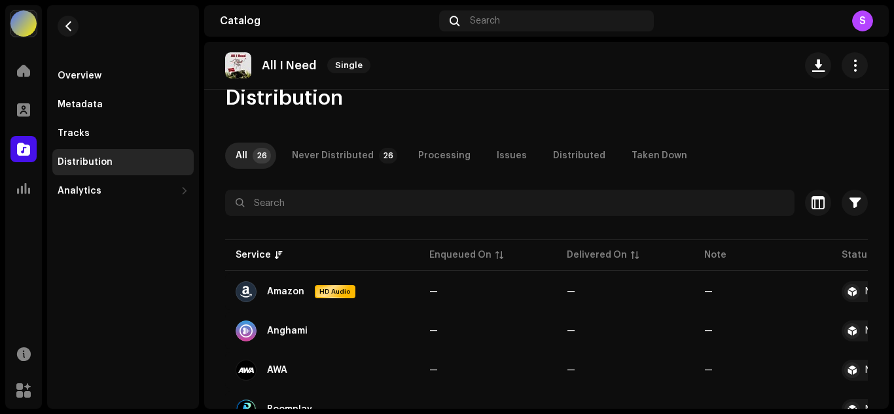
scroll to position [0, 0]
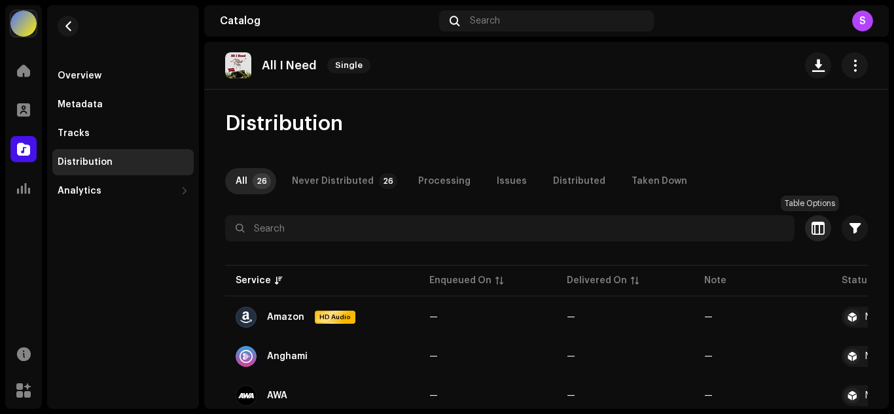
click at [820, 231] on button "button" at bounding box center [818, 228] width 26 height 26
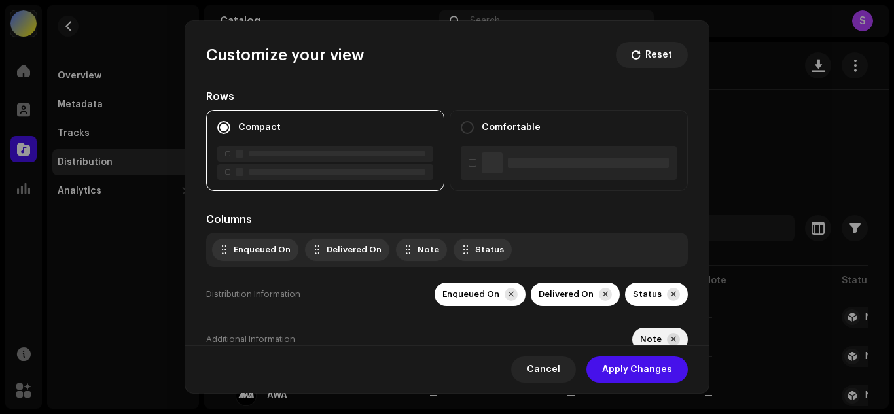
scroll to position [37, 0]
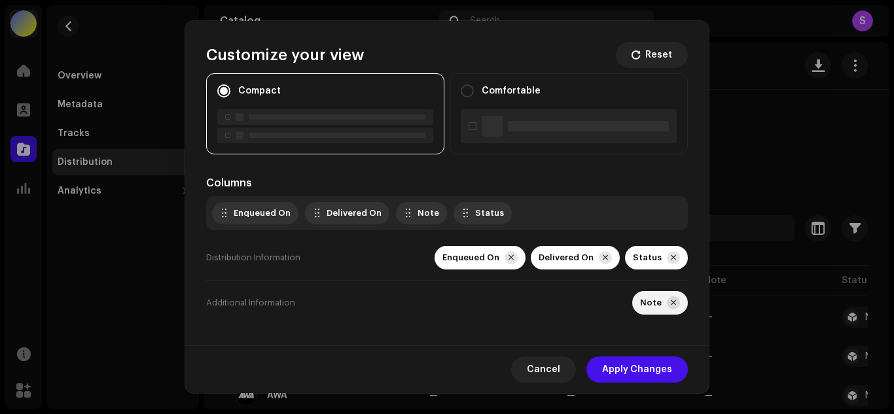
click at [671, 301] on span at bounding box center [673, 303] width 5 height 10
click at [507, 259] on div at bounding box center [511, 257] width 13 height 13
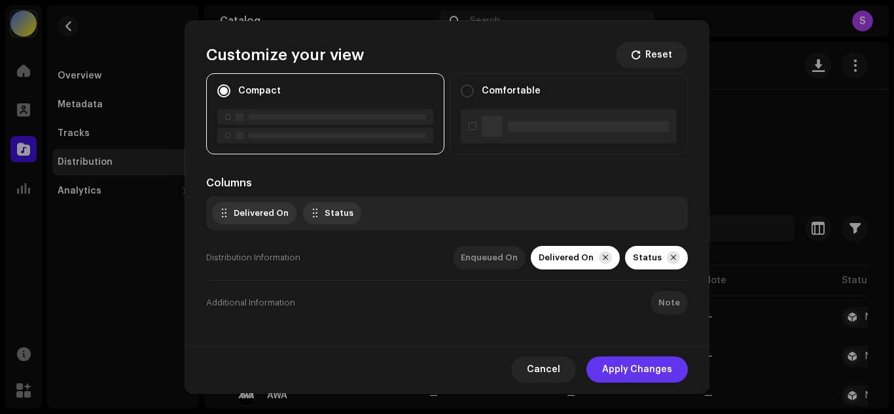
click at [651, 380] on span "Apply Changes" at bounding box center [637, 370] width 70 height 26
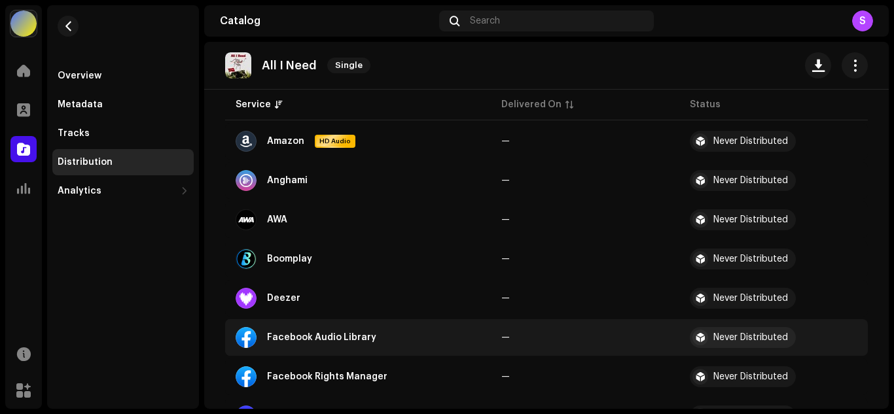
scroll to position [218, 0]
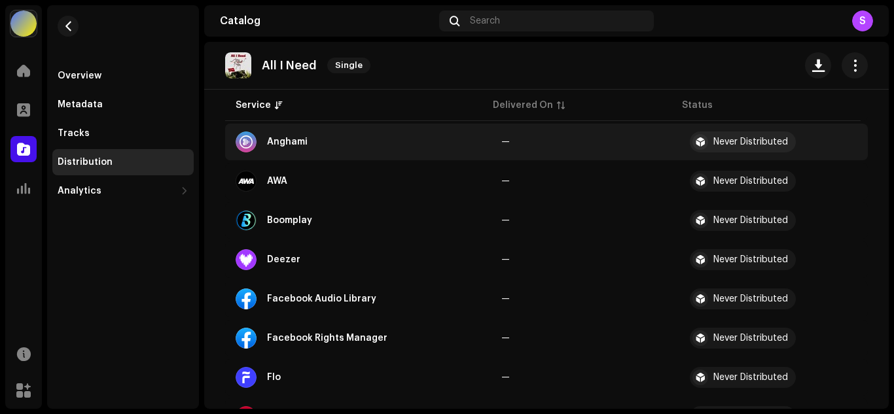
click at [728, 146] on div "Never Distributed" at bounding box center [751, 141] width 75 height 9
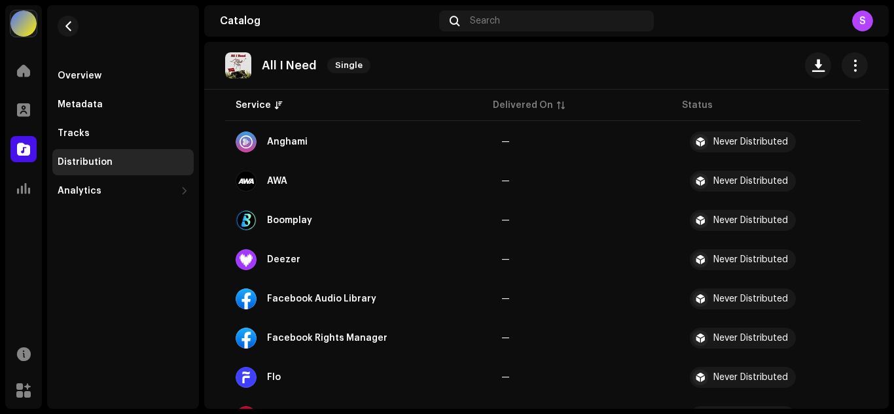
click at [88, 163] on div "Distribution" at bounding box center [85, 162] width 55 height 10
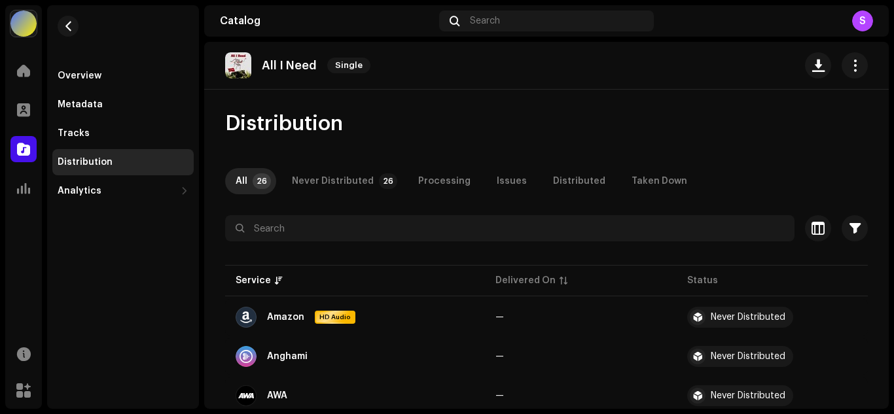
click at [88, 163] on div "Distribution" at bounding box center [85, 162] width 55 height 10
